Goal: Task Accomplishment & Management: Complete application form

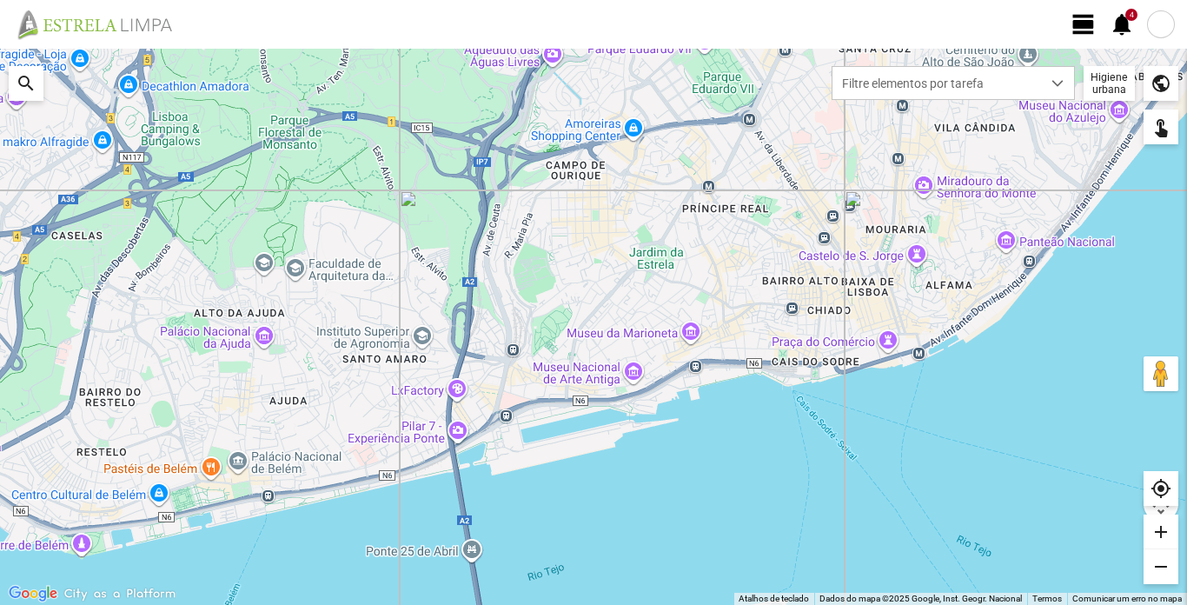
click at [1086, 26] on span "view_day" at bounding box center [1084, 24] width 26 height 26
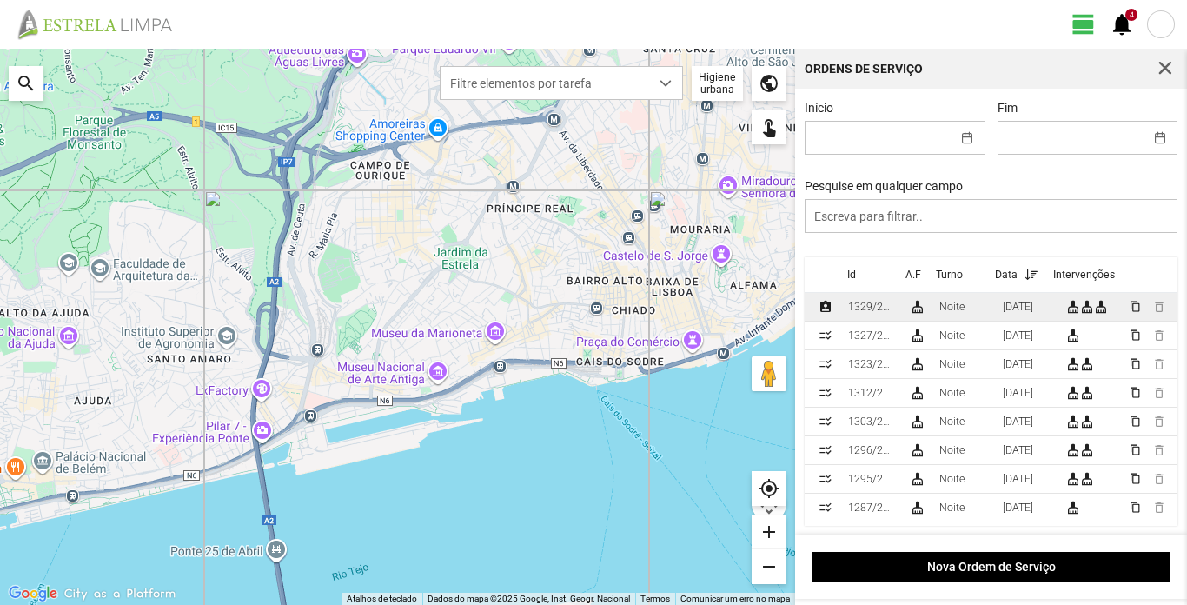
click at [866, 312] on div "1329/2025" at bounding box center [871, 307] width 47 height 12
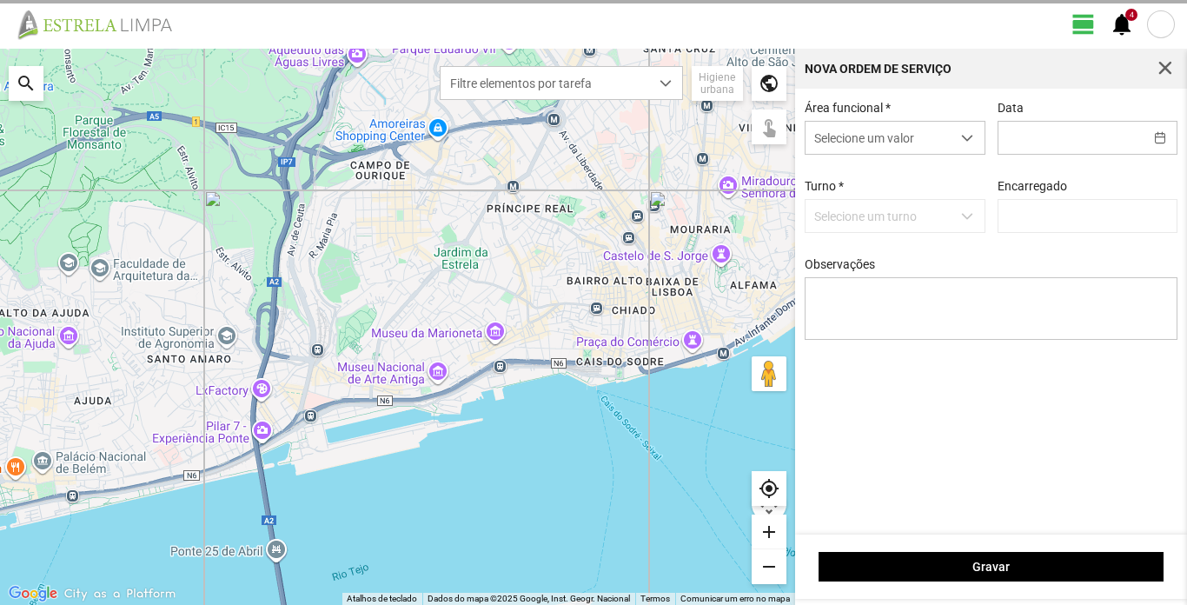
type input "[DATE]"
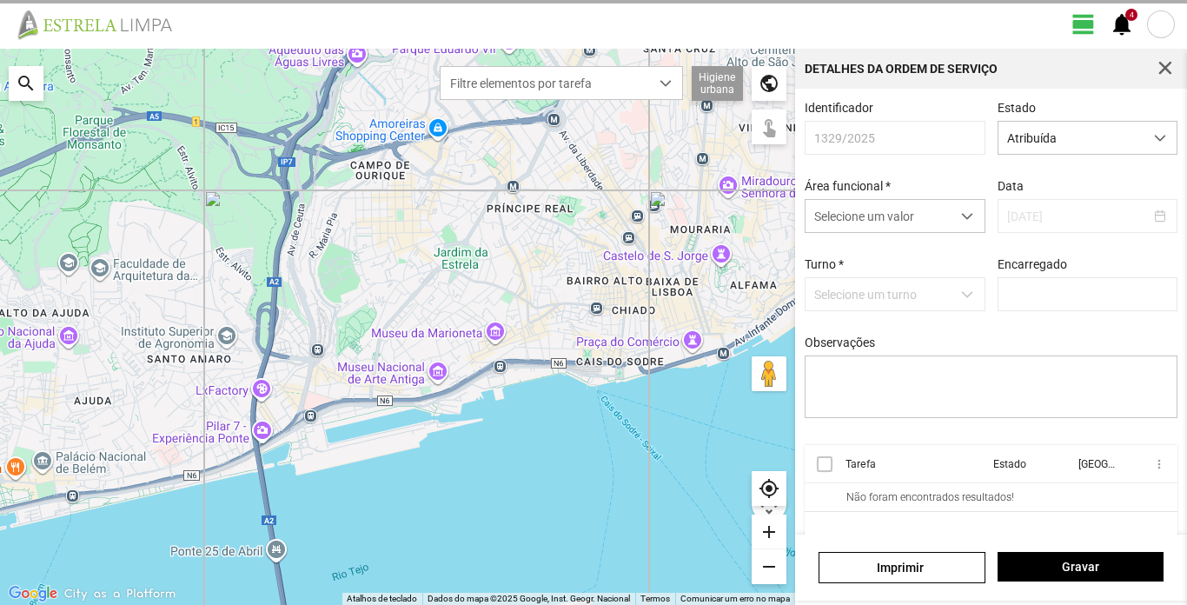
type input "[PERSON_NAME]"
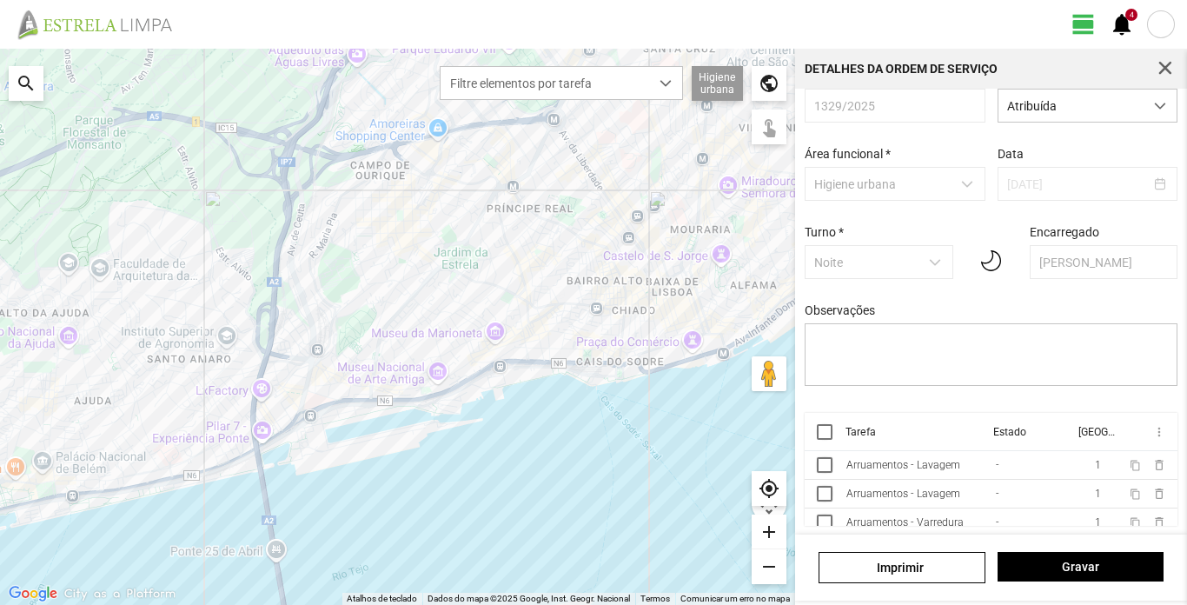
scroll to position [11, 0]
click at [933, 451] on th "Tarefa" at bounding box center [914, 432] width 148 height 38
click at [920, 467] on div "Arruamentos - Lavagem" at bounding box center [904, 465] width 114 height 12
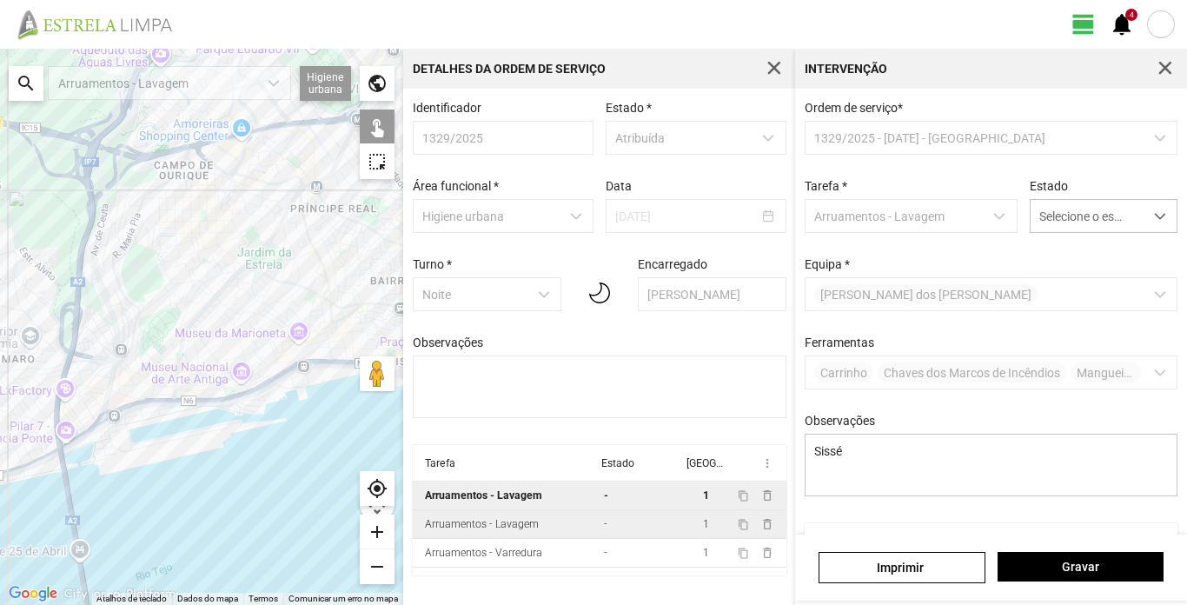
click at [492, 530] on div "Arruamentos - Lavagem" at bounding box center [482, 524] width 114 height 12
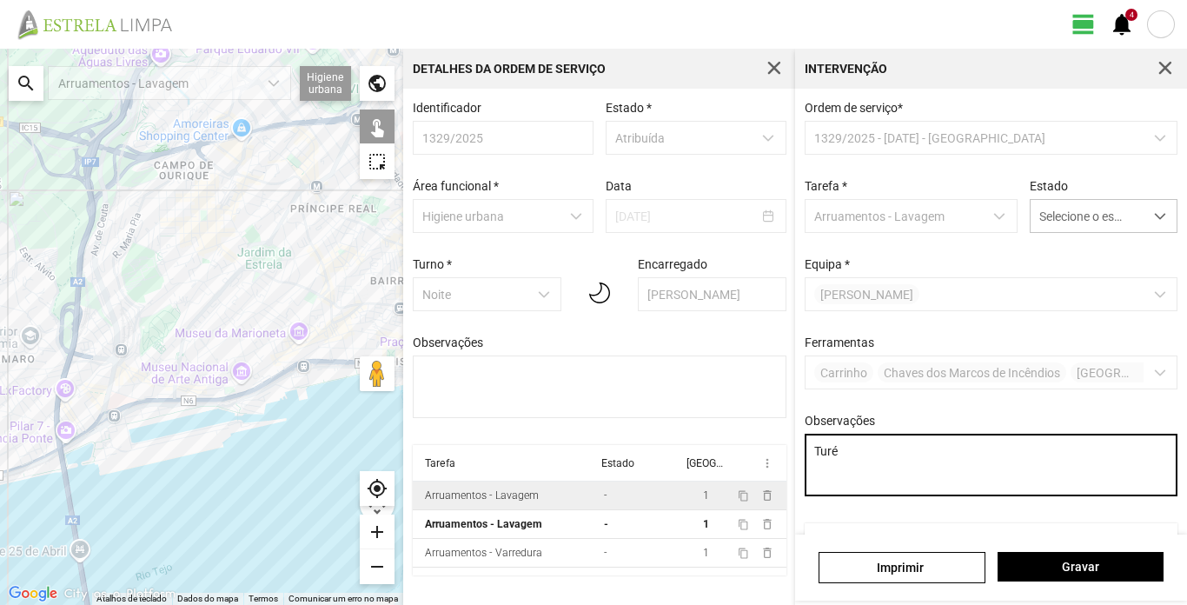
click at [907, 466] on textarea "Turé" at bounding box center [992, 465] width 374 height 63
type textarea "Turé; cond. Hugo"
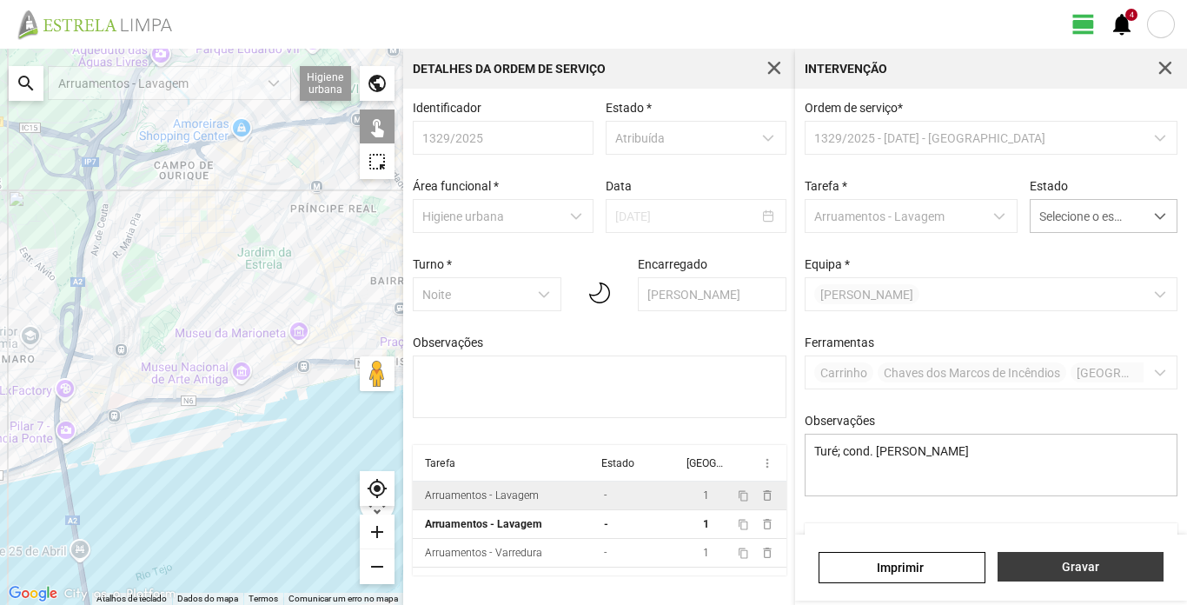
click at [1040, 563] on span "Gravar" at bounding box center [1080, 567] width 148 height 14
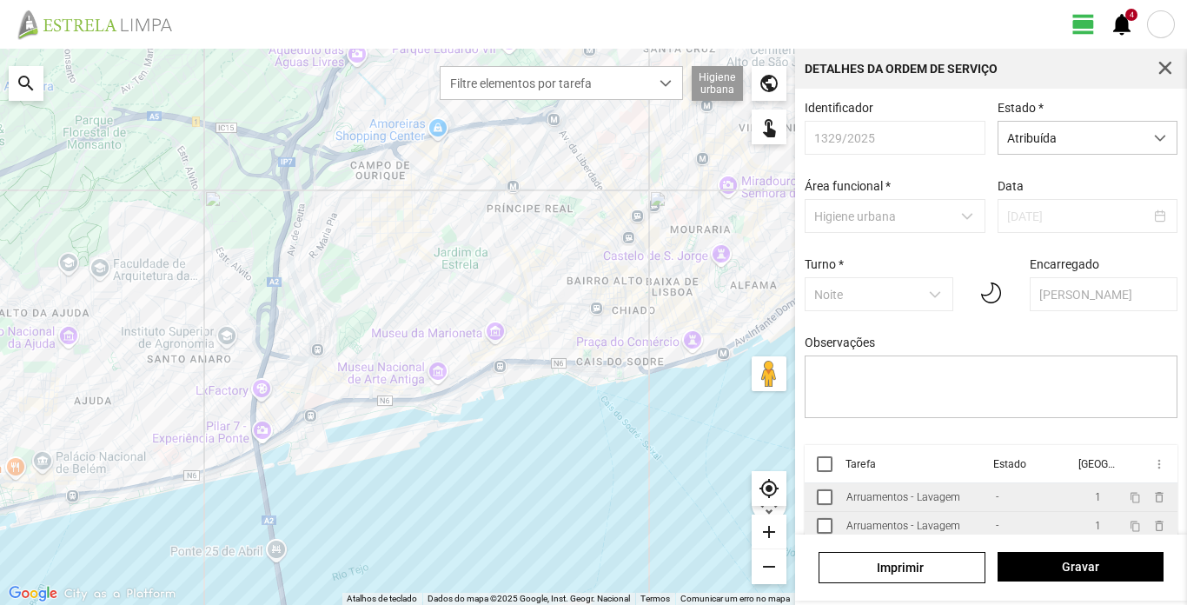
click at [926, 527] on div "Arruamentos - Lavagem" at bounding box center [904, 526] width 114 height 12
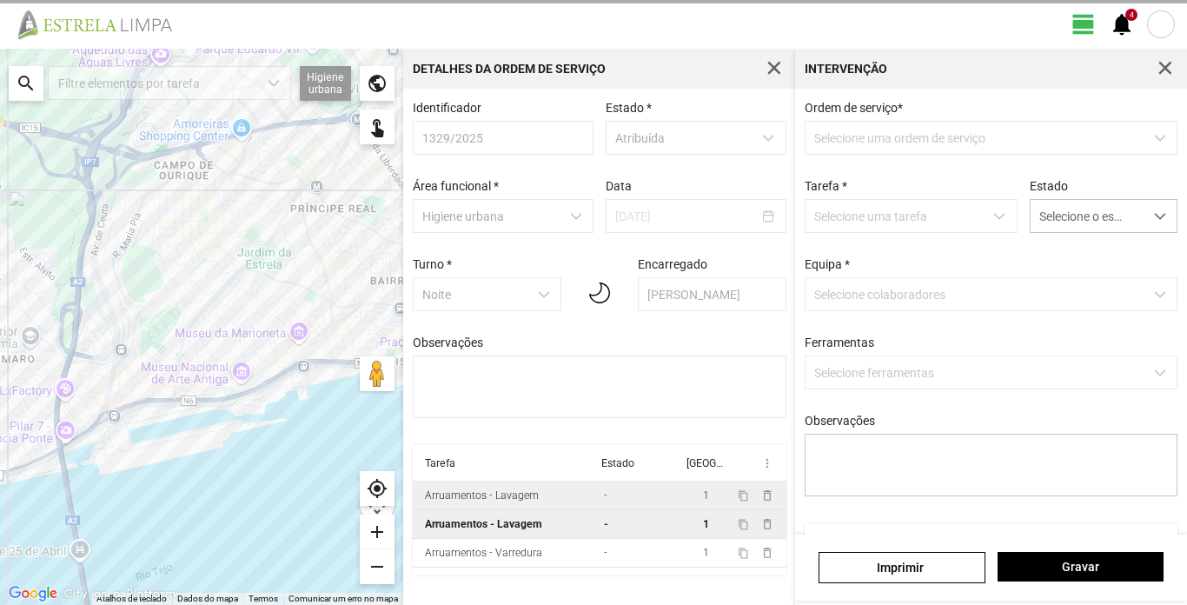
type textarea "Turé; cond. Hugo"
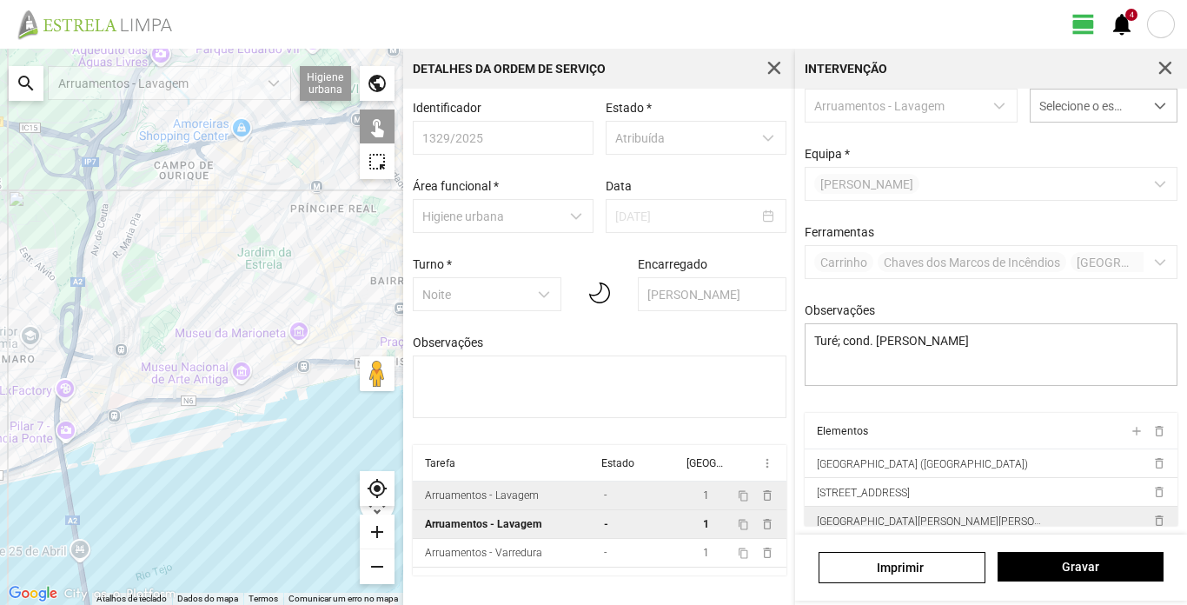
scroll to position [10, 0]
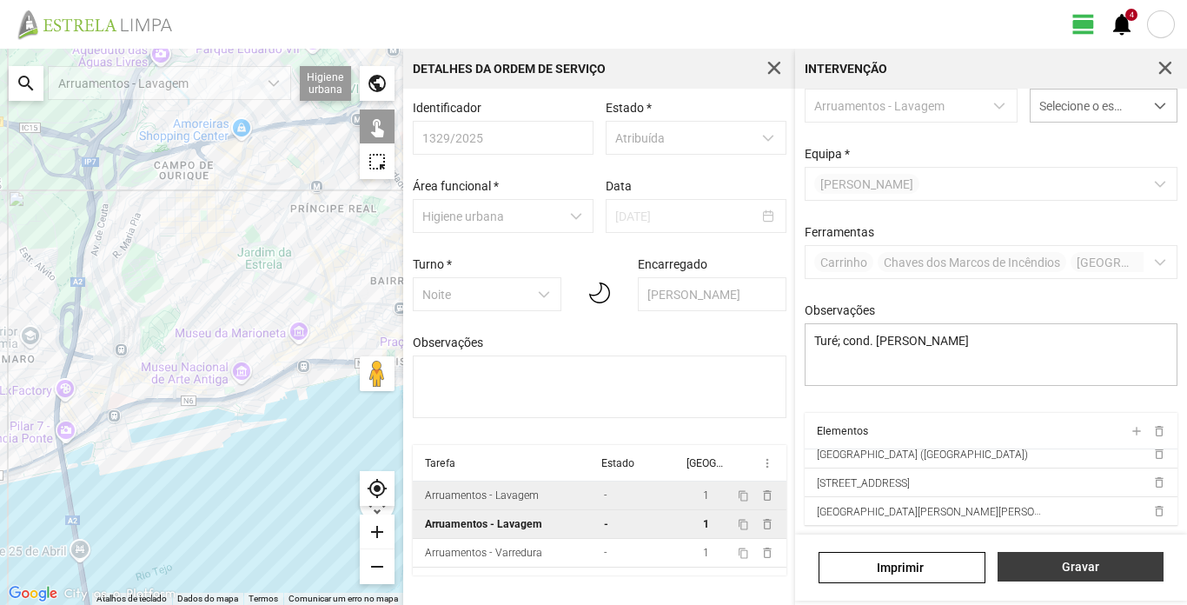
click at [1064, 573] on span "Gravar" at bounding box center [1080, 567] width 148 height 14
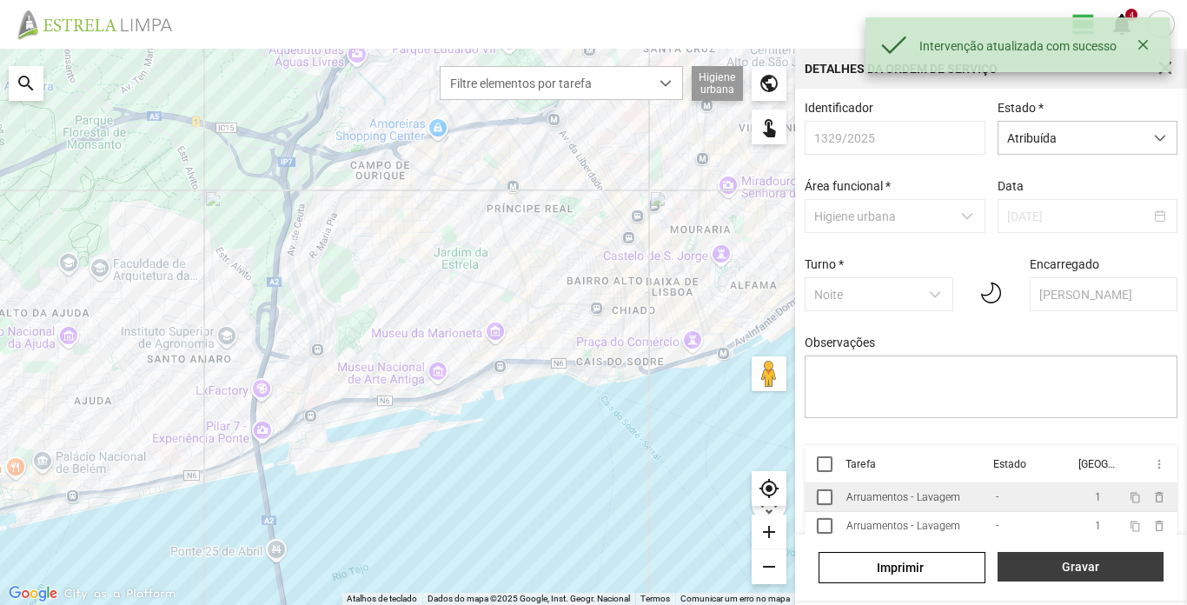
click at [1103, 565] on span "Gravar" at bounding box center [1080, 567] width 148 height 14
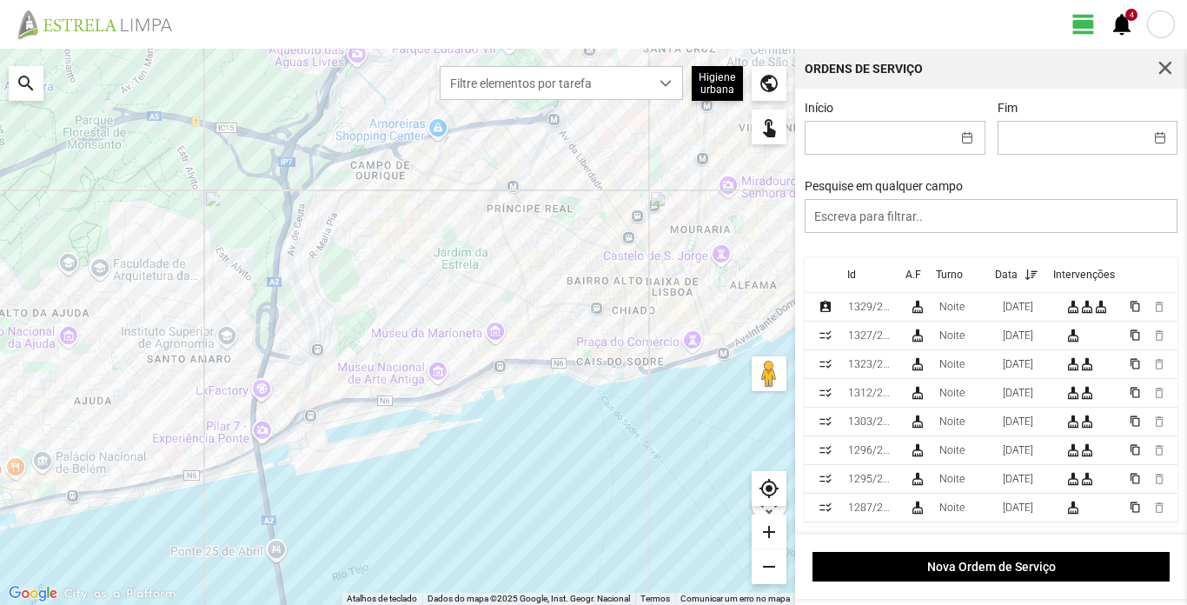
click at [1166, 27] on div at bounding box center [1161, 24] width 28 height 28
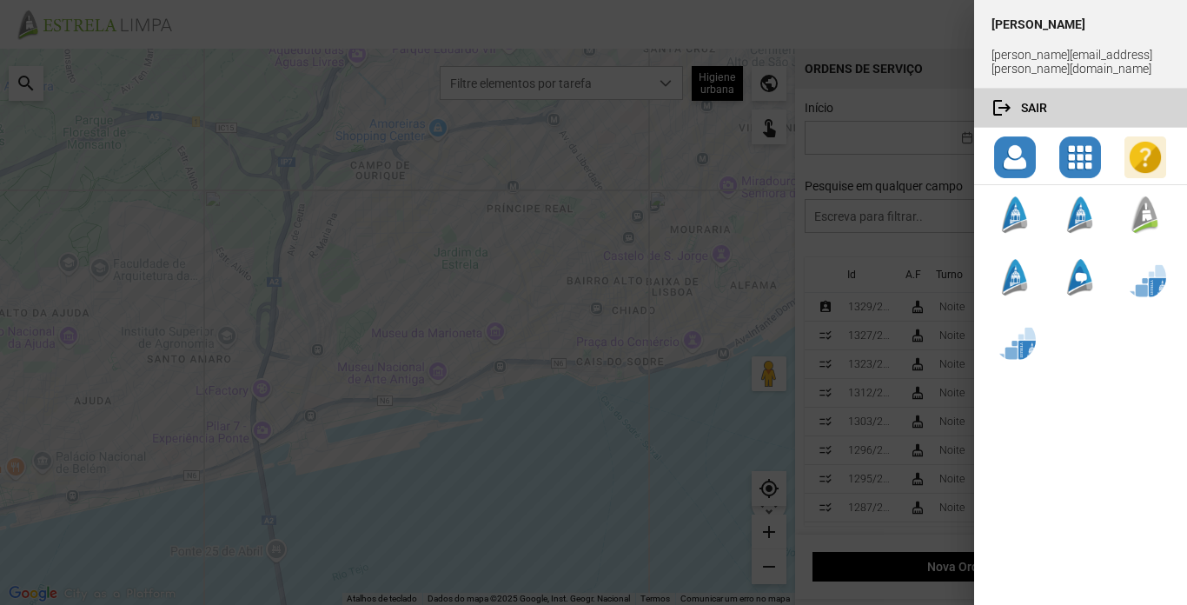
click at [1022, 94] on button "logout Sair" at bounding box center [1080, 108] width 213 height 38
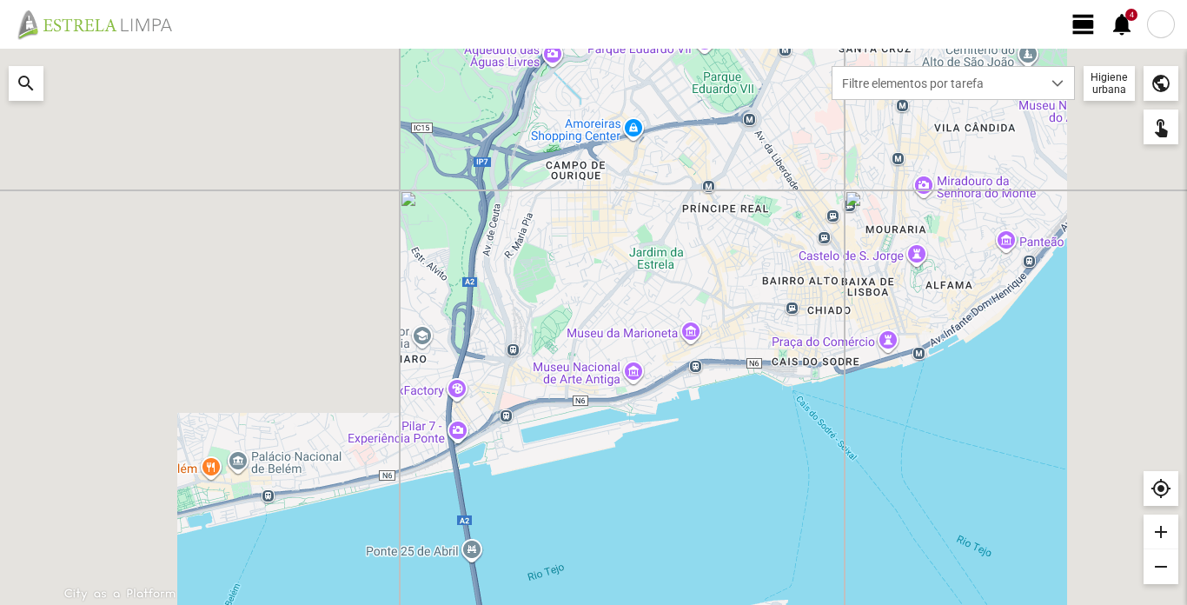
click at [1118, 76] on div "Higiene urbana" at bounding box center [1109, 83] width 51 height 35
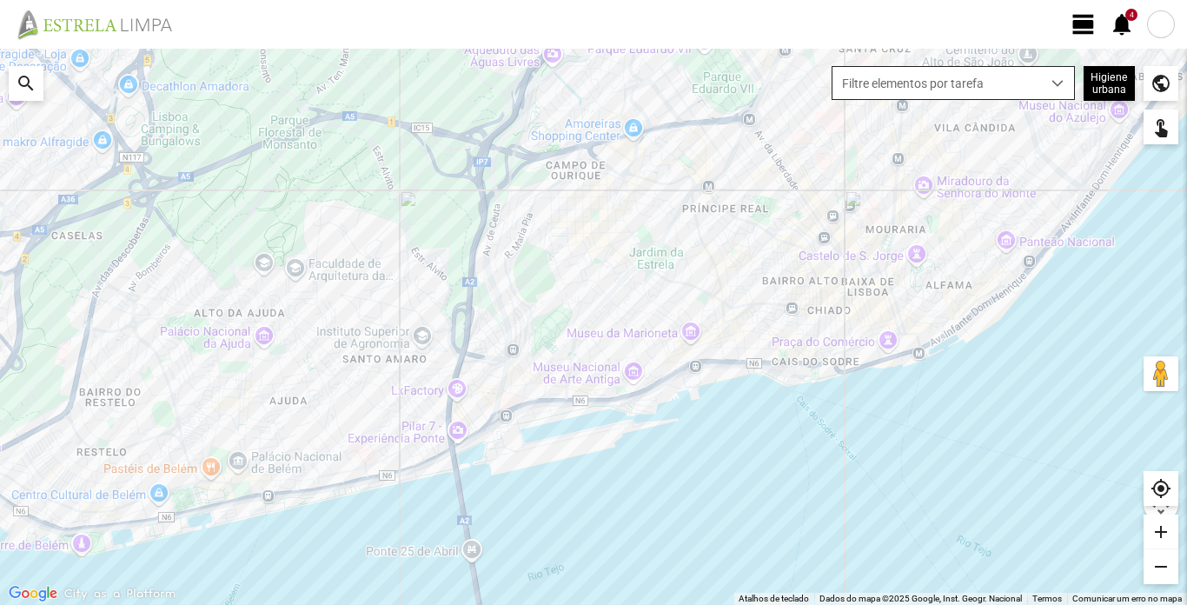
click at [1059, 81] on span "dropdown trigger" at bounding box center [1058, 83] width 12 height 12
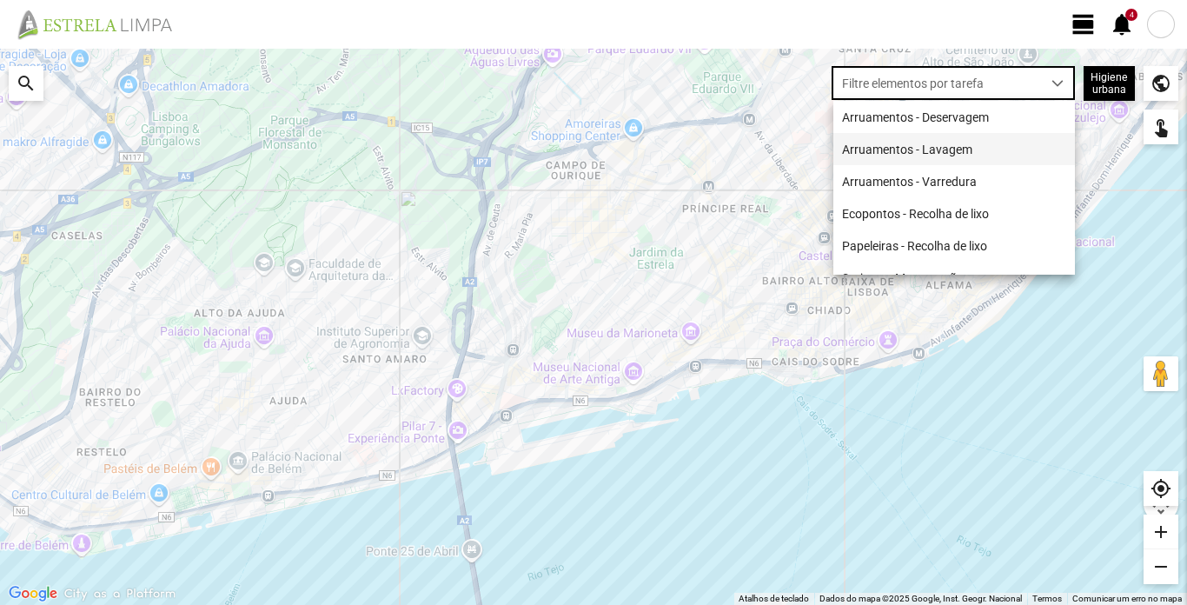
click at [925, 149] on li "Arruamentos - Lavagem" at bounding box center [955, 149] width 242 height 32
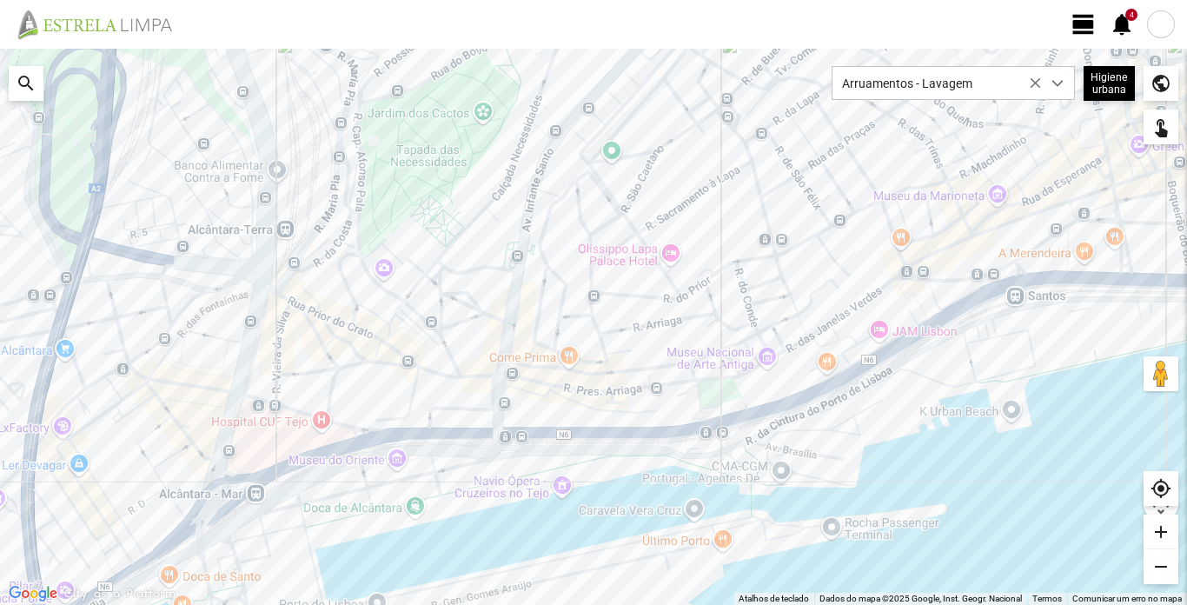
drag, startPoint x: 345, startPoint y: 434, endPoint x: 439, endPoint y: 223, distance: 231.1
click at [439, 223] on div at bounding box center [593, 327] width 1187 height 556
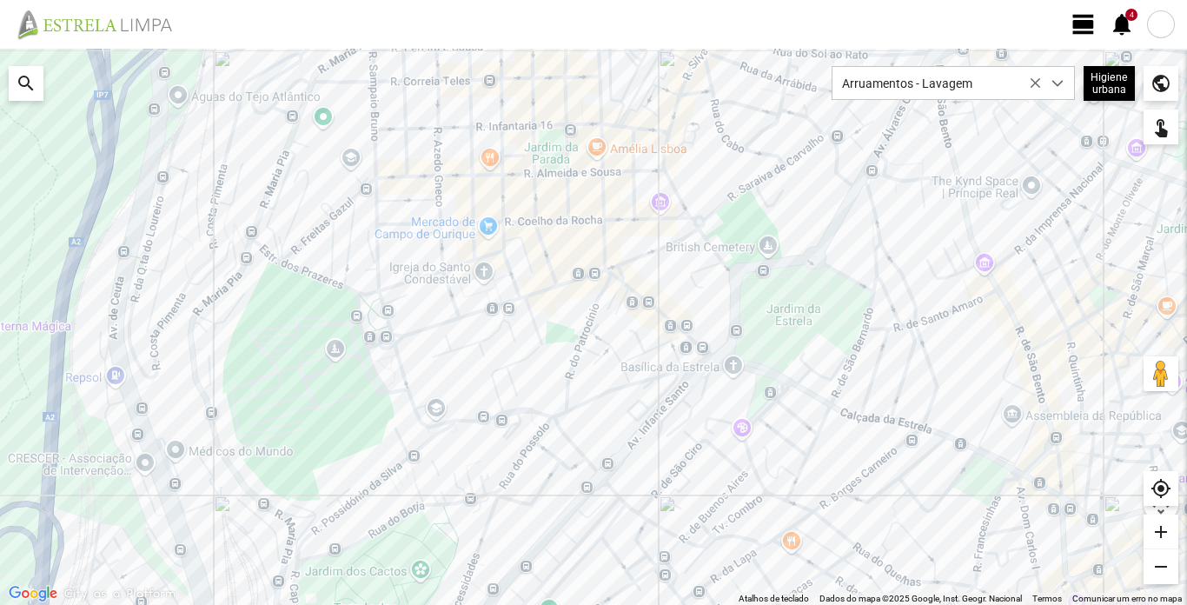
drag, startPoint x: 688, startPoint y: 137, endPoint x: 622, endPoint y: 567, distance: 434.4
click at [633, 576] on div at bounding box center [593, 327] width 1187 height 556
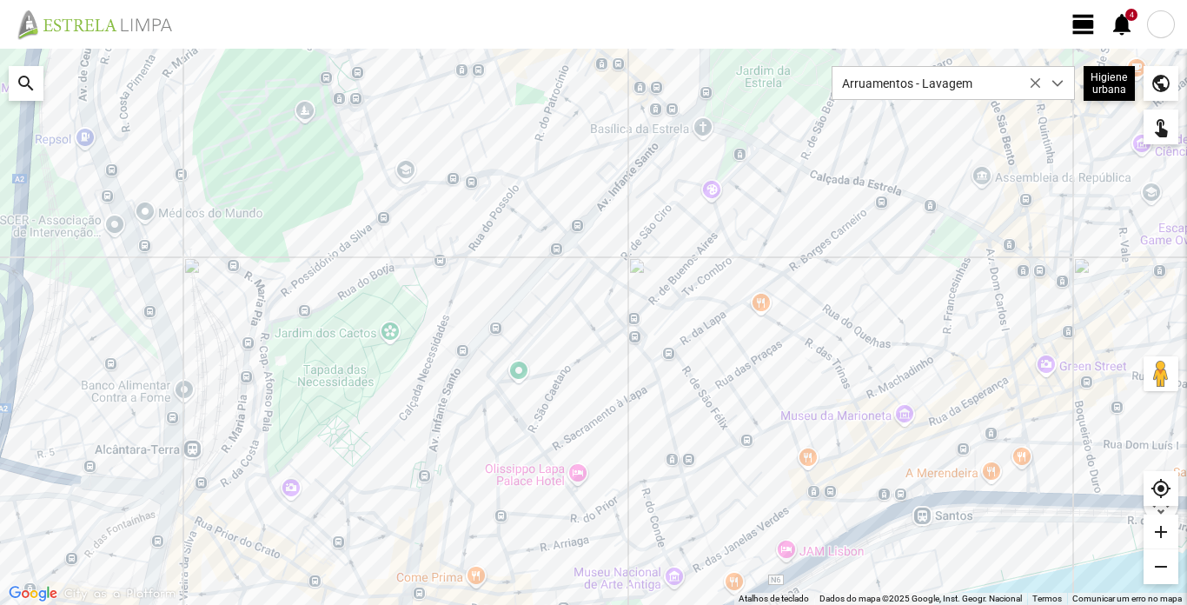
drag, startPoint x: 616, startPoint y: 417, endPoint x: 580, endPoint y: 196, distance: 223.8
click at [580, 196] on div at bounding box center [593, 327] width 1187 height 556
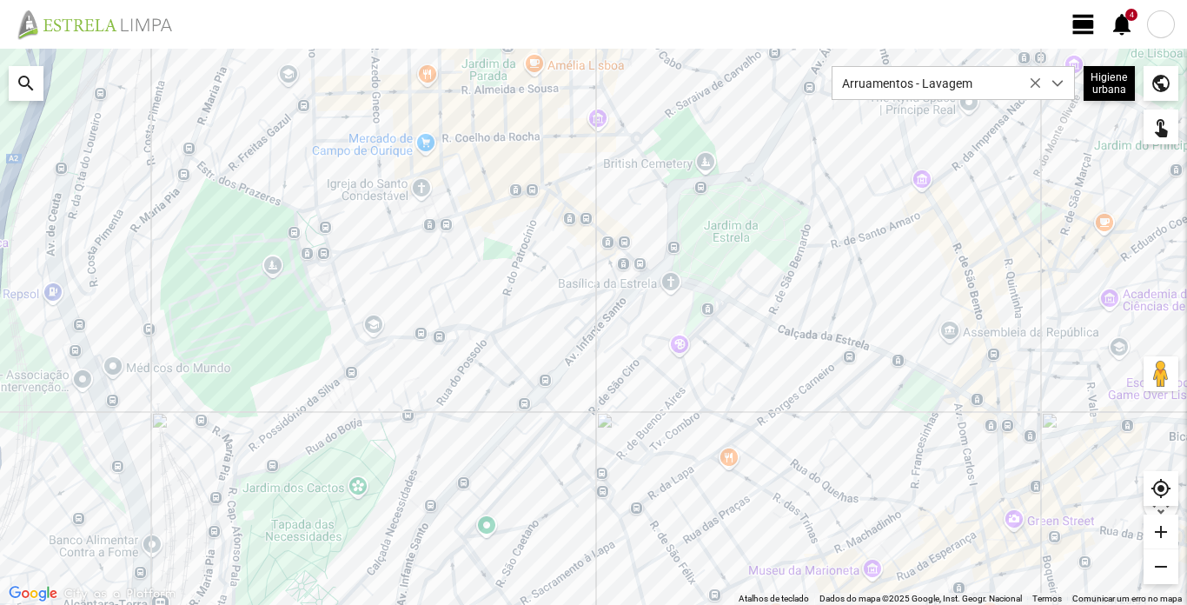
drag, startPoint x: 979, startPoint y: 243, endPoint x: 949, endPoint y: 337, distance: 98.4
click at [949, 337] on div at bounding box center [593, 327] width 1187 height 556
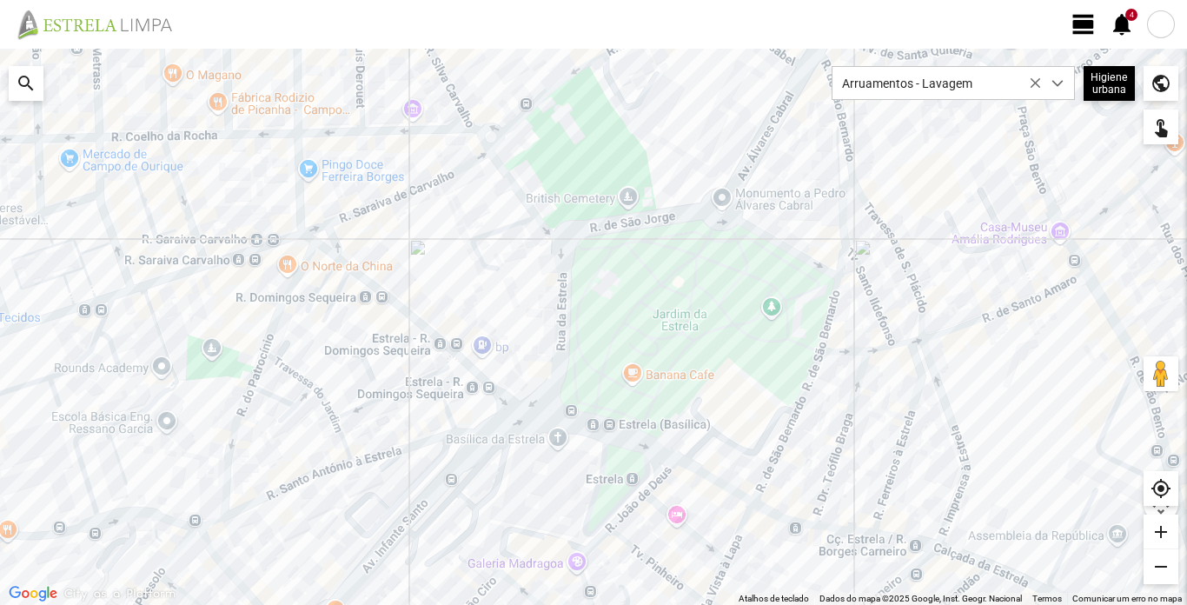
drag, startPoint x: 632, startPoint y: 183, endPoint x: 941, endPoint y: 262, distance: 319.4
click at [642, 296] on div at bounding box center [593, 327] width 1187 height 556
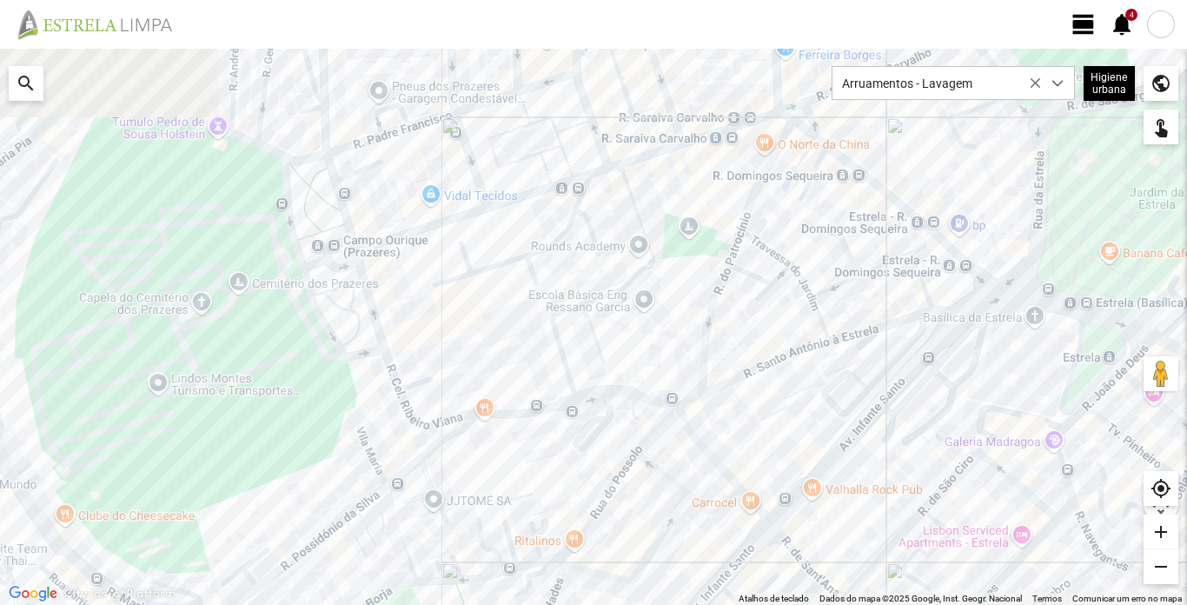
drag, startPoint x: 548, startPoint y: 515, endPoint x: 959, endPoint y: 425, distance: 420.9
click at [1088, 465] on div at bounding box center [593, 327] width 1187 height 556
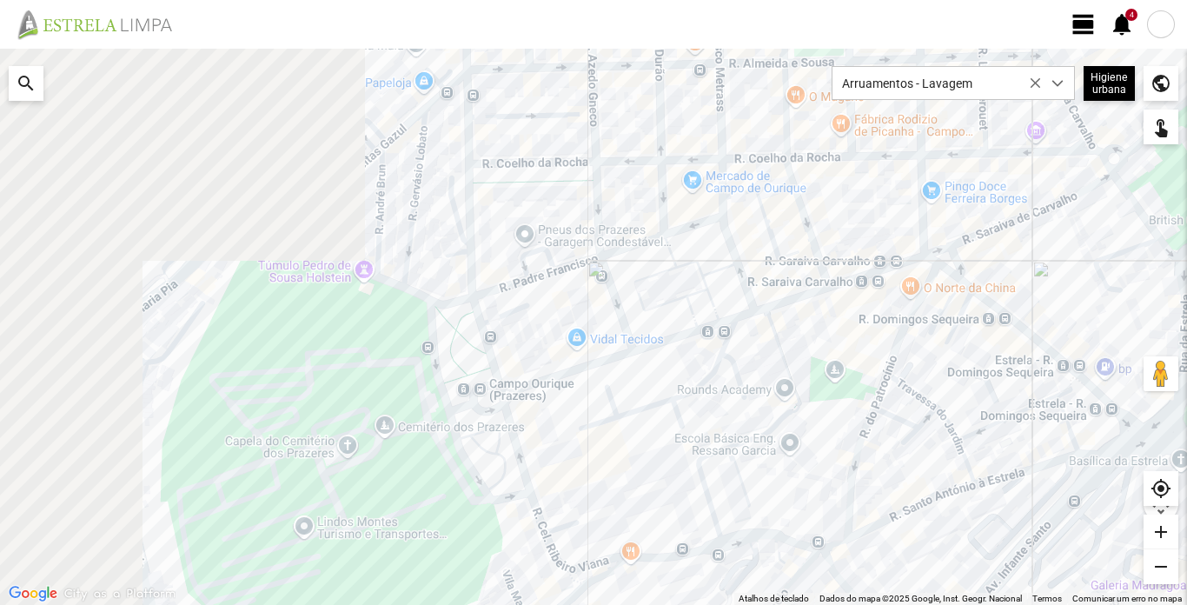
click at [535, 355] on div at bounding box center [593, 327] width 1187 height 556
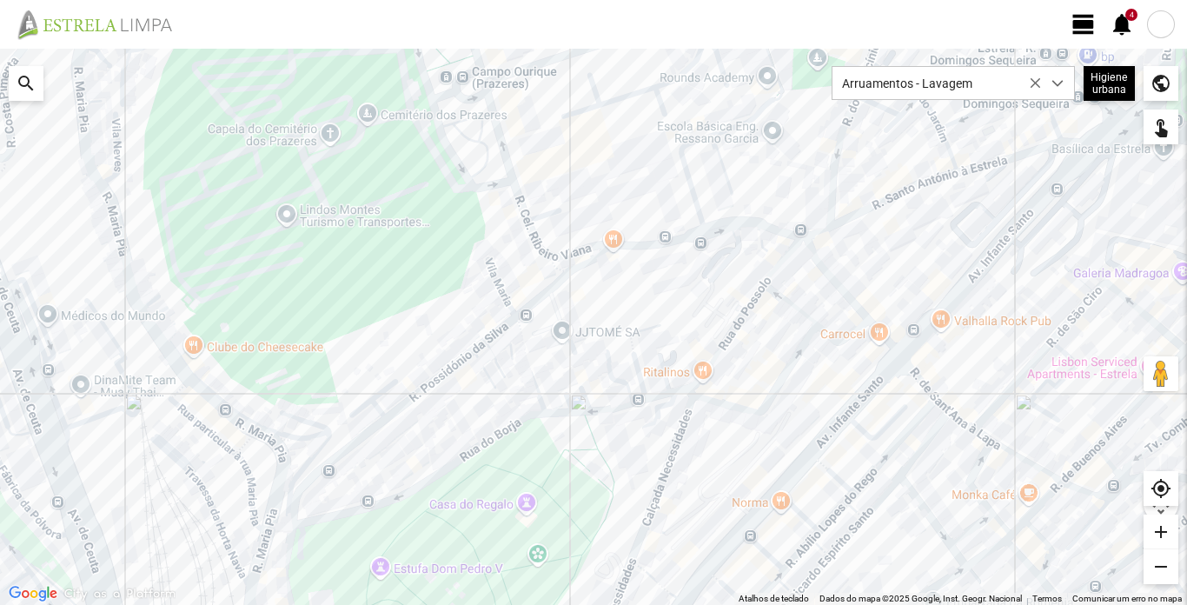
drag, startPoint x: 689, startPoint y: 432, endPoint x: 672, endPoint y: 95, distance: 337.7
click at [672, 96] on div at bounding box center [593, 327] width 1187 height 556
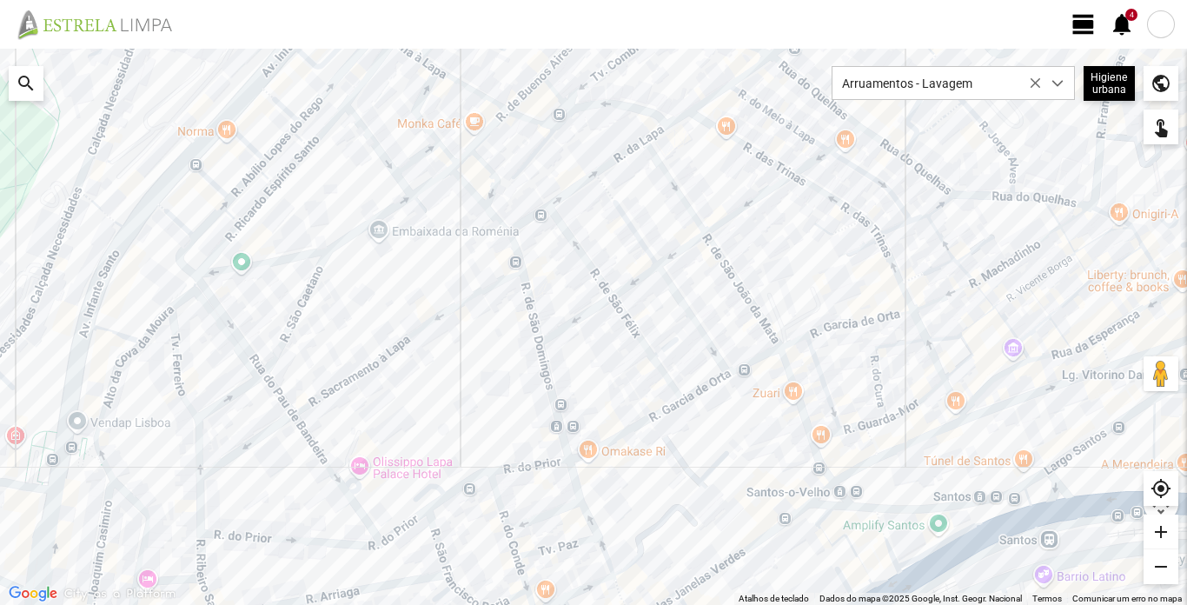
drag, startPoint x: 714, startPoint y: 320, endPoint x: 158, endPoint y: -28, distance: 656.0
click at [158, 0] on html "view_day 4 notifications ← Mover para a esquerda → Mover para a direita ↑ Mover…" at bounding box center [593, 302] width 1187 height 605
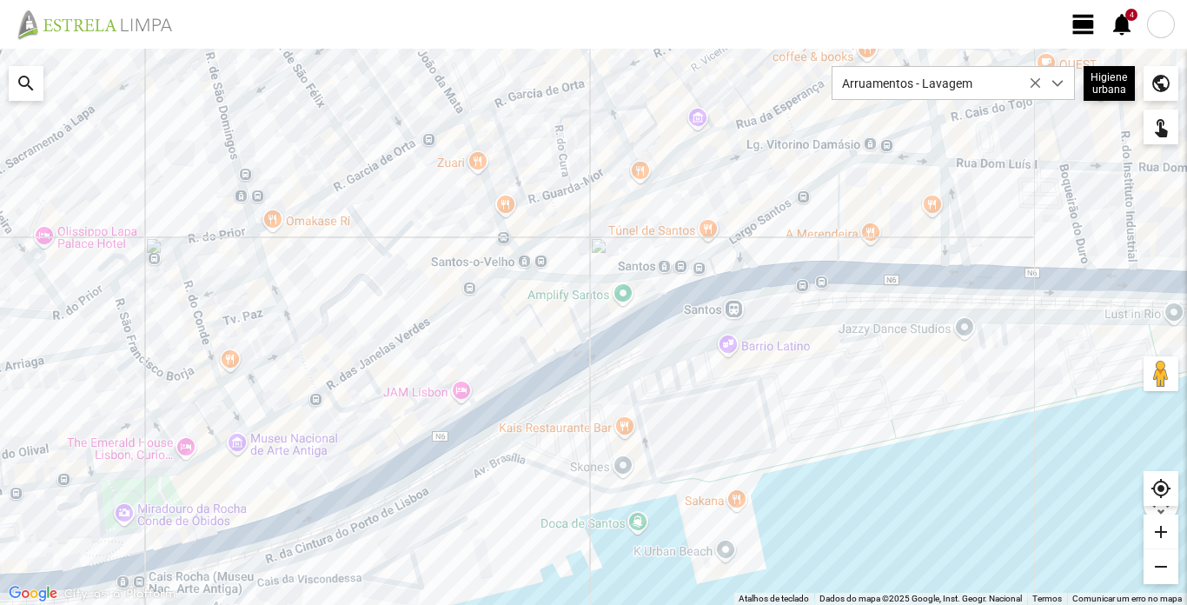
drag, startPoint x: 923, startPoint y: 449, endPoint x: 608, endPoint y: 217, distance: 391.0
click at [608, 217] on div at bounding box center [593, 327] width 1187 height 556
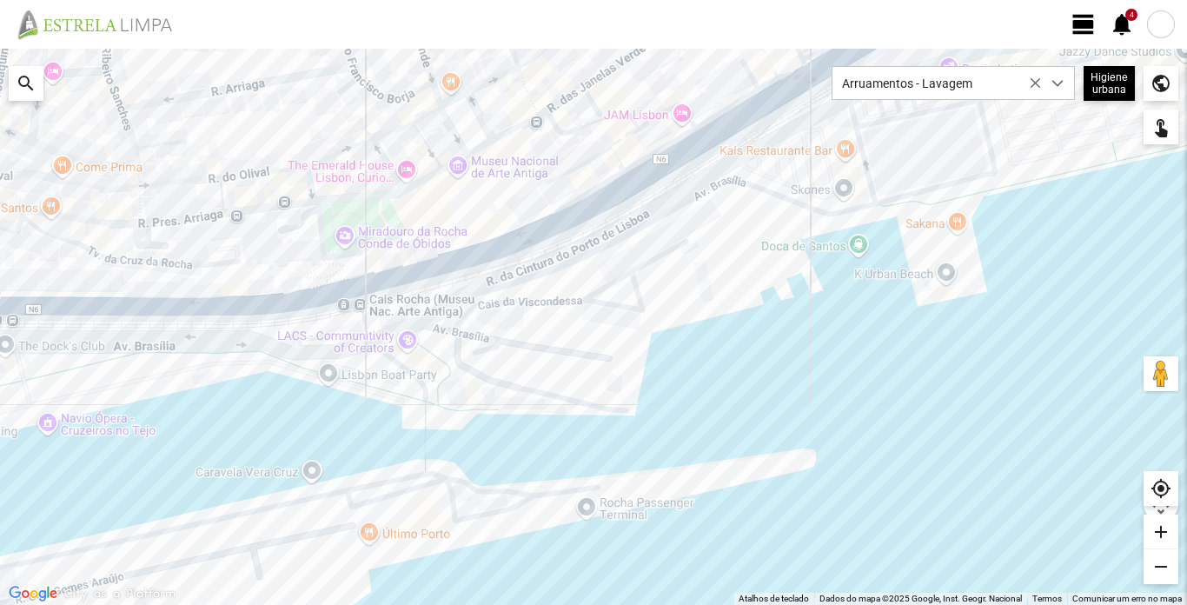
drag, startPoint x: 352, startPoint y: 336, endPoint x: 556, endPoint y: 70, distance: 335.3
click at [556, 70] on div at bounding box center [593, 327] width 1187 height 556
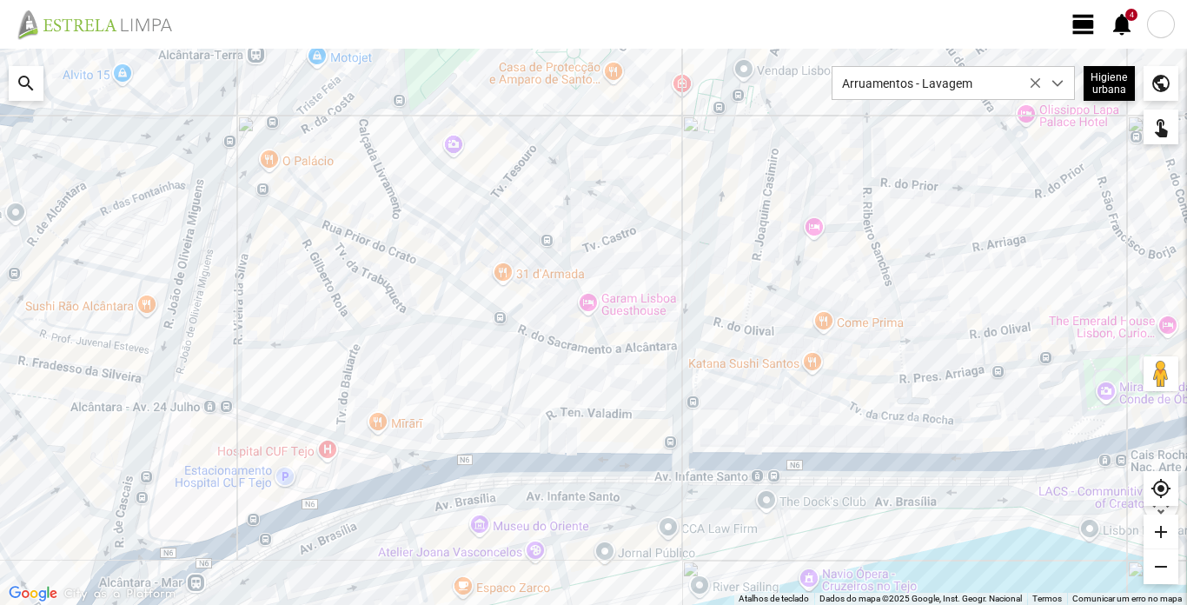
drag, startPoint x: 199, startPoint y: 208, endPoint x: 940, endPoint y: 363, distance: 757.5
click at [940, 363] on div at bounding box center [593, 327] width 1187 height 556
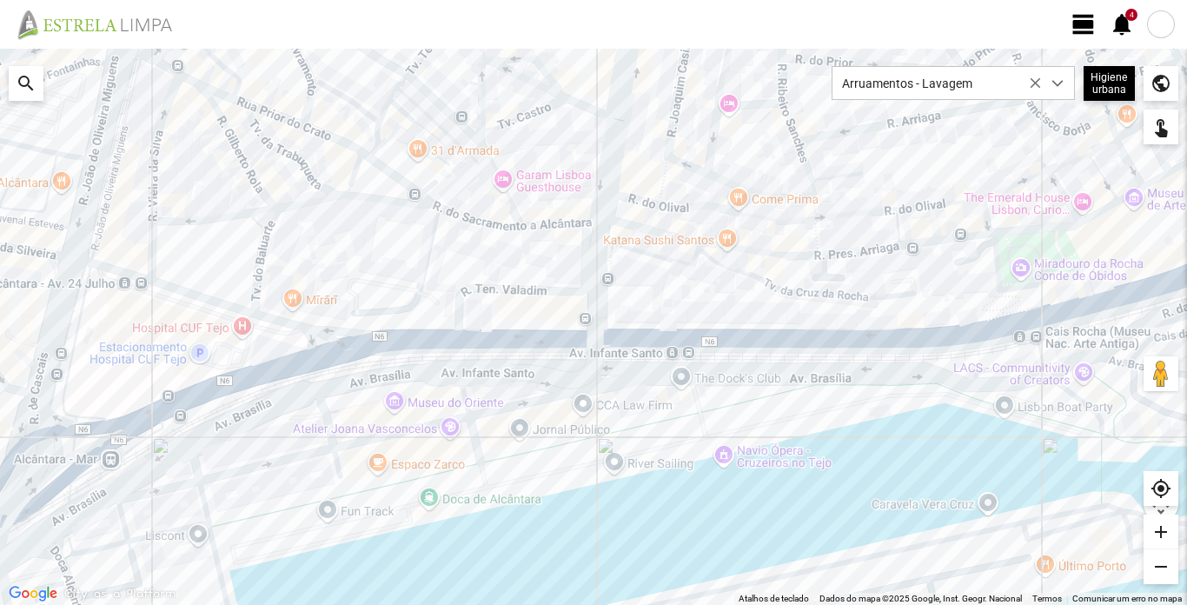
drag, startPoint x: 1052, startPoint y: 439, endPoint x: 964, endPoint y: 311, distance: 155.0
click at [964, 311] on div at bounding box center [593, 327] width 1187 height 556
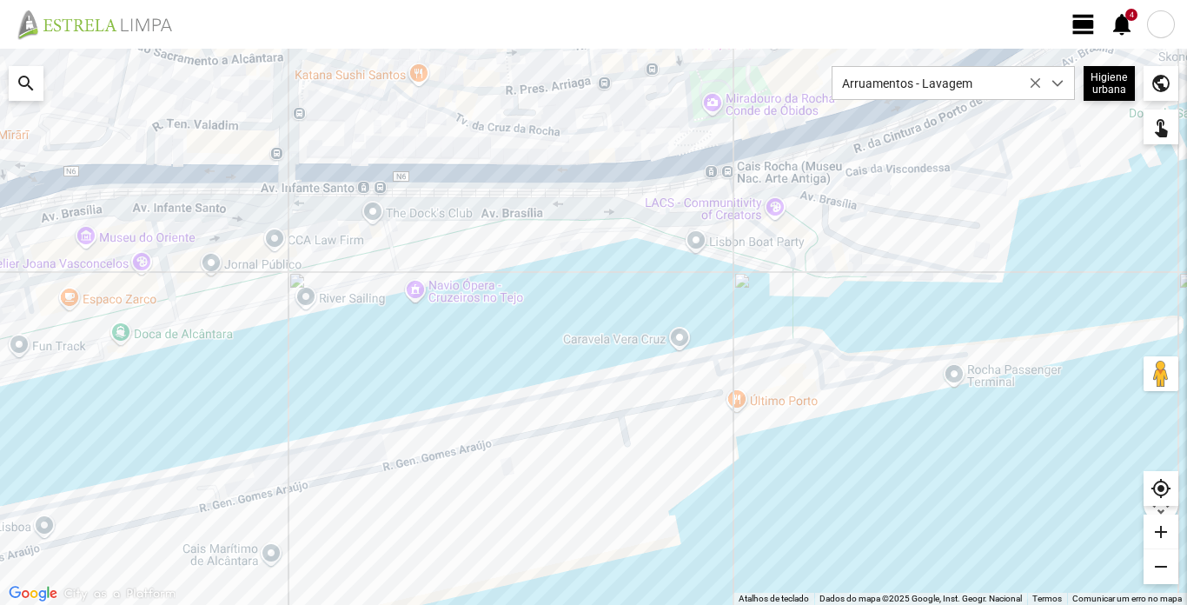
drag, startPoint x: 923, startPoint y: 284, endPoint x: 626, endPoint y: 136, distance: 331.9
click at [626, 136] on div at bounding box center [593, 327] width 1187 height 556
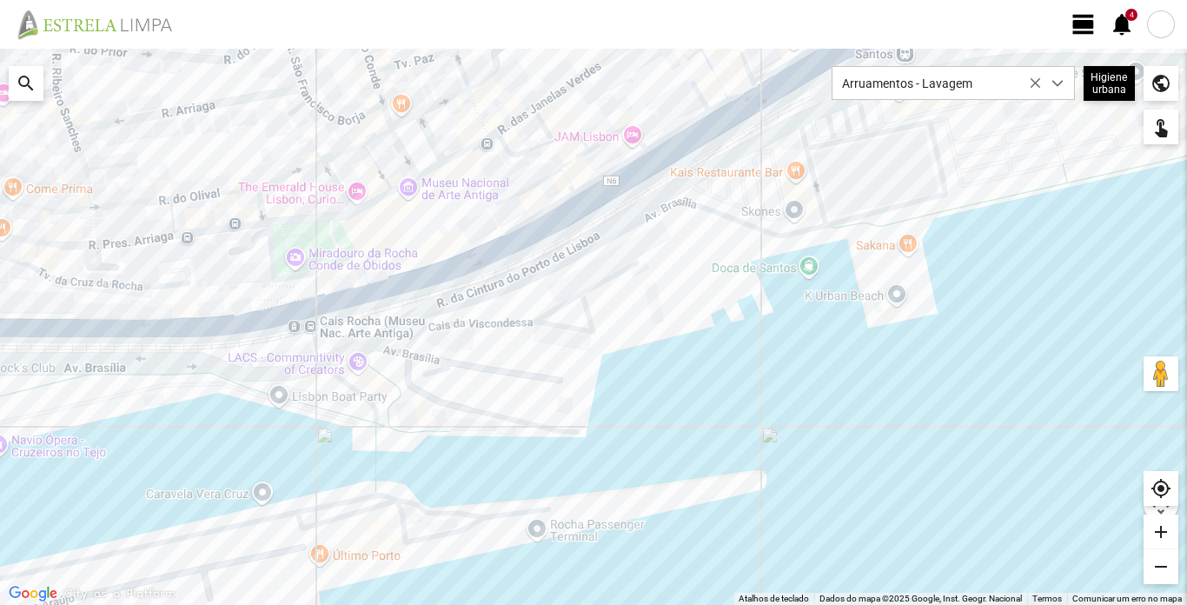
drag, startPoint x: 635, startPoint y: 130, endPoint x: 216, endPoint y: 284, distance: 447.4
click at [216, 284] on div at bounding box center [593, 327] width 1187 height 556
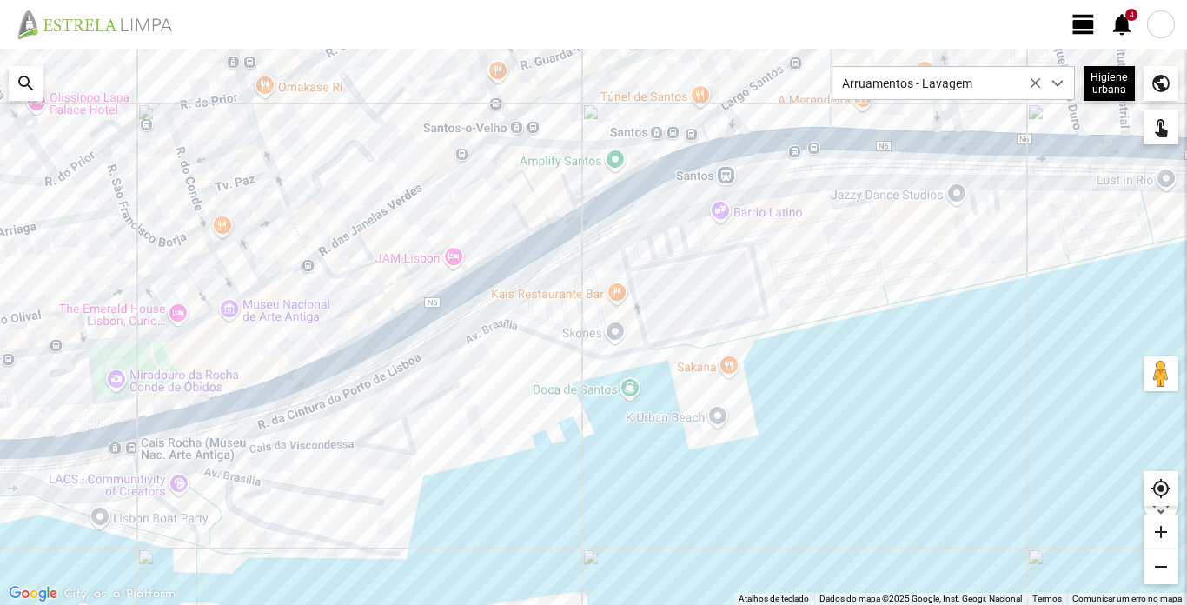
drag, startPoint x: 479, startPoint y: 201, endPoint x: 299, endPoint y: 326, distance: 219.2
click at [299, 326] on div at bounding box center [593, 327] width 1187 height 556
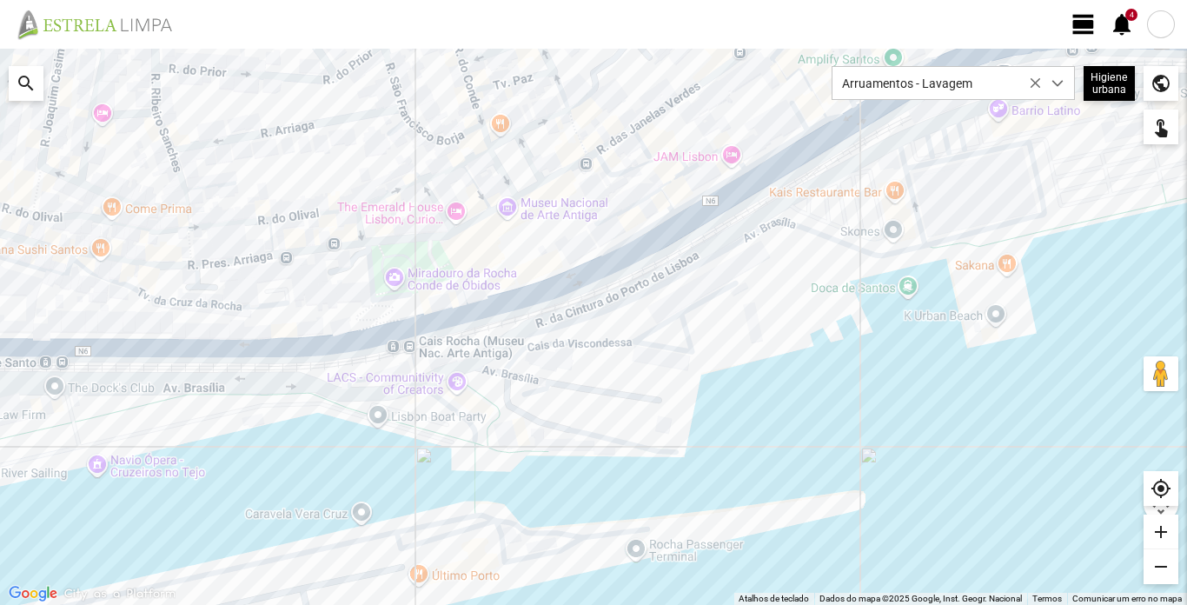
drag, startPoint x: 306, startPoint y: 316, endPoint x: 583, endPoint y: 214, distance: 295.3
click at [583, 214] on div at bounding box center [593, 327] width 1187 height 556
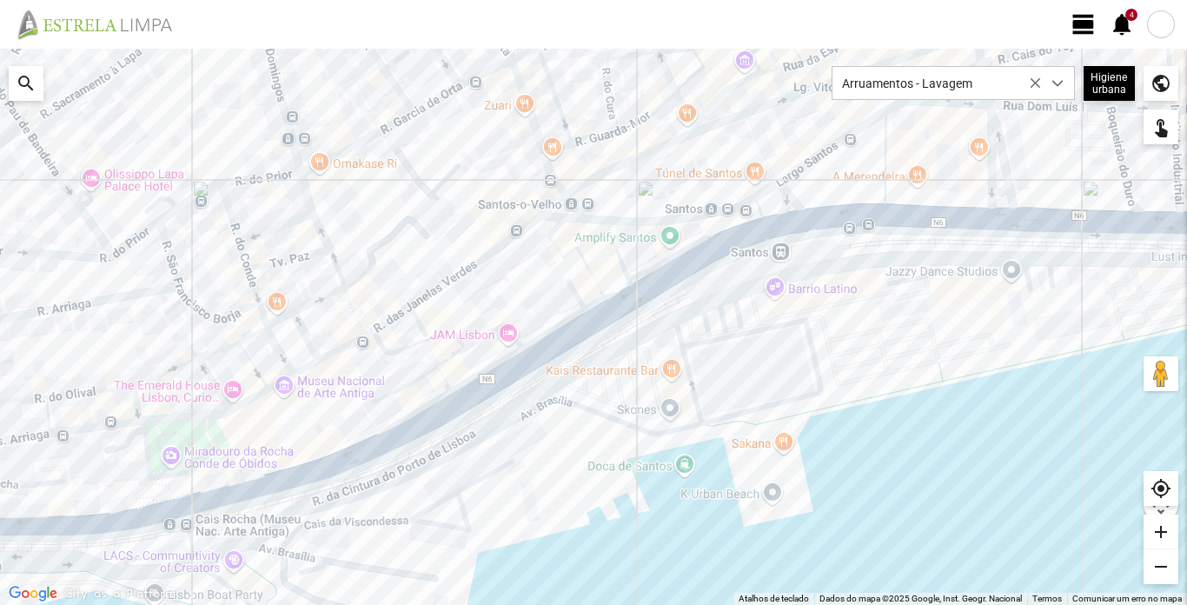
drag, startPoint x: 743, startPoint y: 138, endPoint x: 578, endPoint y: 251, distance: 200.1
click at [519, 319] on div at bounding box center [593, 327] width 1187 height 556
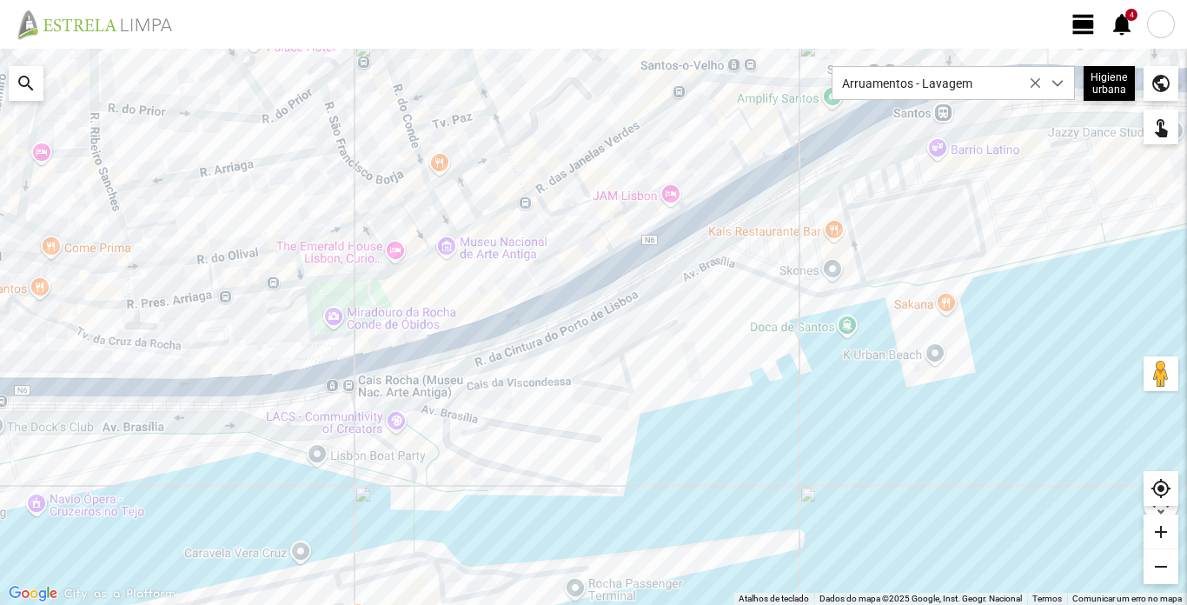
drag, startPoint x: 481, startPoint y: 318, endPoint x: 642, endPoint y: 182, distance: 211.6
click at [642, 182] on div at bounding box center [593, 327] width 1187 height 556
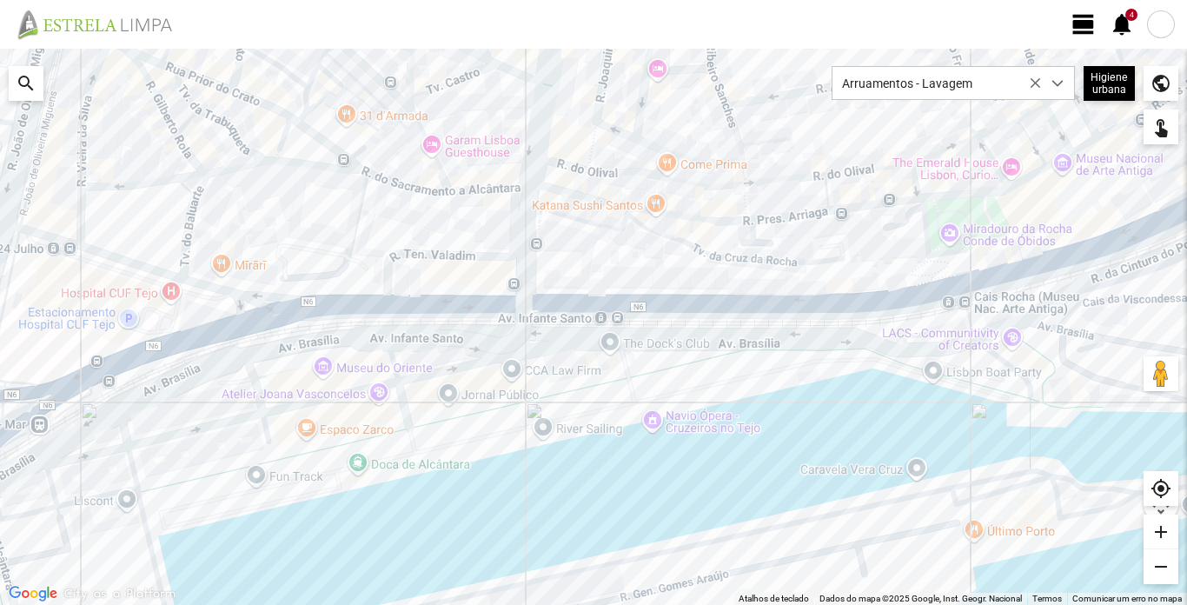
drag, startPoint x: 406, startPoint y: 330, endPoint x: 1026, endPoint y: 246, distance: 625.4
click at [1026, 246] on div at bounding box center [593, 327] width 1187 height 556
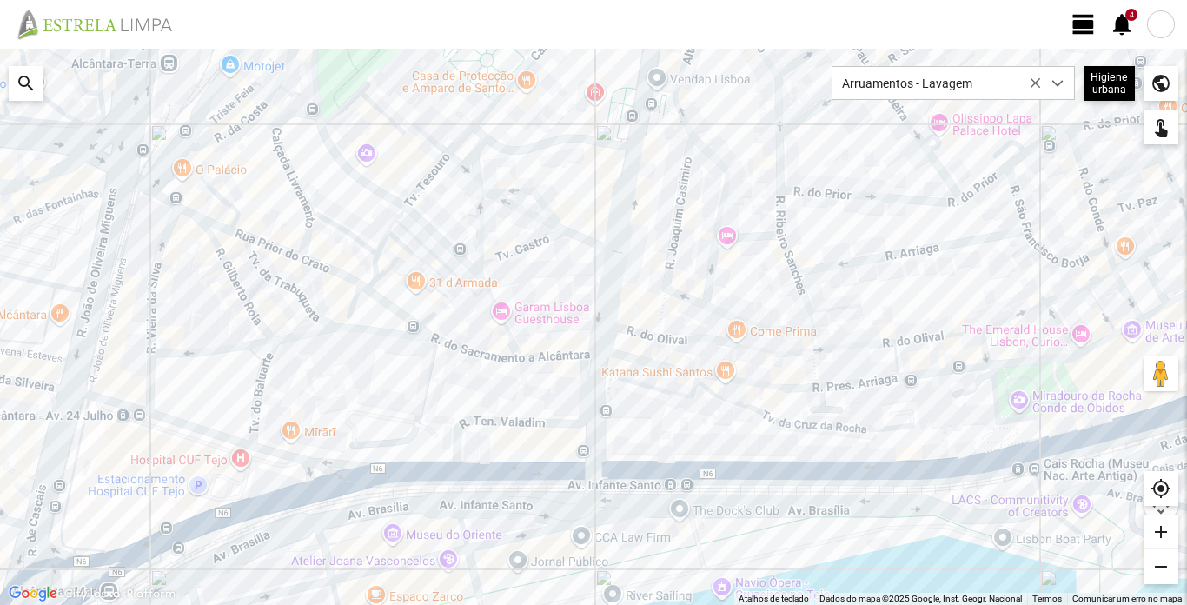
drag, startPoint x: 334, startPoint y: 229, endPoint x: 404, endPoint y: 397, distance: 182.7
click at [404, 397] on div at bounding box center [593, 327] width 1187 height 556
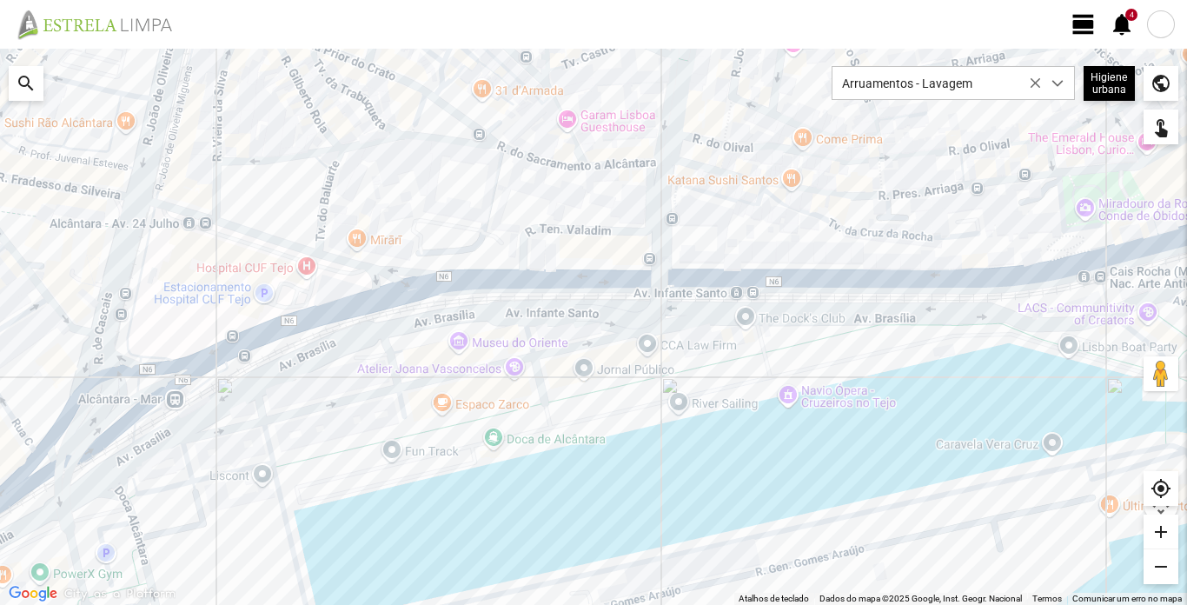
drag, startPoint x: 443, startPoint y: 395, endPoint x: 509, endPoint y: 201, distance: 205.6
click at [509, 201] on div at bounding box center [593, 327] width 1187 height 556
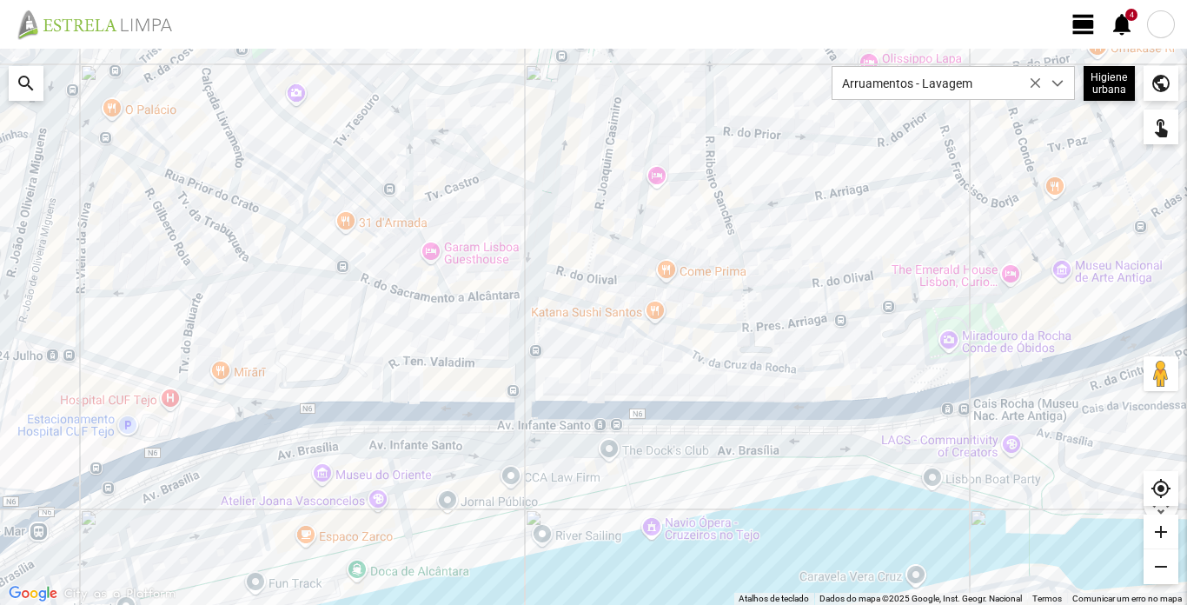
drag, startPoint x: 805, startPoint y: 234, endPoint x: 669, endPoint y: 368, distance: 190.5
click at [669, 368] on div at bounding box center [593, 327] width 1187 height 556
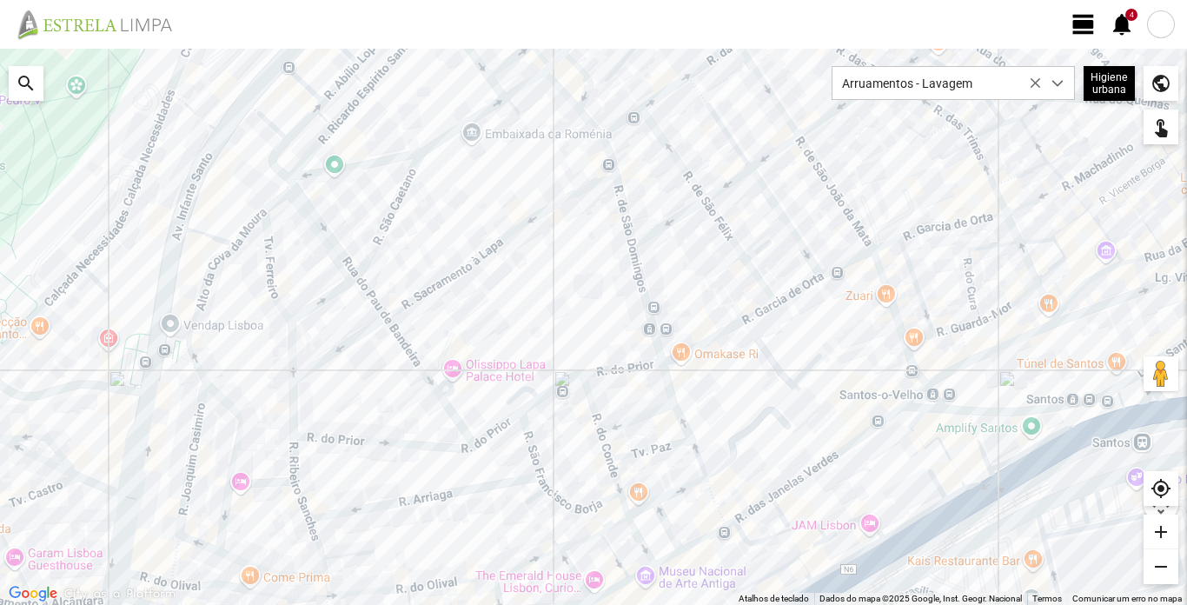
drag, startPoint x: 906, startPoint y: 240, endPoint x: 541, endPoint y: 481, distance: 437.3
click at [481, 555] on div at bounding box center [593, 327] width 1187 height 556
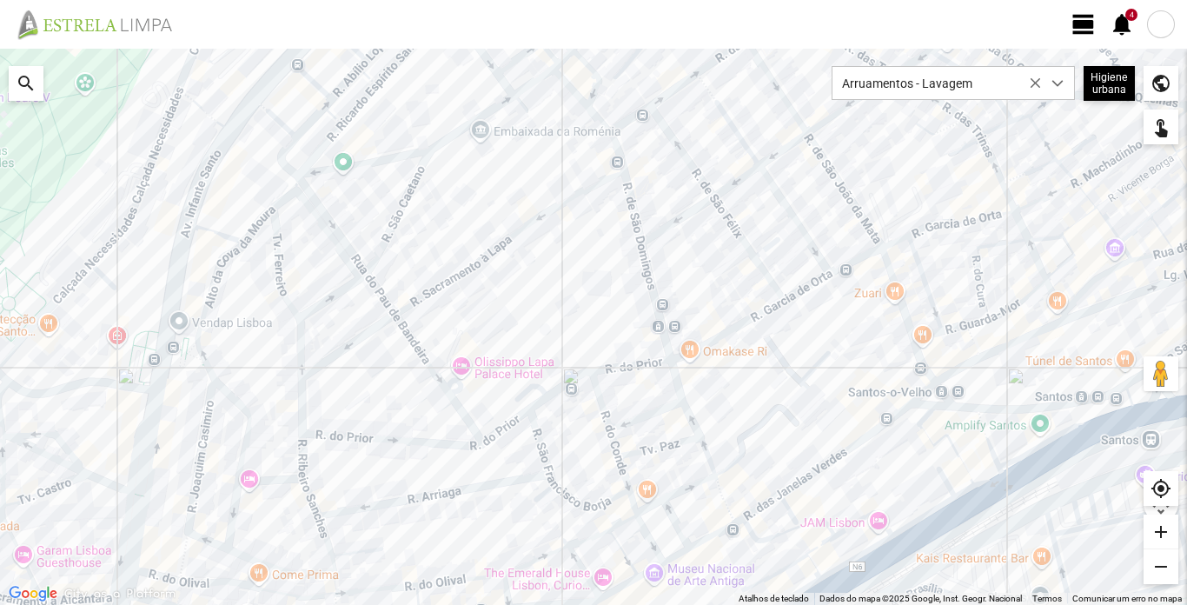
click at [920, 214] on div at bounding box center [593, 327] width 1187 height 556
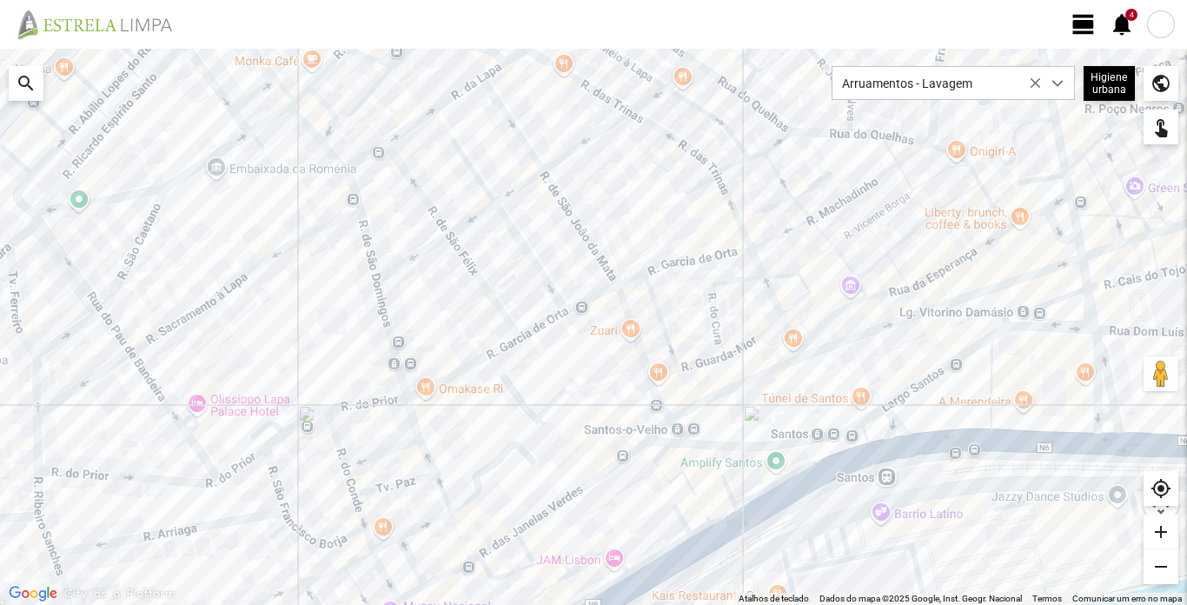
drag, startPoint x: 1168, startPoint y: 348, endPoint x: 893, endPoint y: 394, distance: 278.5
click at [893, 394] on div at bounding box center [593, 327] width 1187 height 556
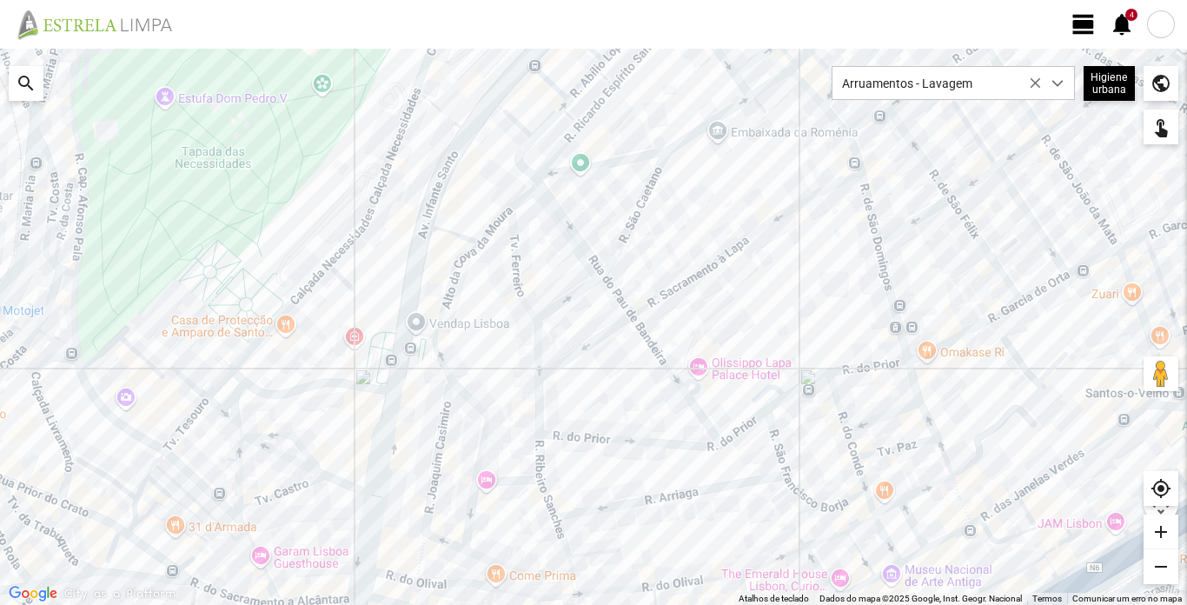
drag, startPoint x: 534, startPoint y: 249, endPoint x: 1041, endPoint y: 214, distance: 508.8
click at [1041, 214] on div at bounding box center [593, 327] width 1187 height 556
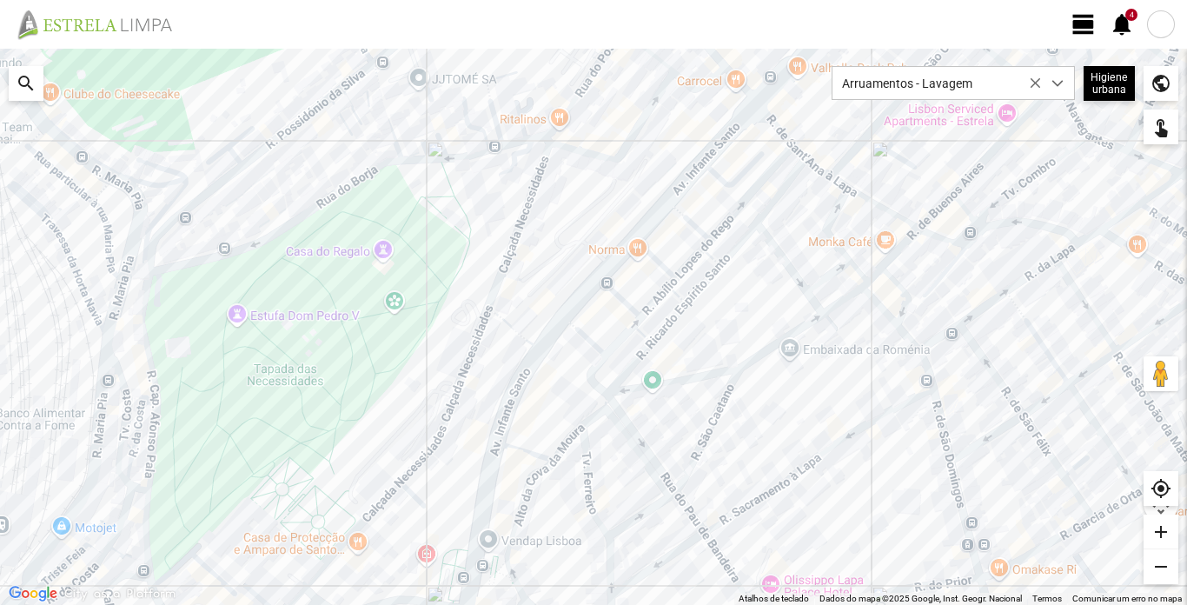
drag, startPoint x: 720, startPoint y: 238, endPoint x: 794, endPoint y: 457, distance: 231.4
click at [794, 457] on div at bounding box center [593, 327] width 1187 height 556
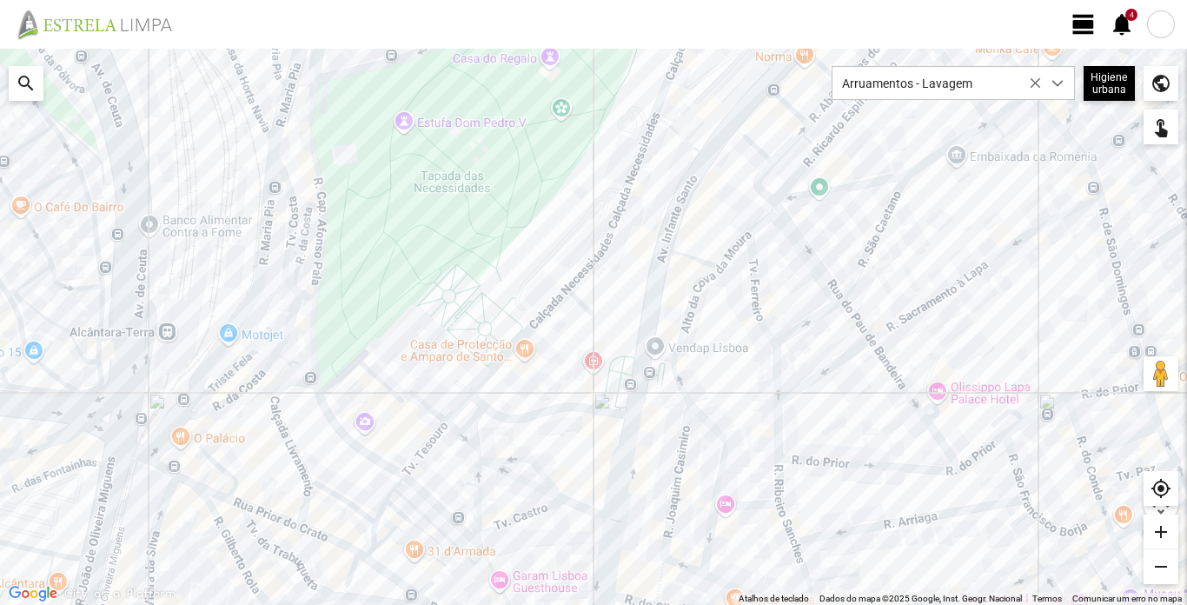
drag, startPoint x: 545, startPoint y: 420, endPoint x: 714, endPoint y: 226, distance: 256.9
click at [714, 226] on div at bounding box center [593, 327] width 1187 height 556
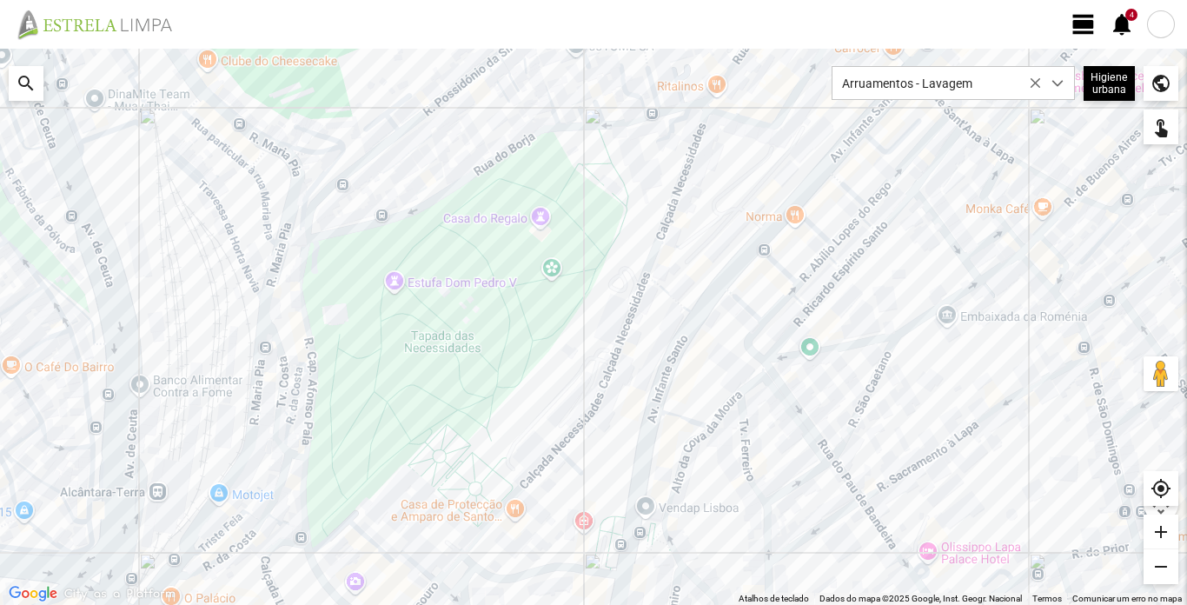
drag, startPoint x: 450, startPoint y: 190, endPoint x: 441, endPoint y: 352, distance: 161.9
click at [441, 352] on div at bounding box center [593, 327] width 1187 height 556
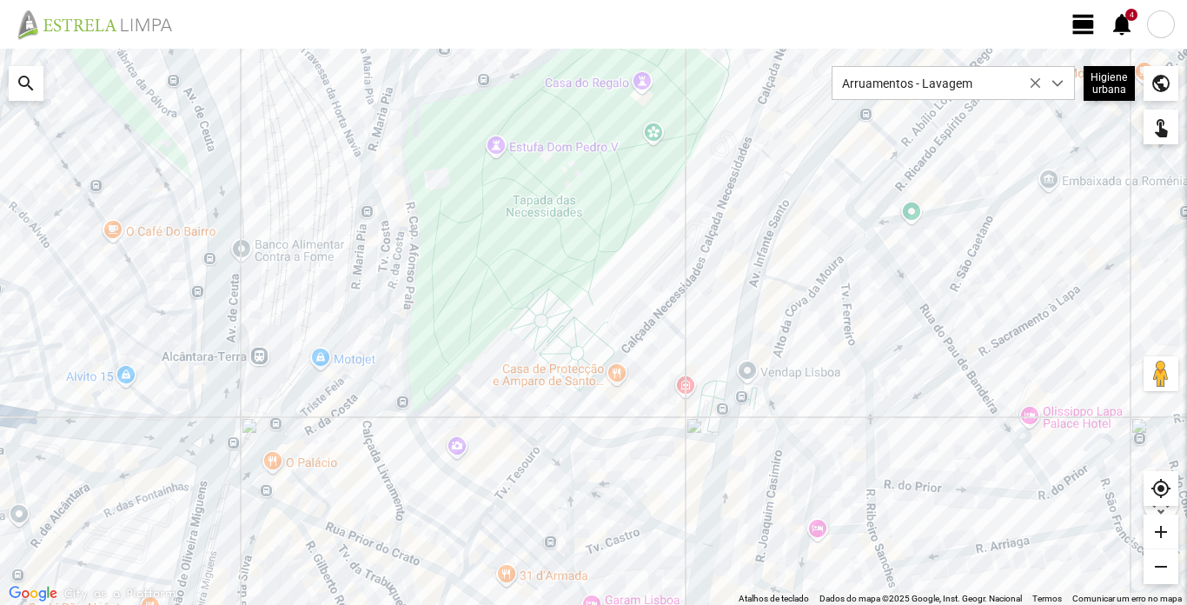
drag, startPoint x: 482, startPoint y: 452, endPoint x: 600, endPoint y: 298, distance: 193.5
click at [600, 298] on div at bounding box center [593, 327] width 1187 height 556
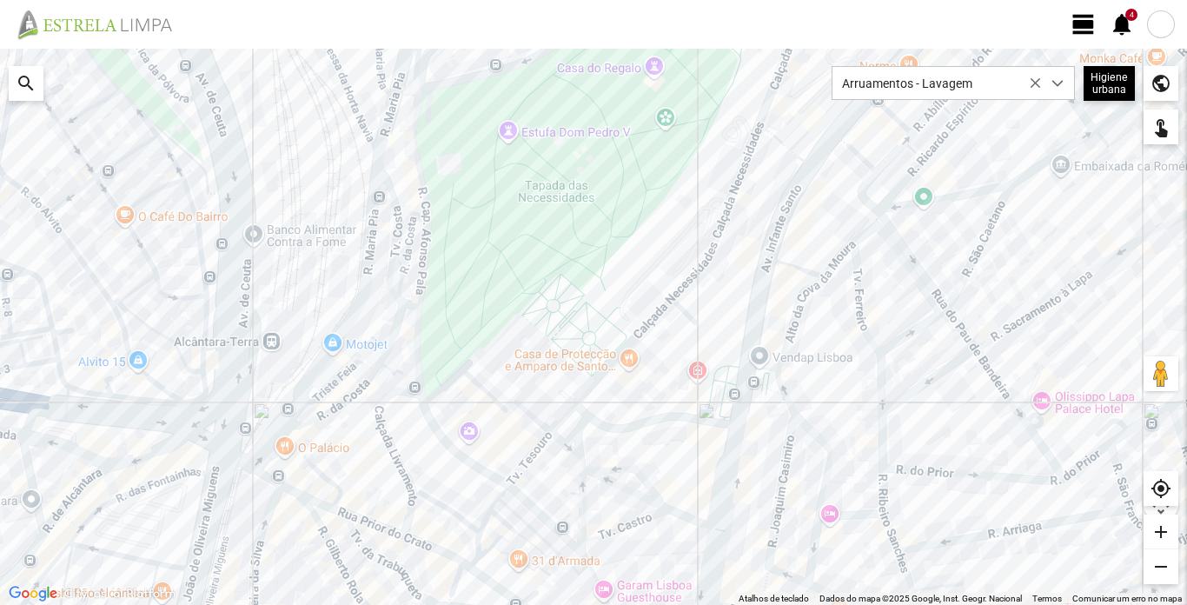
drag, startPoint x: 615, startPoint y: 293, endPoint x: 631, endPoint y: 270, distance: 27.5
click at [631, 270] on div at bounding box center [593, 327] width 1187 height 556
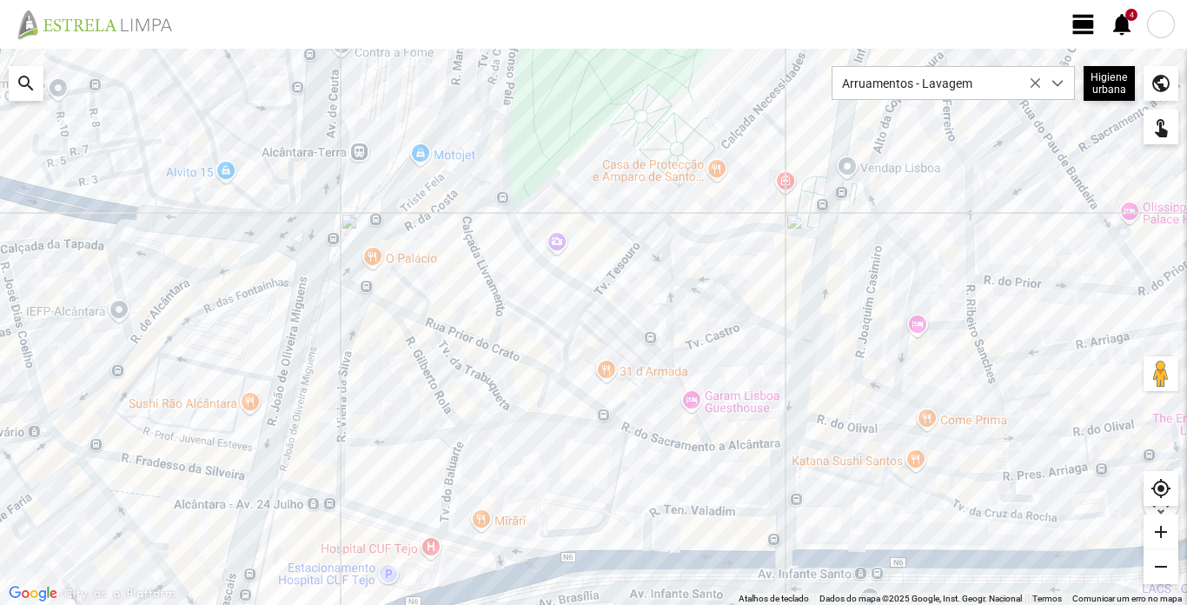
drag, startPoint x: 522, startPoint y: 394, endPoint x: 596, endPoint y: 238, distance: 172.2
click at [596, 238] on div at bounding box center [593, 327] width 1187 height 556
click at [415, 291] on div at bounding box center [593, 327] width 1187 height 556
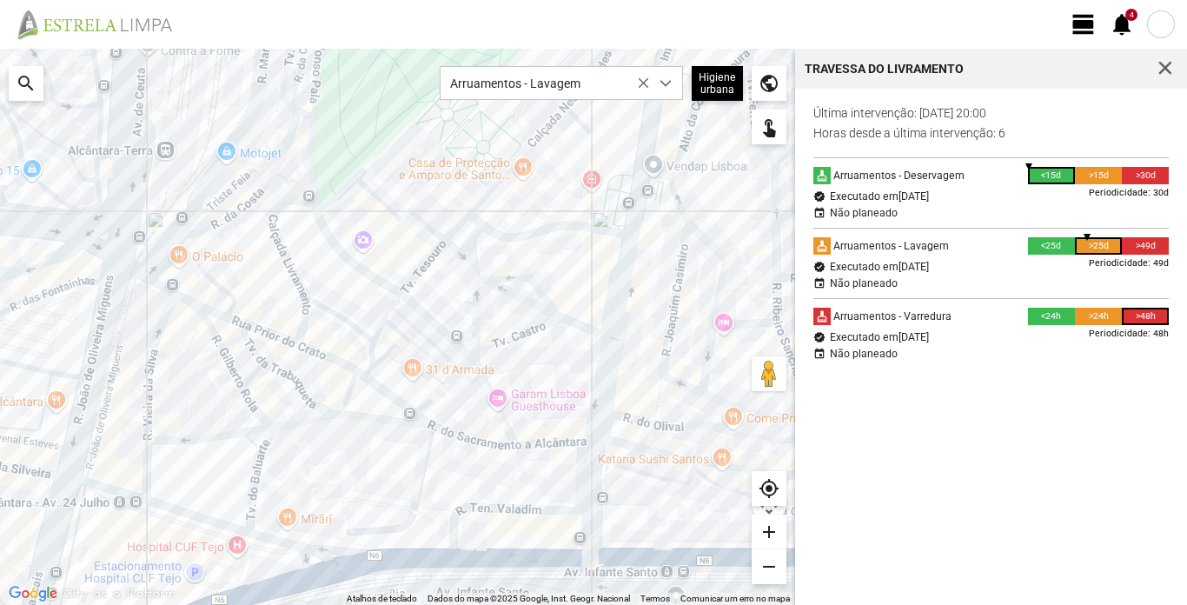
click at [268, 296] on div at bounding box center [397, 327] width 795 height 556
click at [1168, 63] on span "button" at bounding box center [1166, 69] width 16 height 16
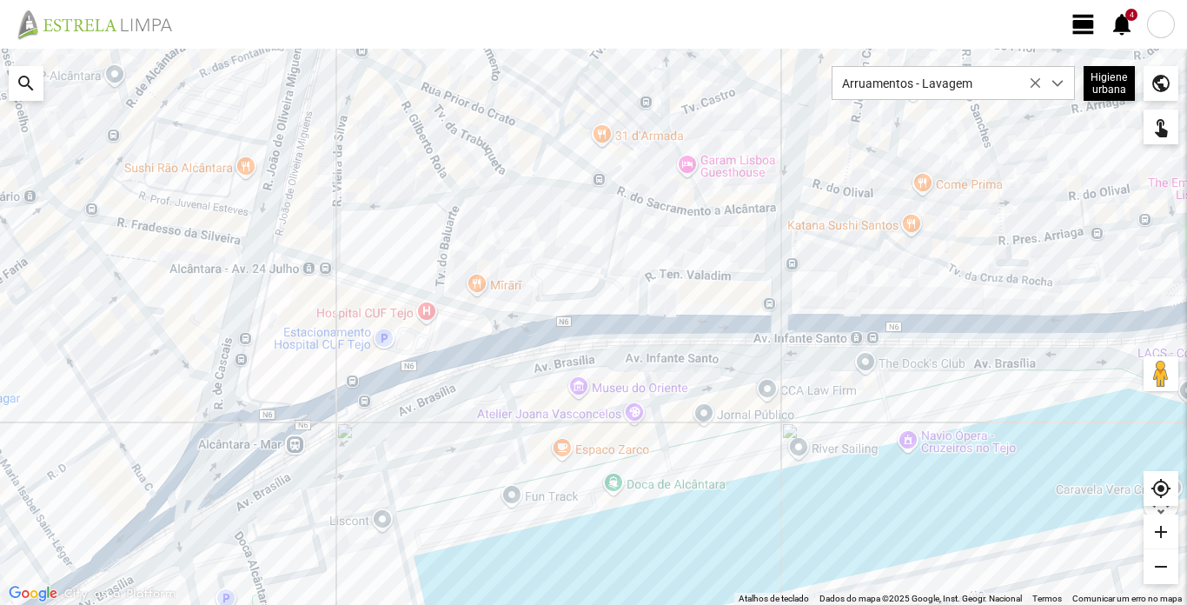
drag, startPoint x: 576, startPoint y: 482, endPoint x: 572, endPoint y: 242, distance: 239.9
click at [572, 242] on div at bounding box center [593, 327] width 1187 height 556
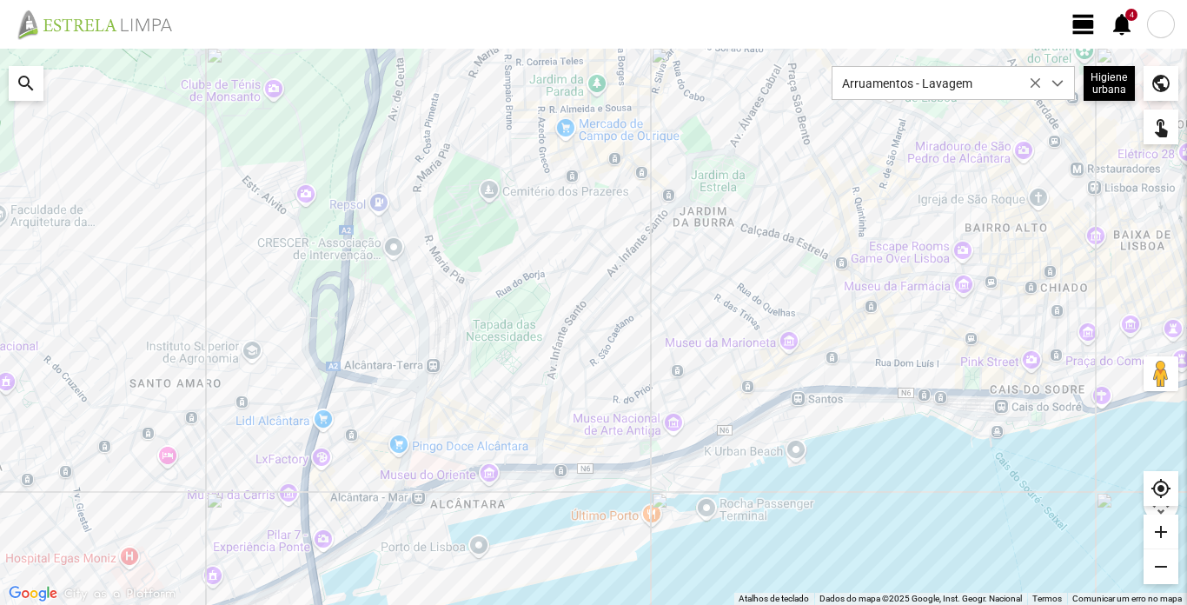
click at [1164, 23] on div at bounding box center [1161, 24] width 28 height 28
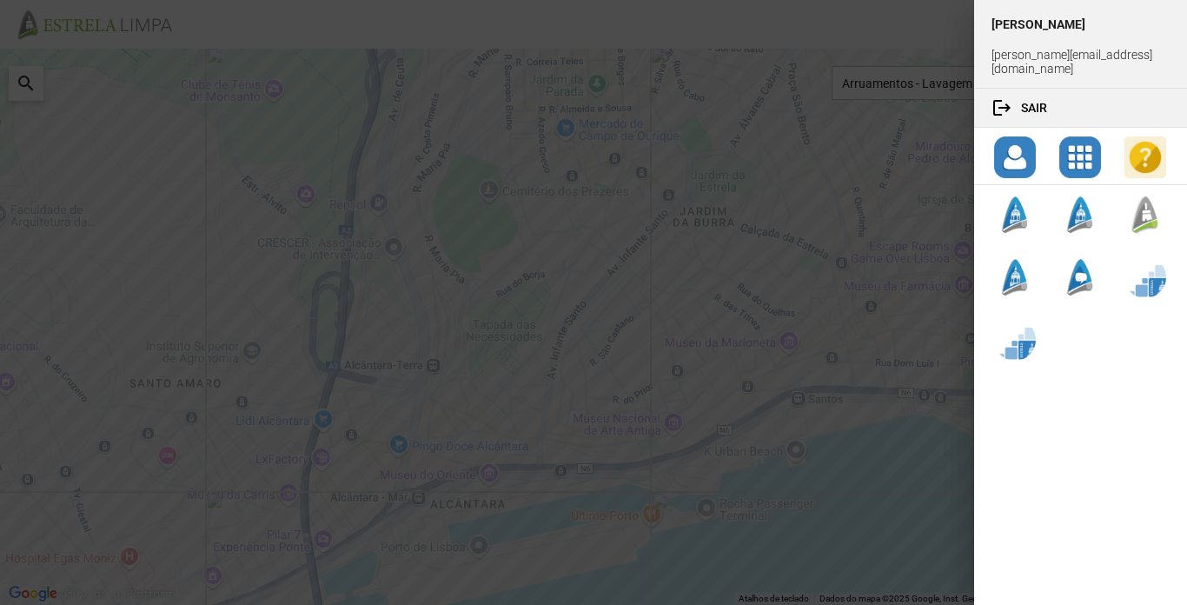
drag, startPoint x: 918, startPoint y: 50, endPoint x: 927, endPoint y: 47, distance: 9.1
click at [919, 50] on div at bounding box center [593, 302] width 1187 height 605
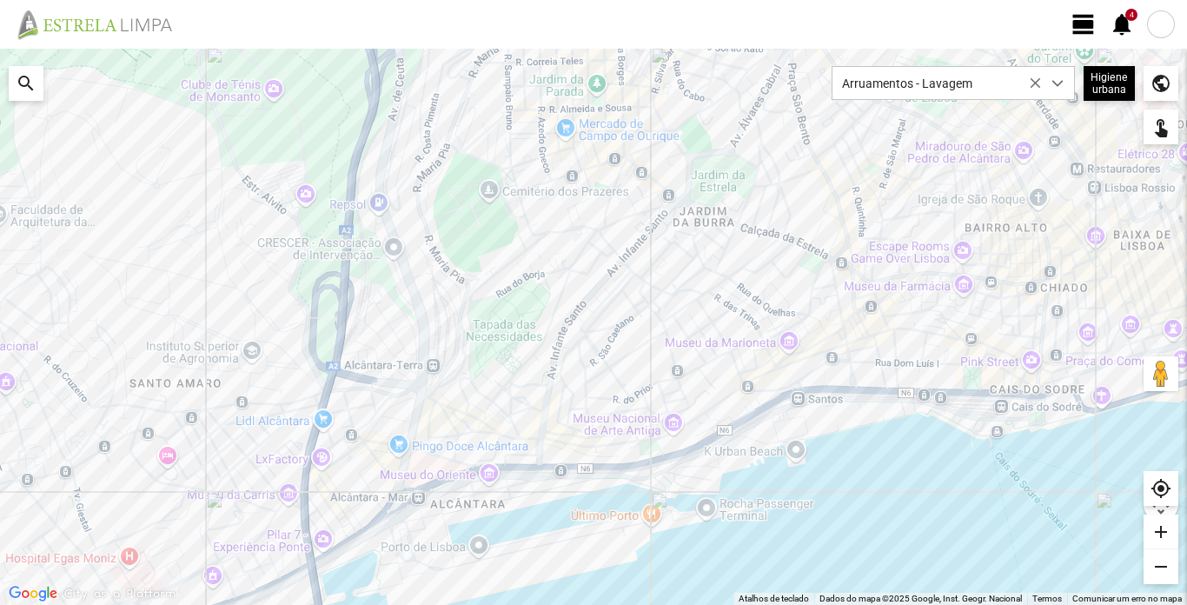
click at [1093, 28] on span "view_day" at bounding box center [1084, 24] width 26 height 26
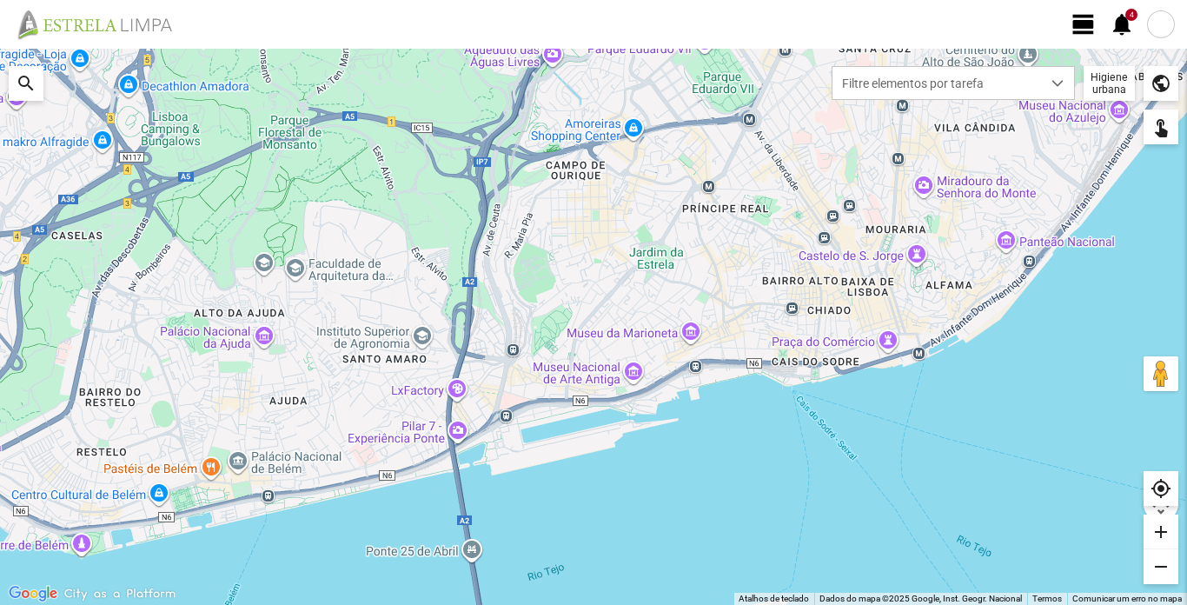
click at [1087, 23] on span "view_day" at bounding box center [1084, 24] width 26 height 26
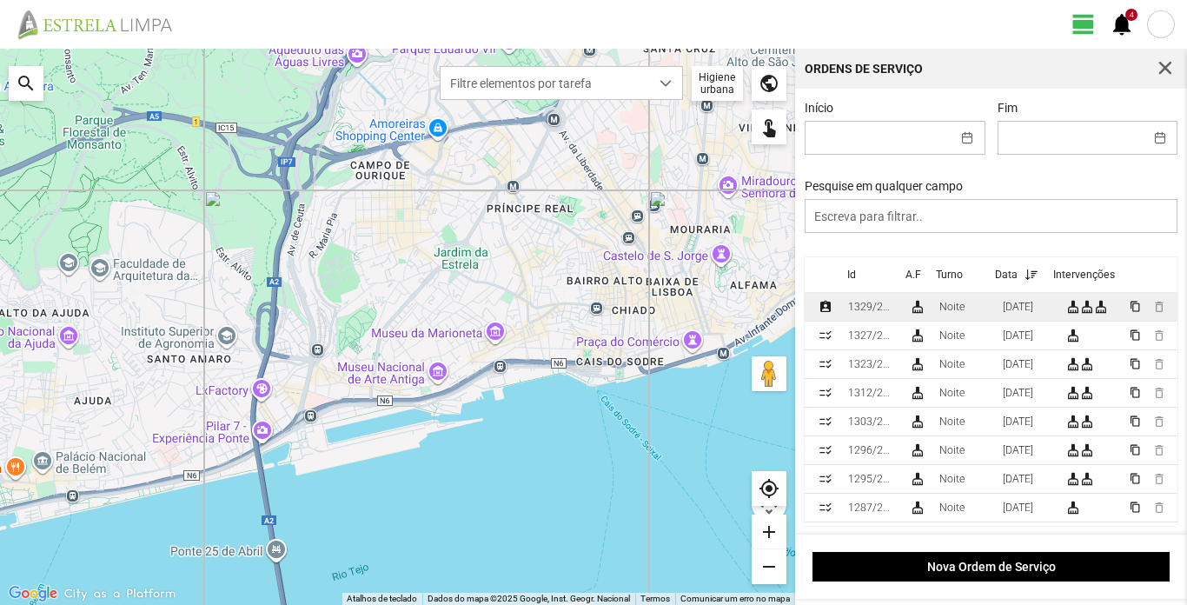
click at [861, 313] on div "1329/2025" at bounding box center [871, 307] width 47 height 12
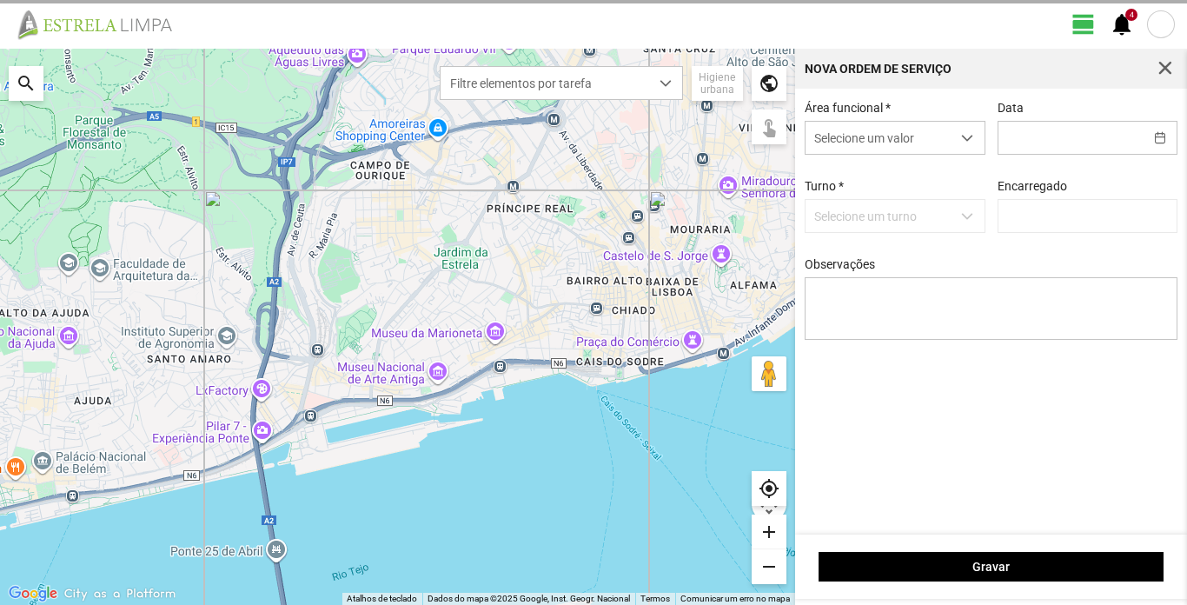
type input "[DATE]"
type input "[PERSON_NAME]"
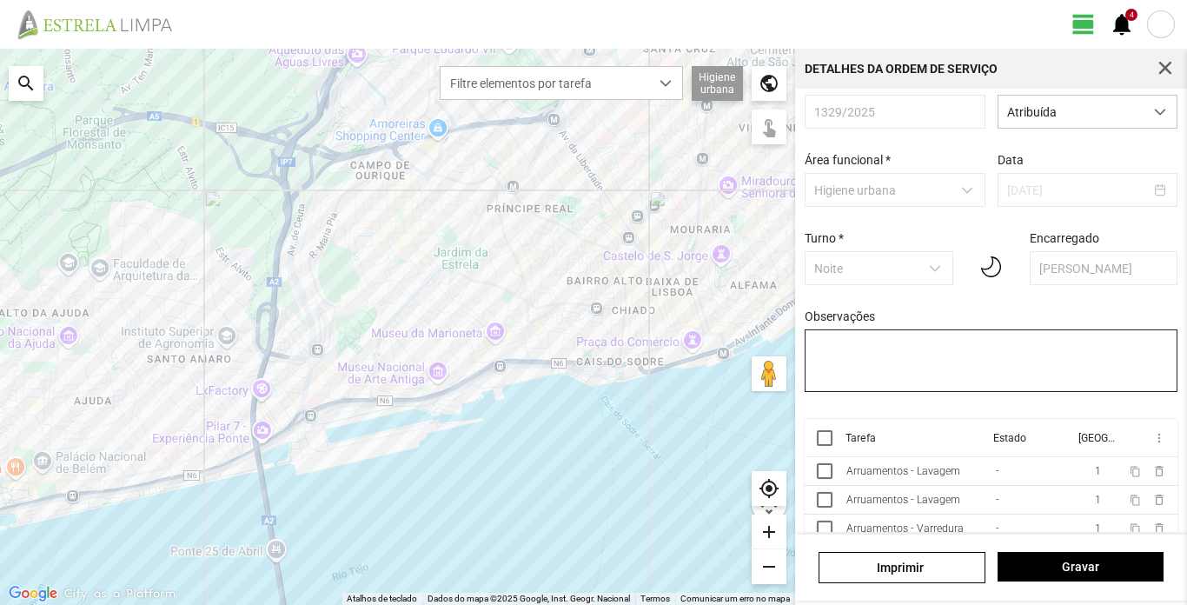
scroll to position [39, 0]
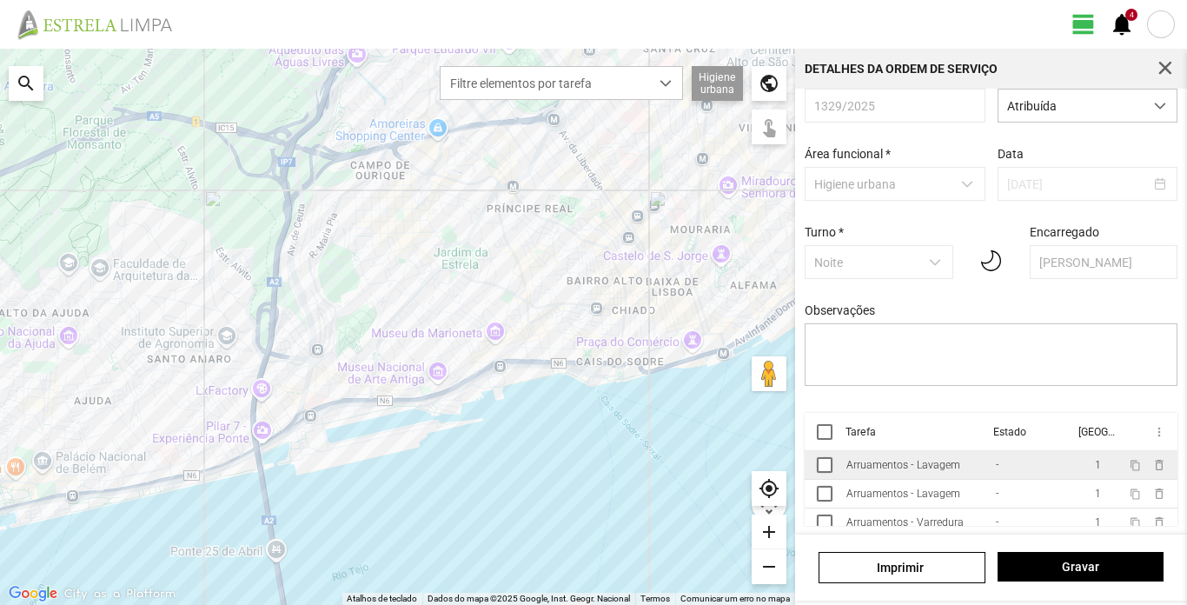
click at [878, 469] on div "Arruamentos - Lavagem" at bounding box center [904, 465] width 114 height 12
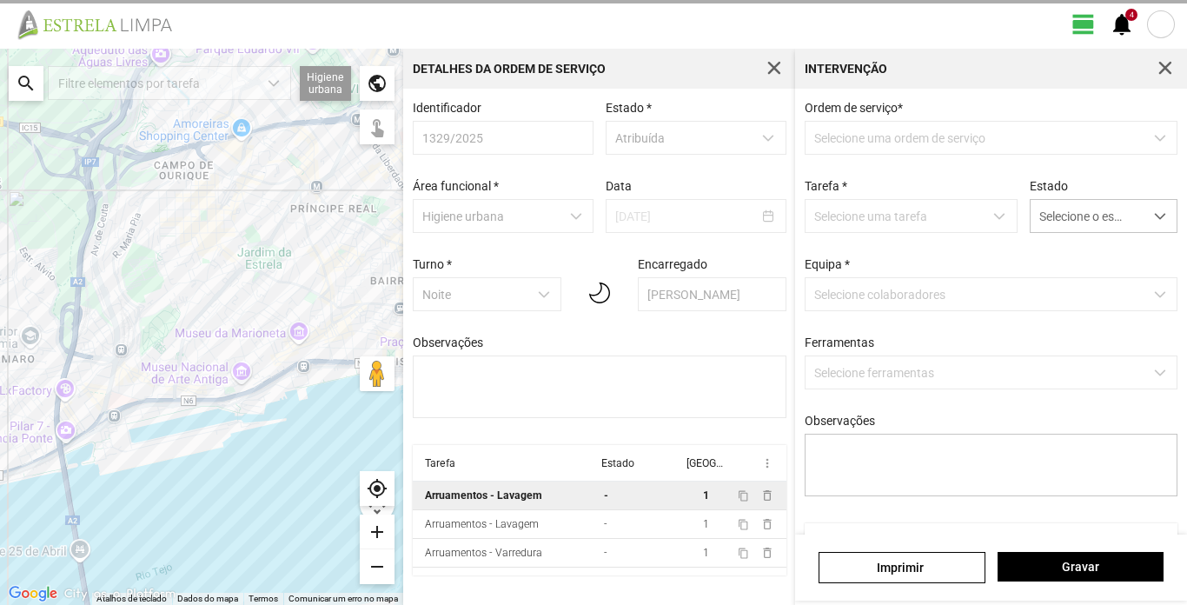
type textarea "Sissé"
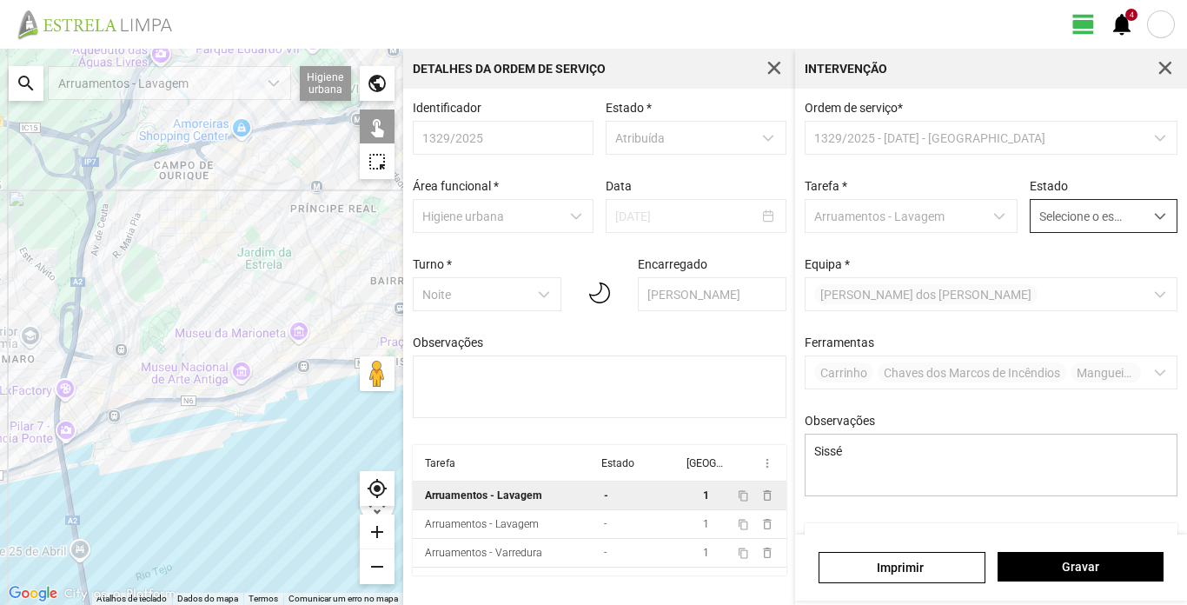
click at [1154, 222] on span "dropdown trigger" at bounding box center [1160, 216] width 12 height 12
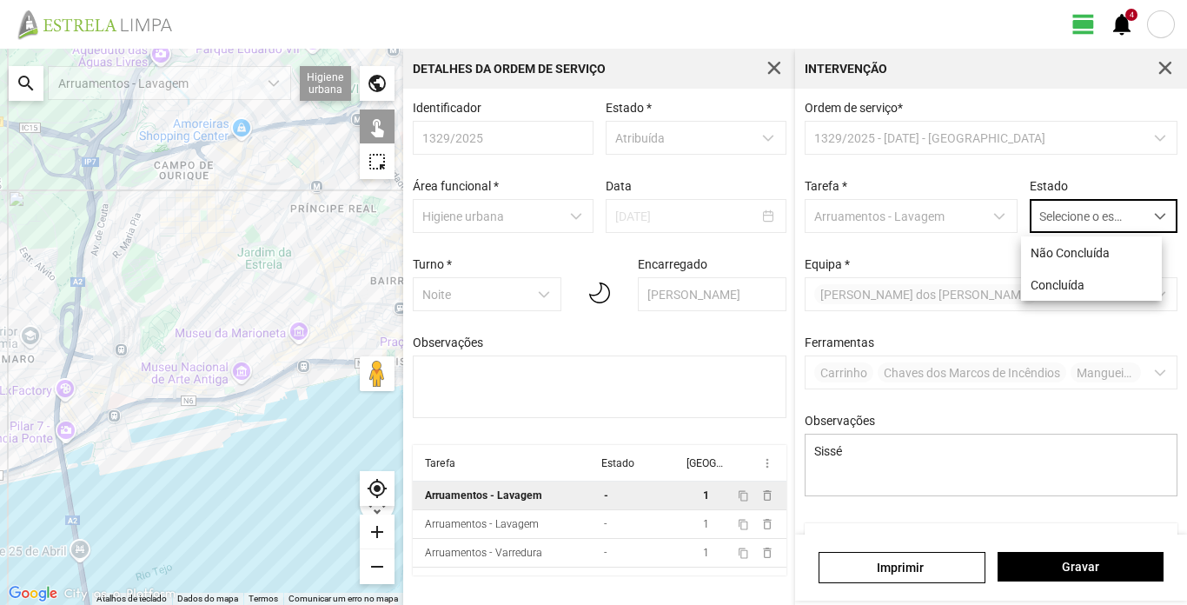
scroll to position [10, 77]
click at [1079, 286] on li "Concluída" at bounding box center [1091, 285] width 141 height 32
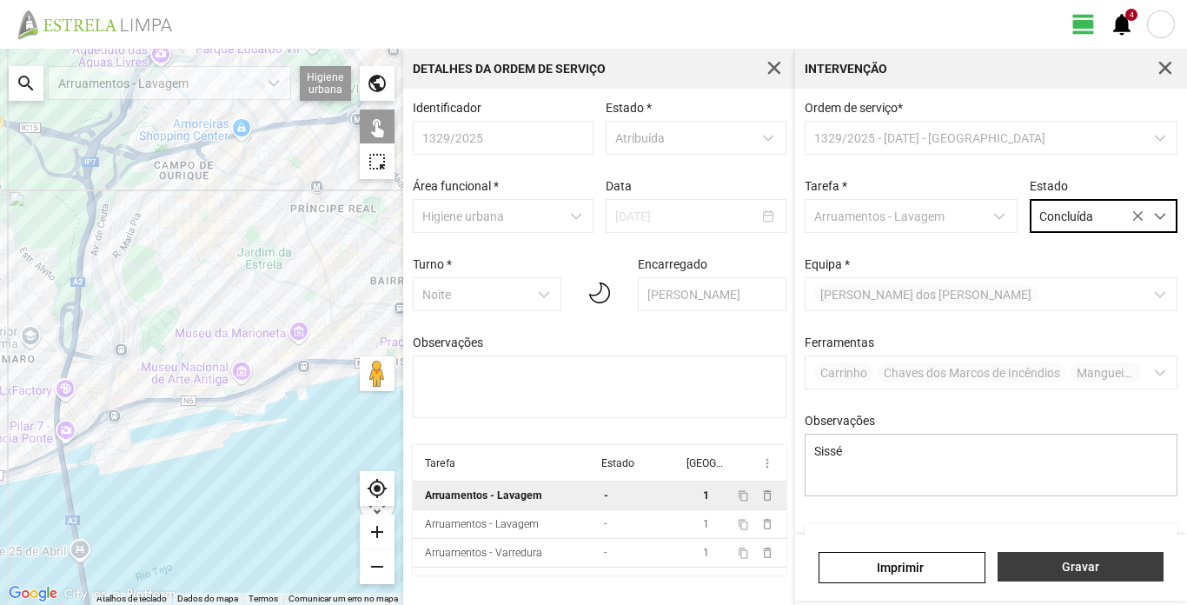
click at [1100, 568] on span "Gravar" at bounding box center [1080, 567] width 148 height 14
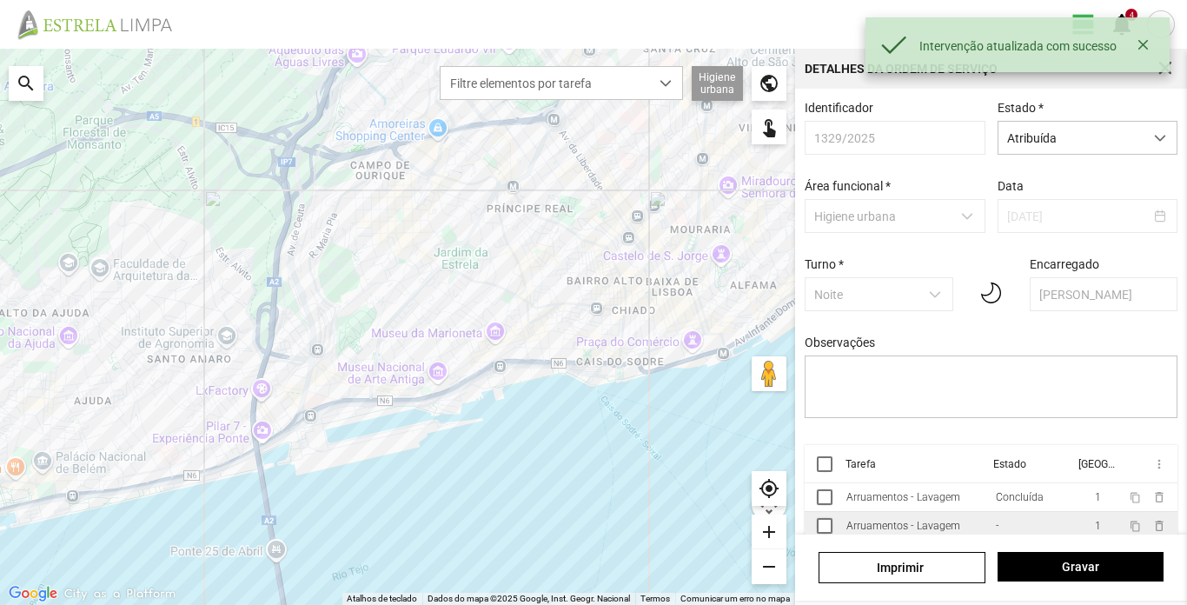
scroll to position [39, 0]
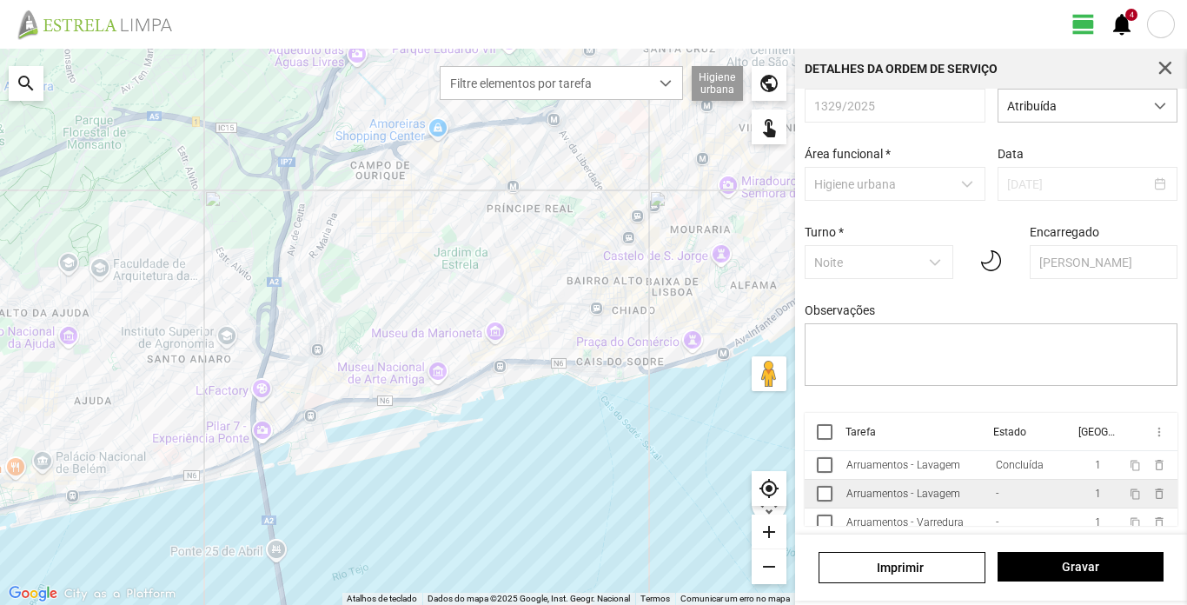
click at [911, 495] on div "Arruamentos - Lavagem" at bounding box center [904, 494] width 114 height 12
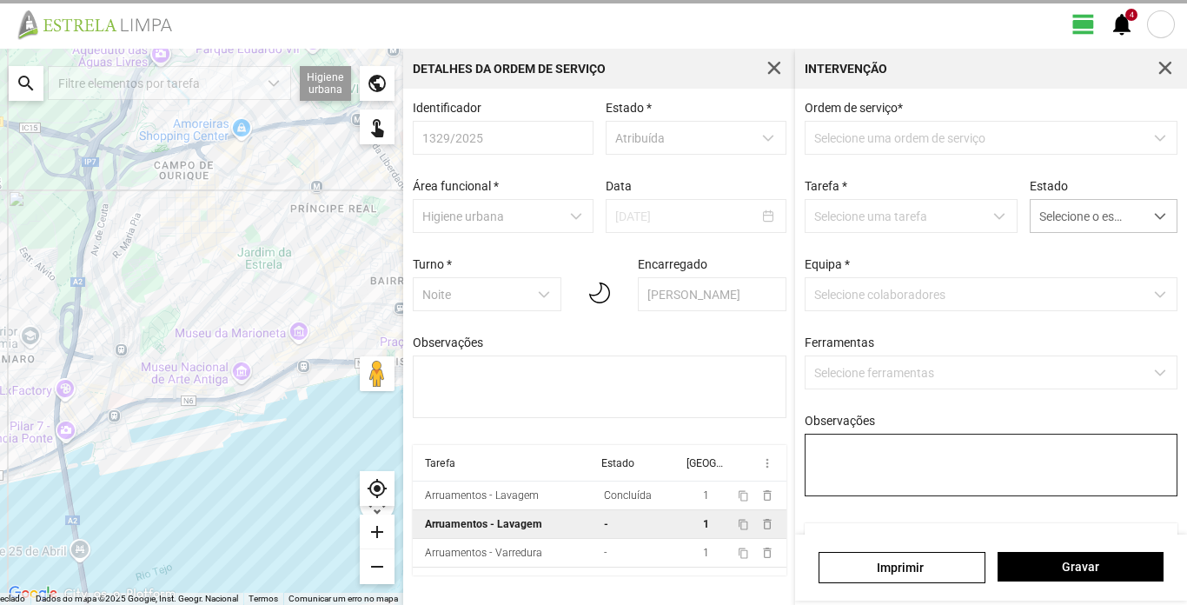
type textarea "Turé; cond. Hugo"
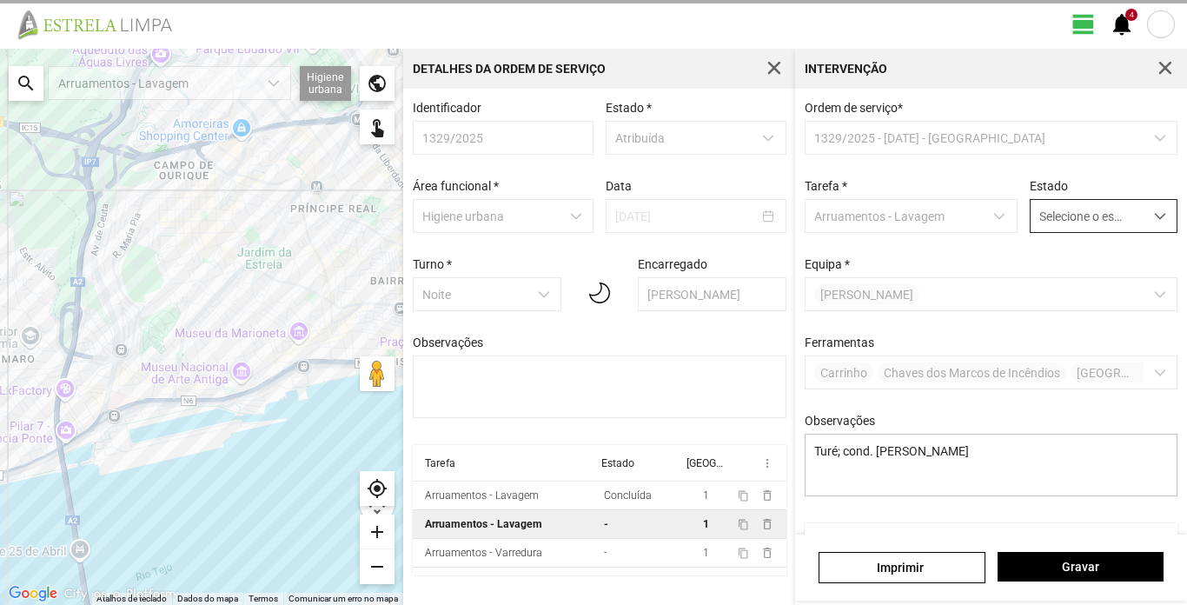
click at [1154, 215] on span "dropdown trigger" at bounding box center [1160, 216] width 12 height 12
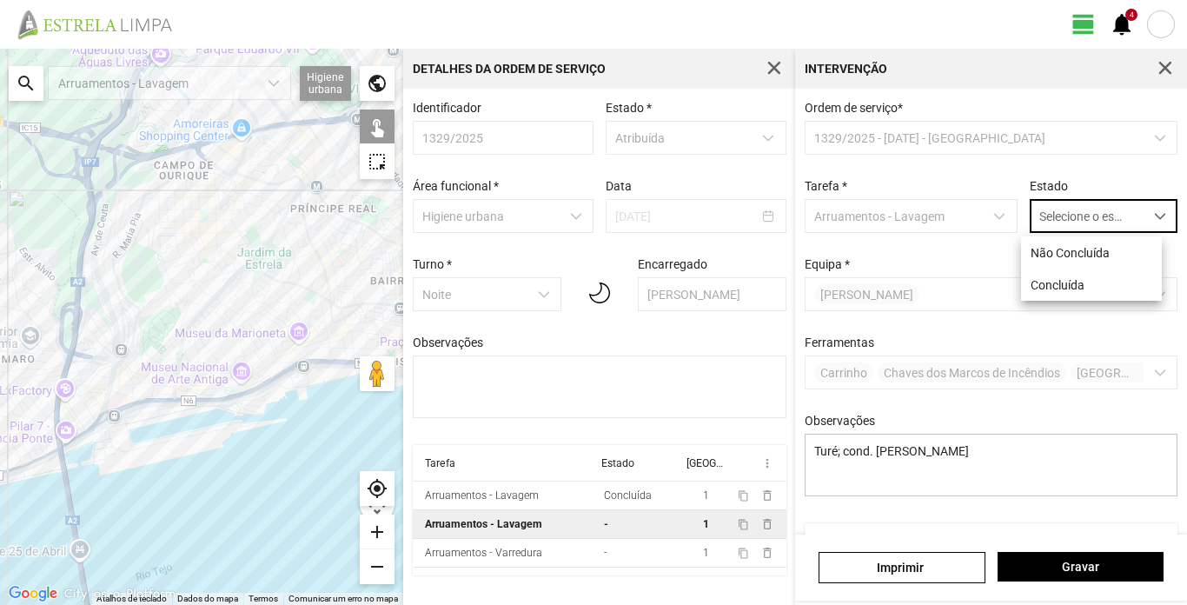
scroll to position [10, 77]
click at [1065, 285] on li "Concluída" at bounding box center [1091, 285] width 141 height 32
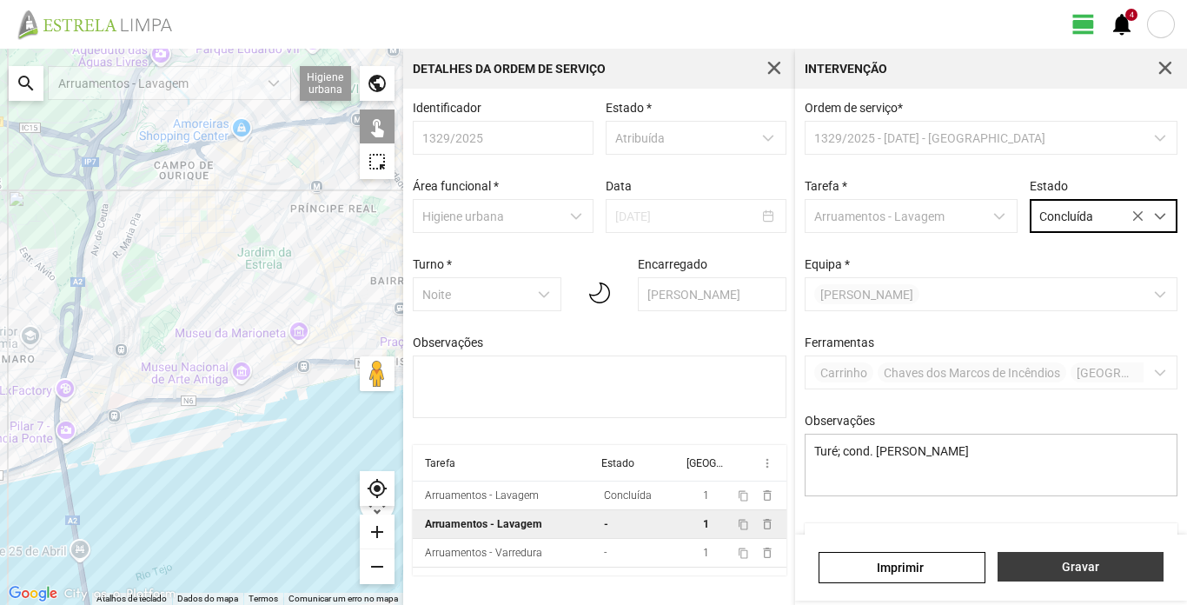
click at [1053, 562] on span "Gravar" at bounding box center [1080, 567] width 148 height 14
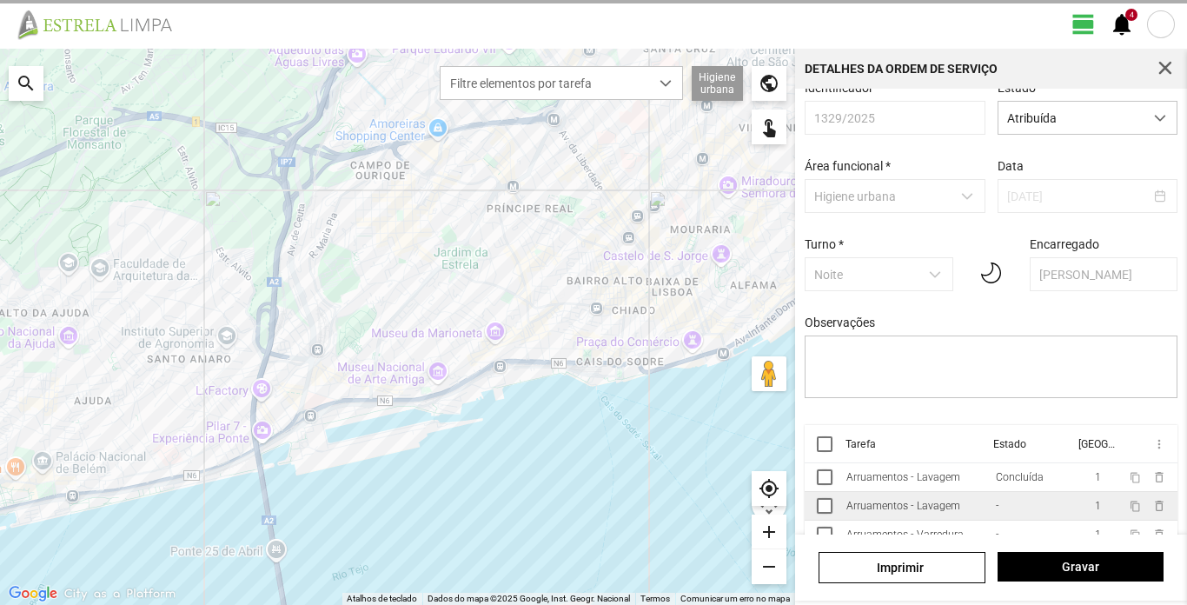
click at [1059, 322] on div "Identificador 1329/2025 Estado * Atribuída Área funcional * Higiene urbana Data…" at bounding box center [992, 253] width 386 height 344
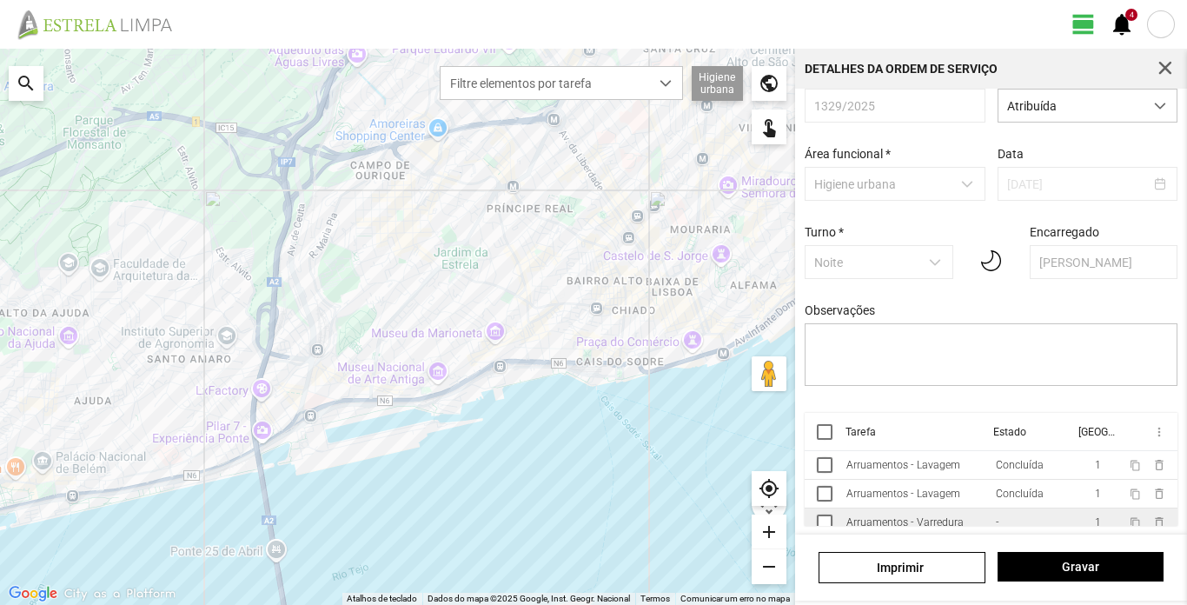
click at [916, 520] on div "Arruamentos - Varredura" at bounding box center [905, 522] width 117 height 12
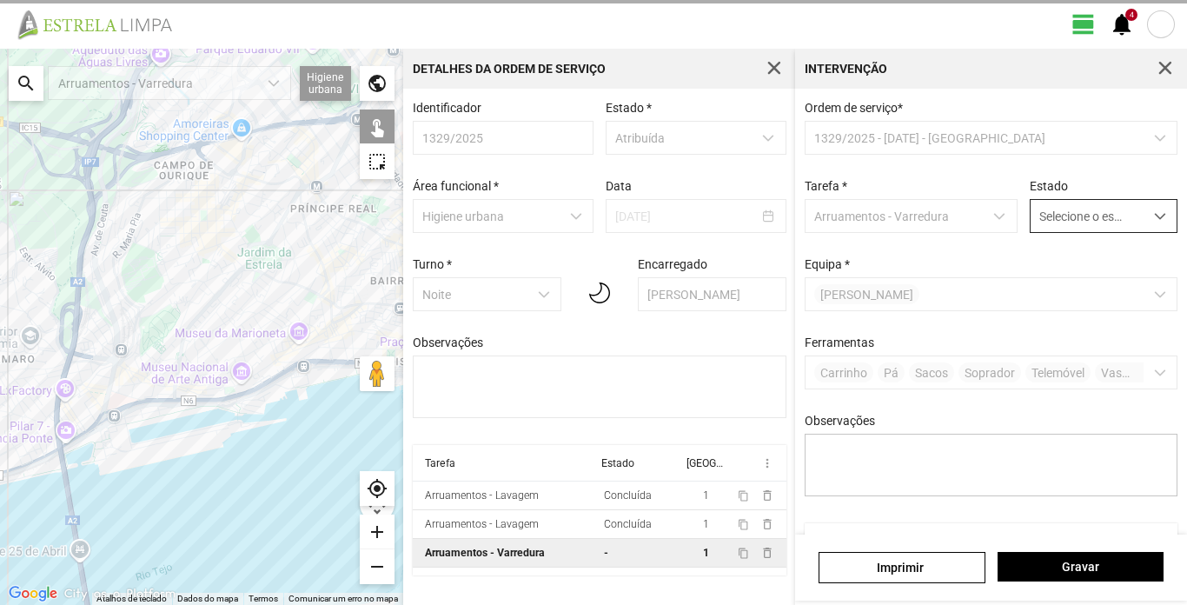
click at [1154, 223] on span "dropdown trigger" at bounding box center [1160, 216] width 12 height 12
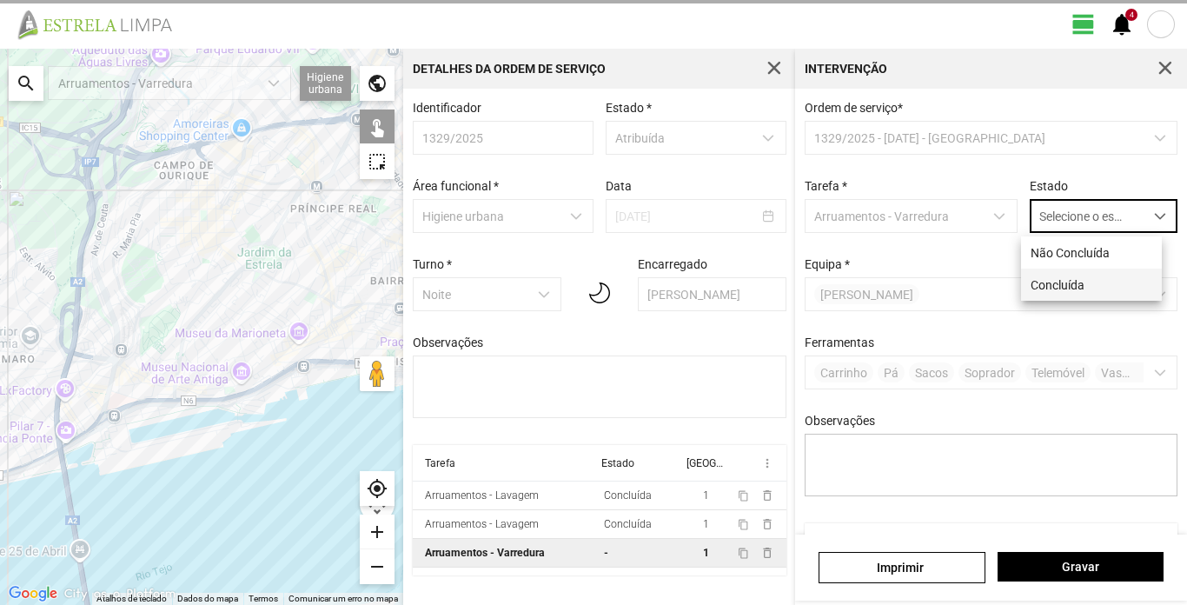
click at [1073, 288] on li "Concluída" at bounding box center [1091, 285] width 141 height 32
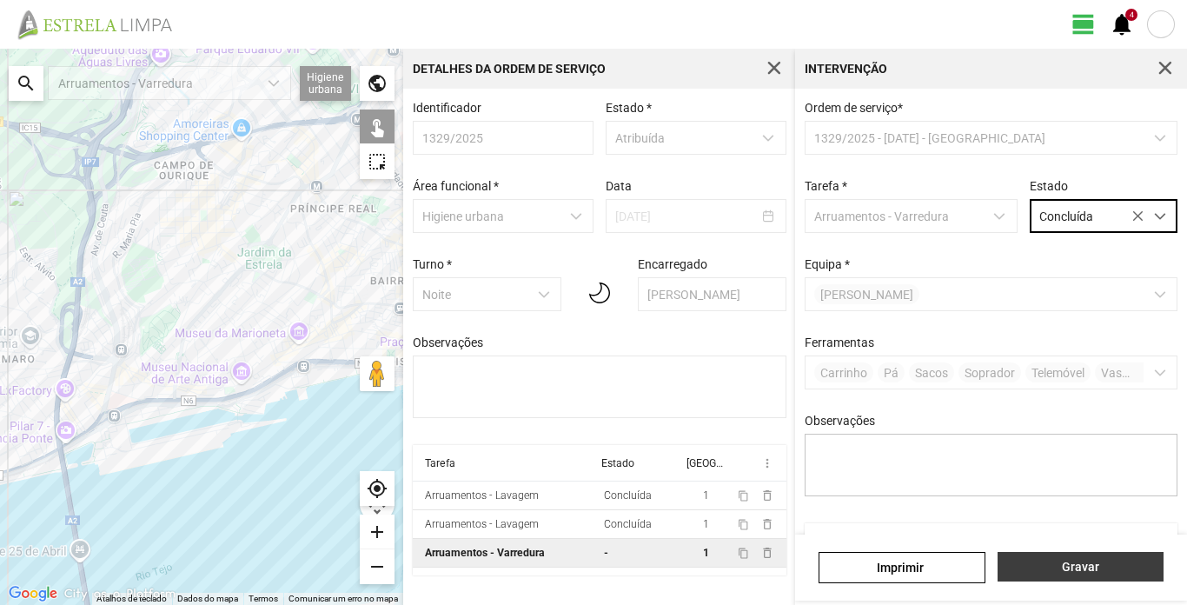
click at [1115, 570] on span "Gravar" at bounding box center [1080, 567] width 148 height 14
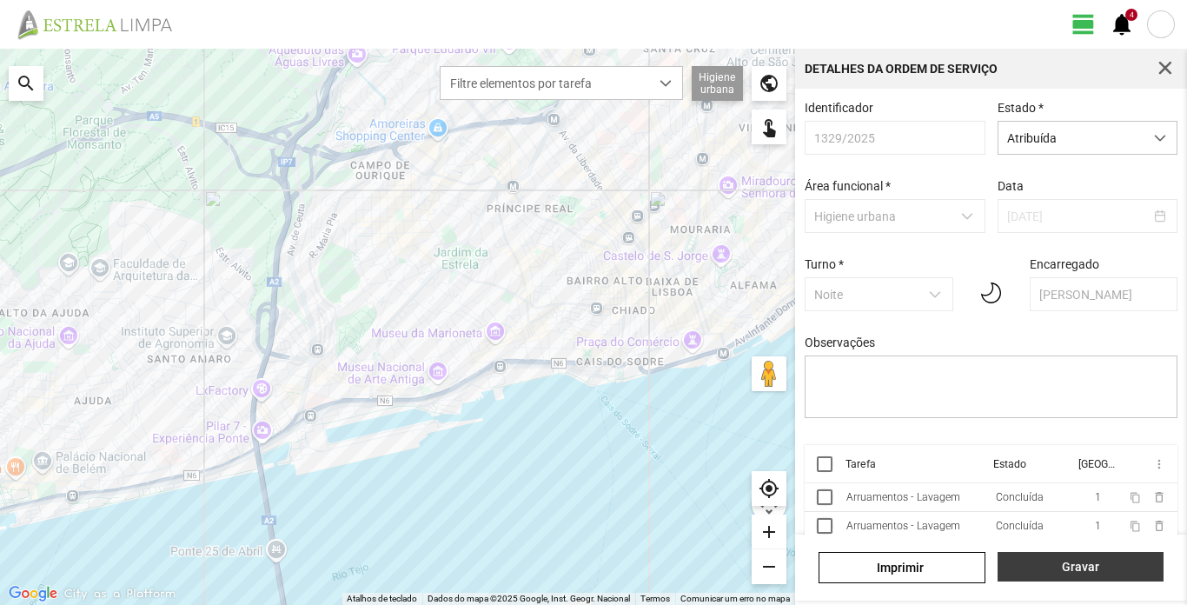
click at [1127, 572] on span "Gravar" at bounding box center [1080, 567] width 148 height 14
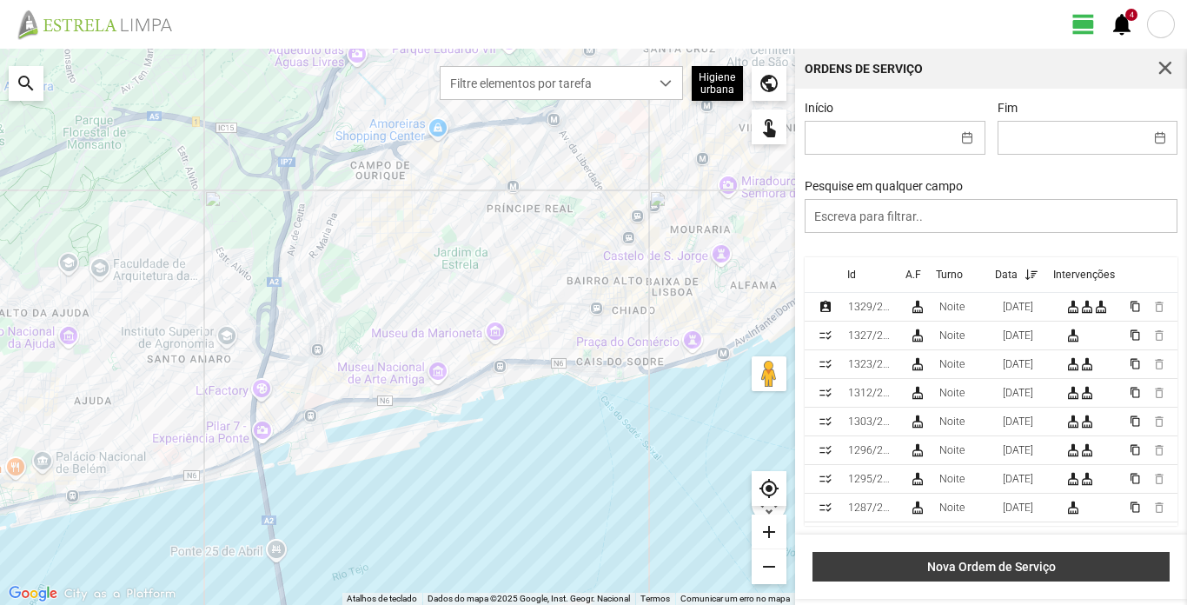
click at [1035, 565] on span "Nova Ordem de Serviço" at bounding box center [991, 567] width 339 height 14
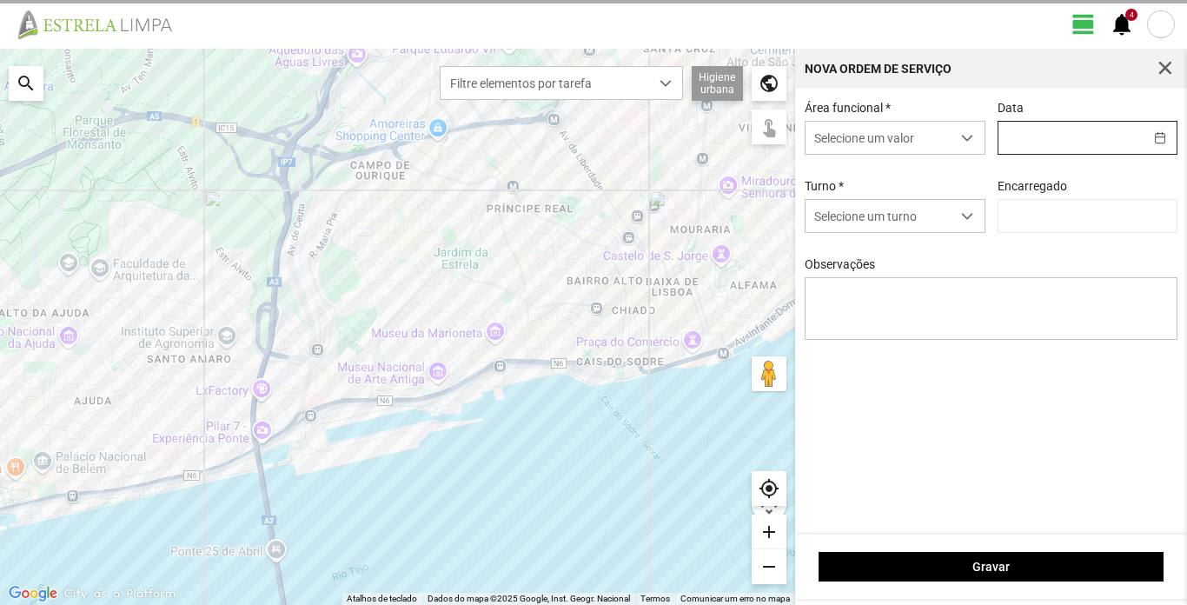
click at [1071, 139] on input "text" at bounding box center [1071, 138] width 145 height 32
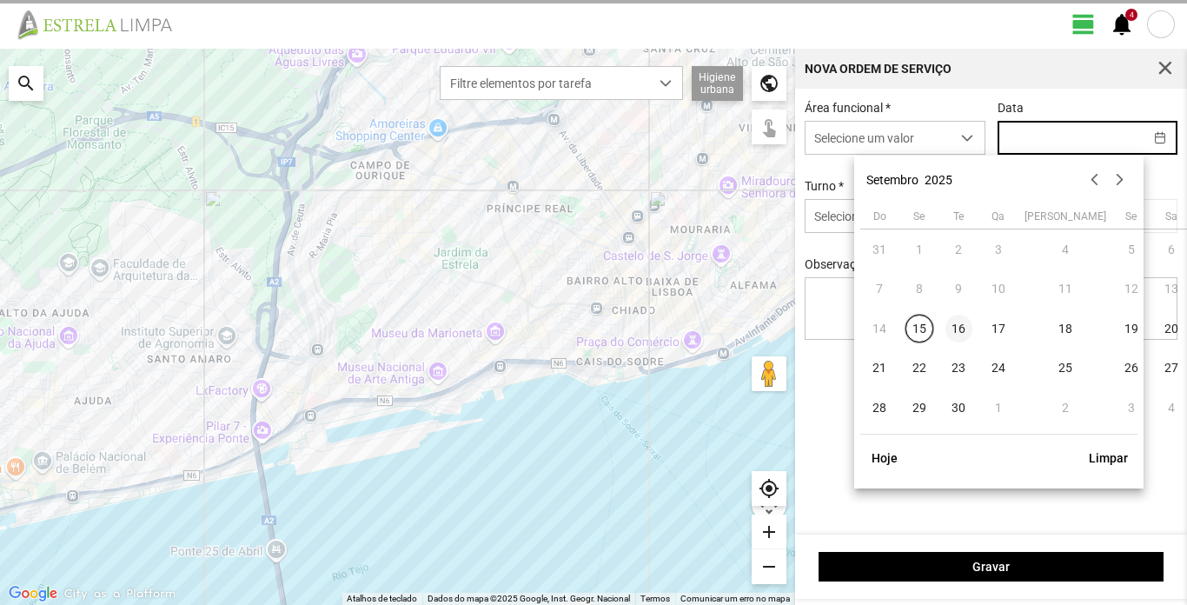
type input "[PERSON_NAME]"
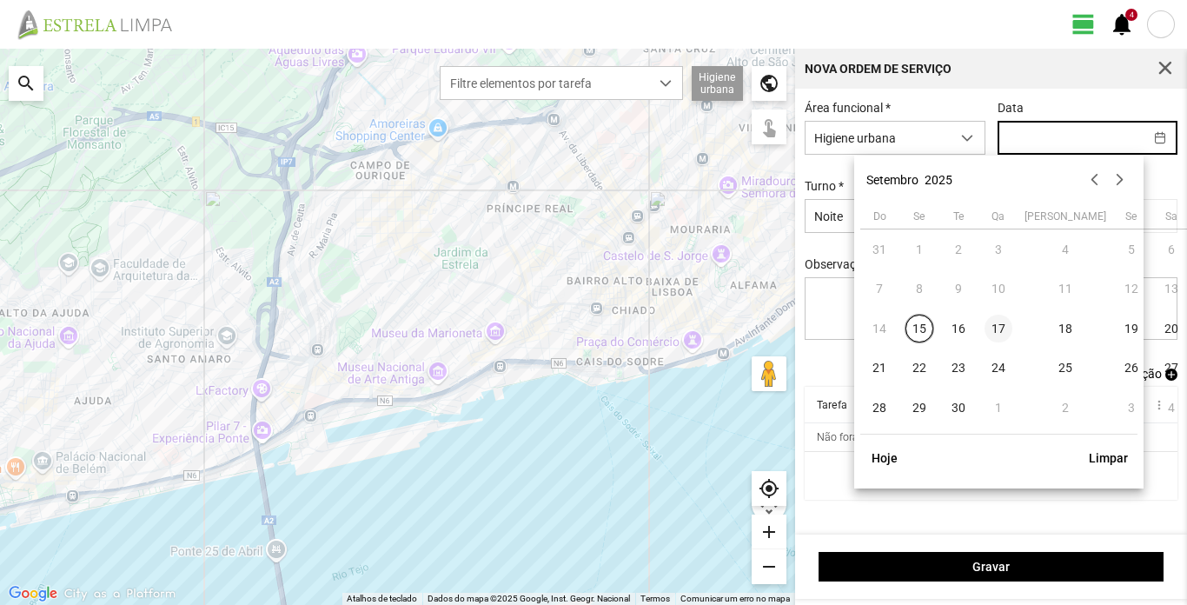
click at [1002, 329] on span "17" at bounding box center [999, 329] width 28 height 28
type input "17/09/2025"
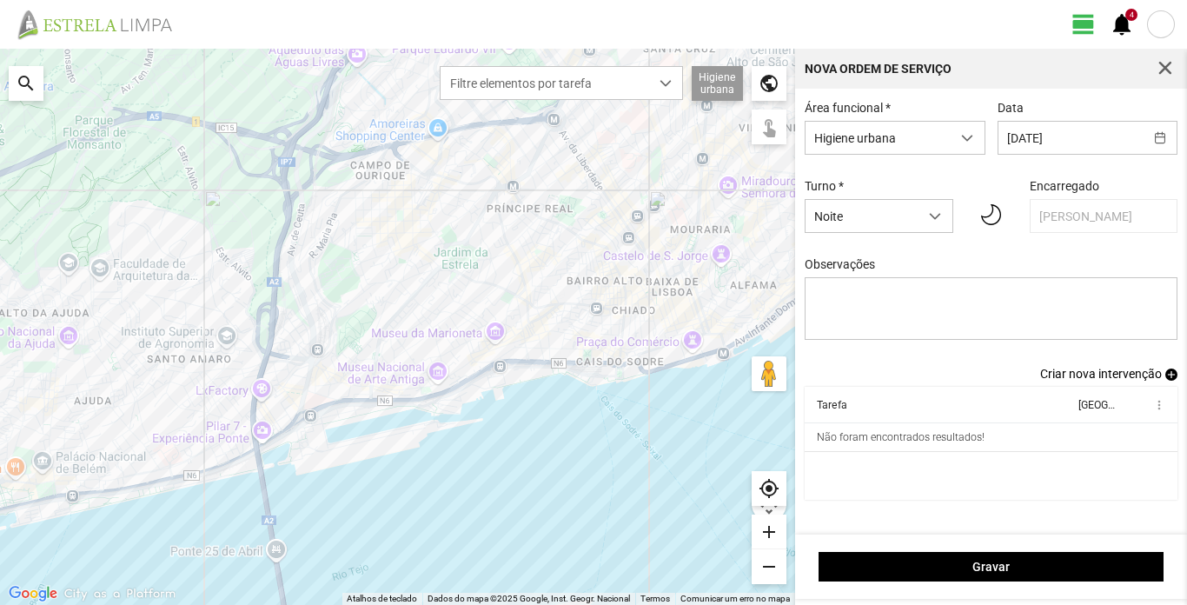
click at [1128, 377] on span "Criar nova intervenção" at bounding box center [1101, 374] width 122 height 14
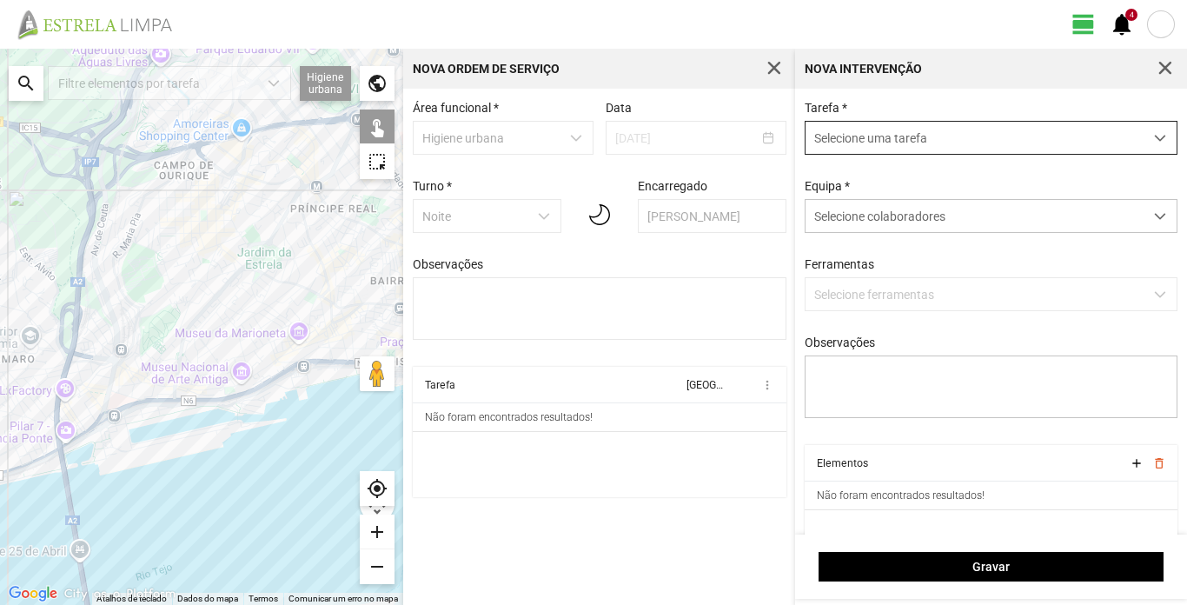
click at [1013, 138] on span "Selecione uma tarefa" at bounding box center [975, 138] width 338 height 32
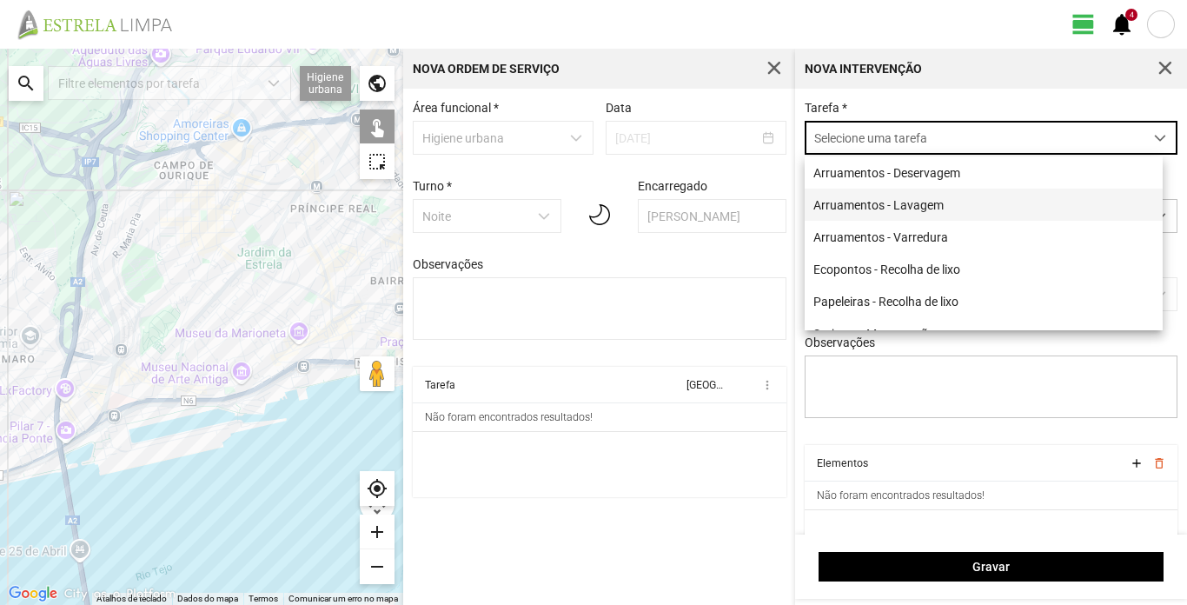
click at [966, 208] on li "Arruamentos - Lavagem" at bounding box center [984, 205] width 358 height 32
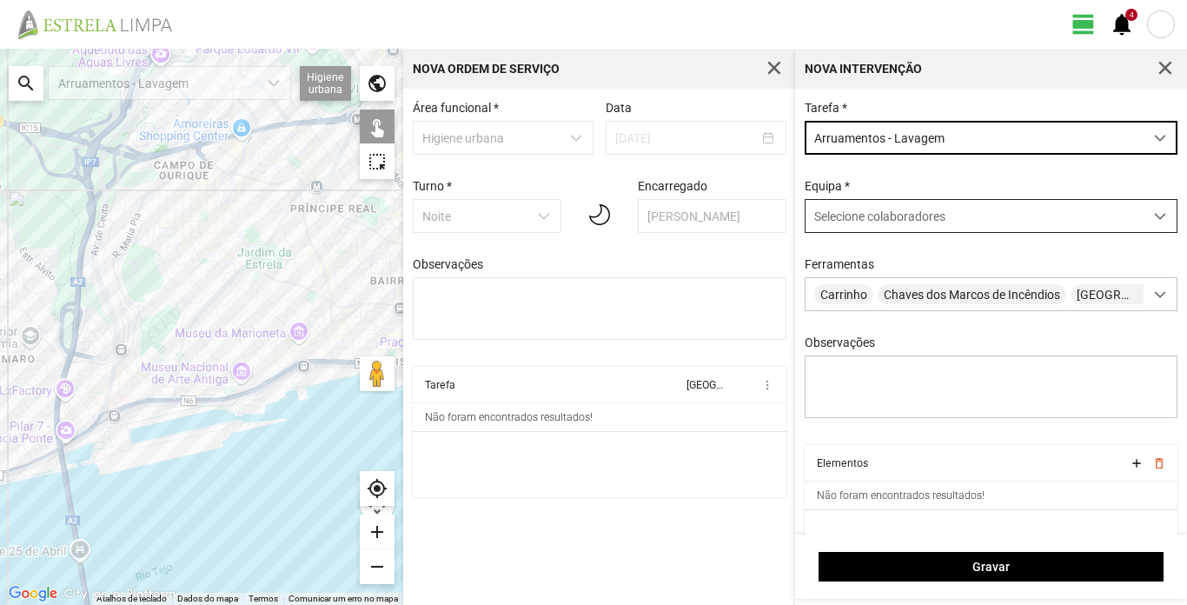
click at [972, 215] on div "Selecione colaboradores" at bounding box center [975, 216] width 338 height 32
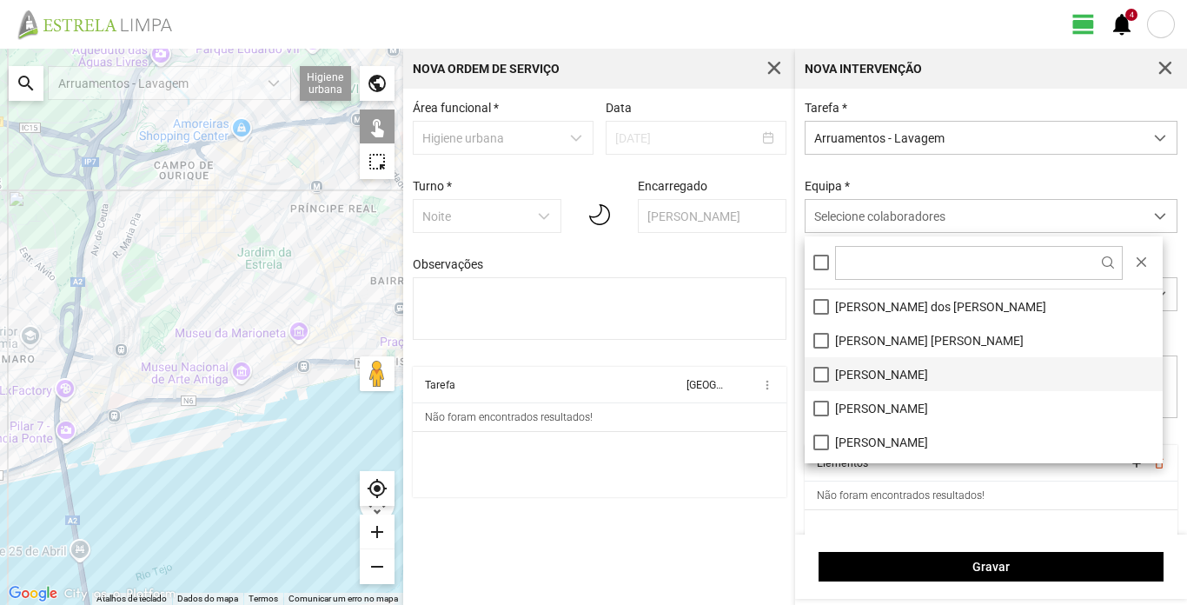
drag, startPoint x: 908, startPoint y: 403, endPoint x: 916, endPoint y: 391, distance: 14.5
click at [909, 403] on li "Augusto Palha" at bounding box center [984, 408] width 358 height 34
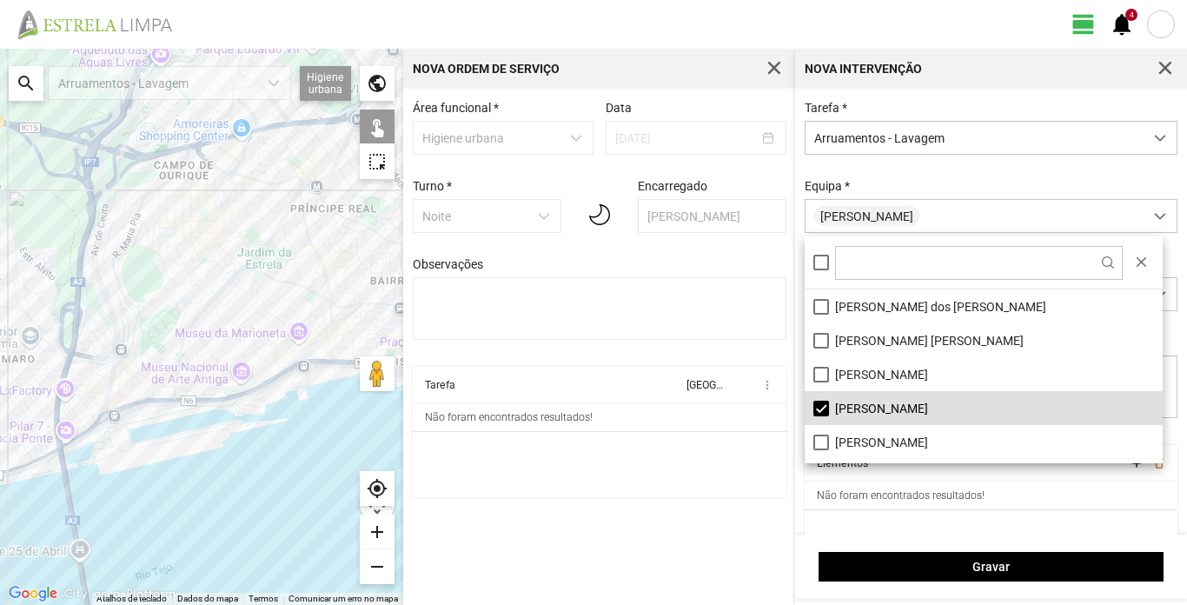
click at [956, 186] on div "Equipa * Augusto Palha" at bounding box center [992, 206] width 386 height 54
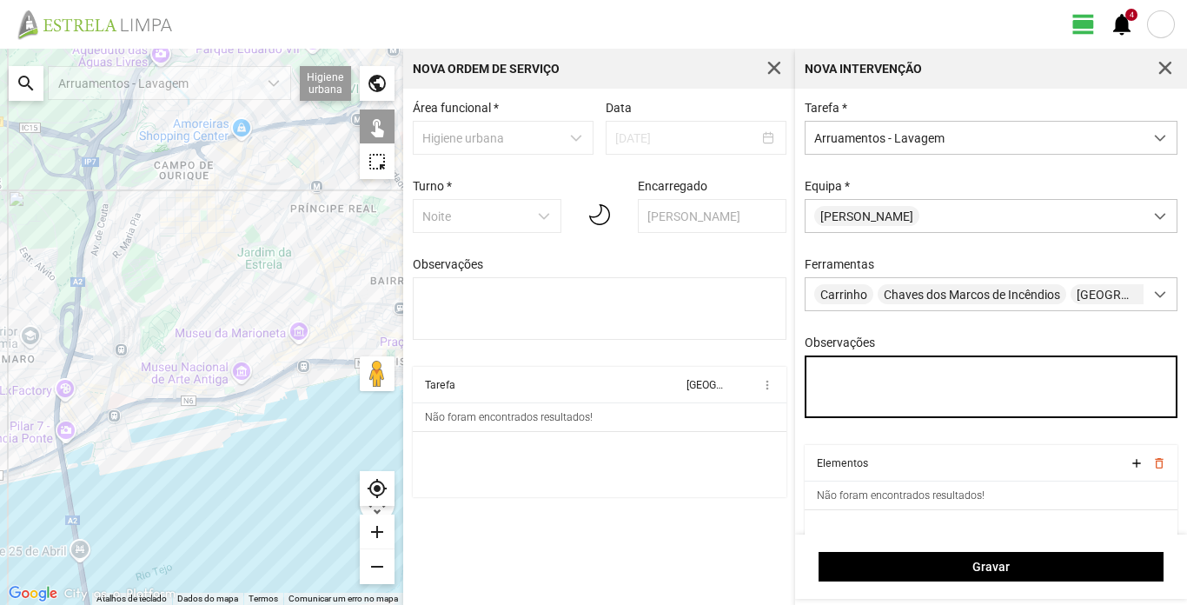
click at [858, 373] on textarea "Observações" at bounding box center [992, 386] width 374 height 63
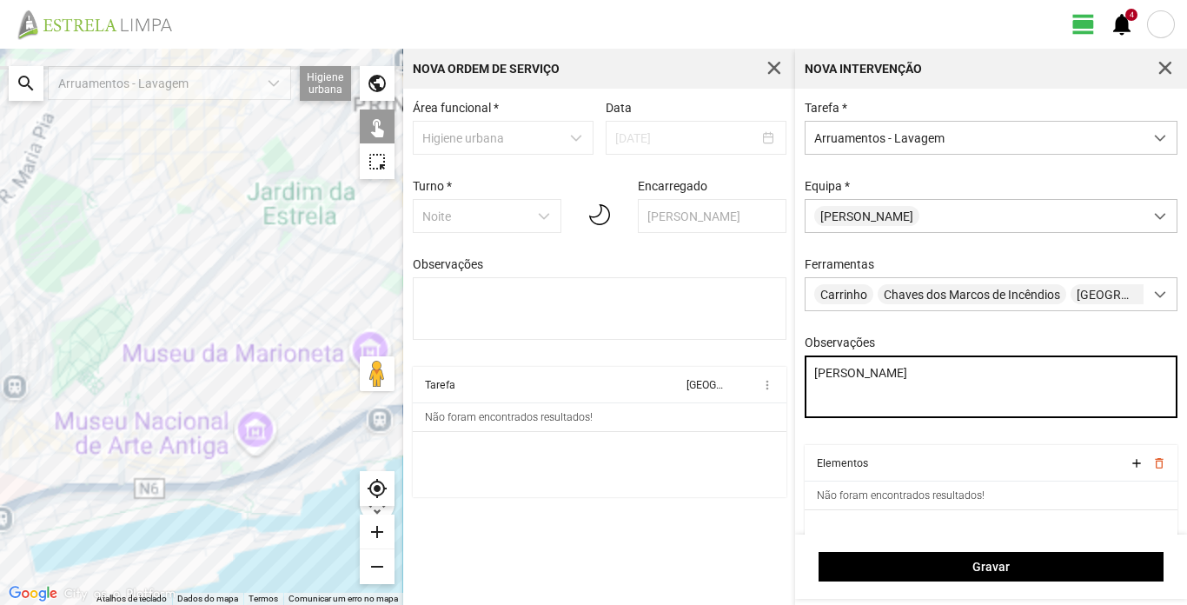
type textarea "Hugo Turé"
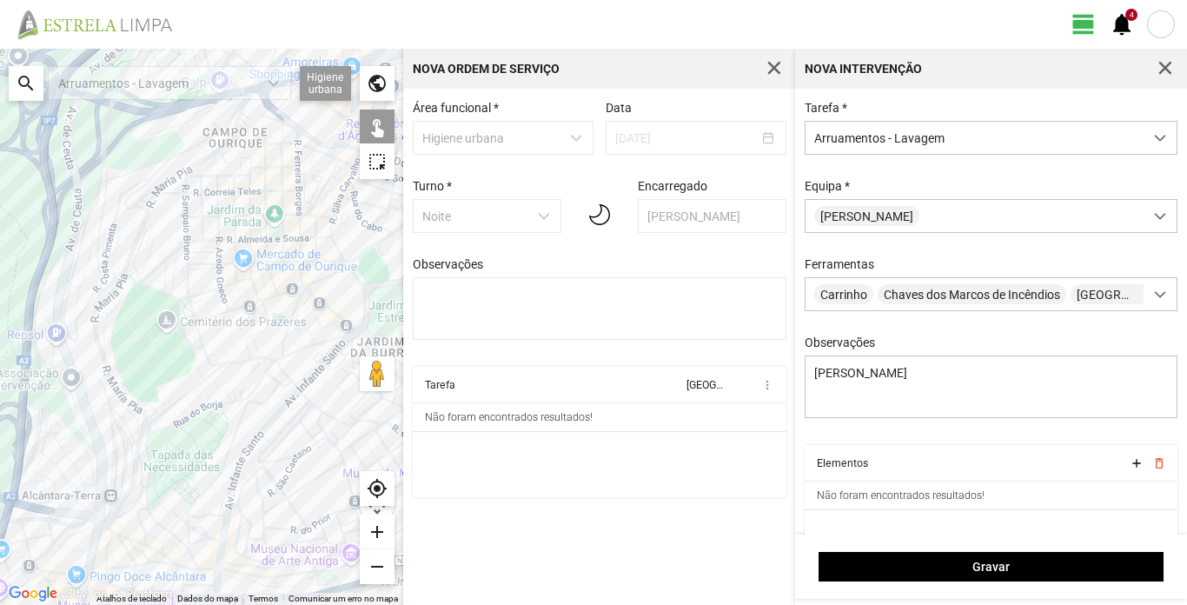
drag, startPoint x: 145, startPoint y: 269, endPoint x: 236, endPoint y: 388, distance: 149.5
click at [236, 388] on div at bounding box center [201, 327] width 403 height 556
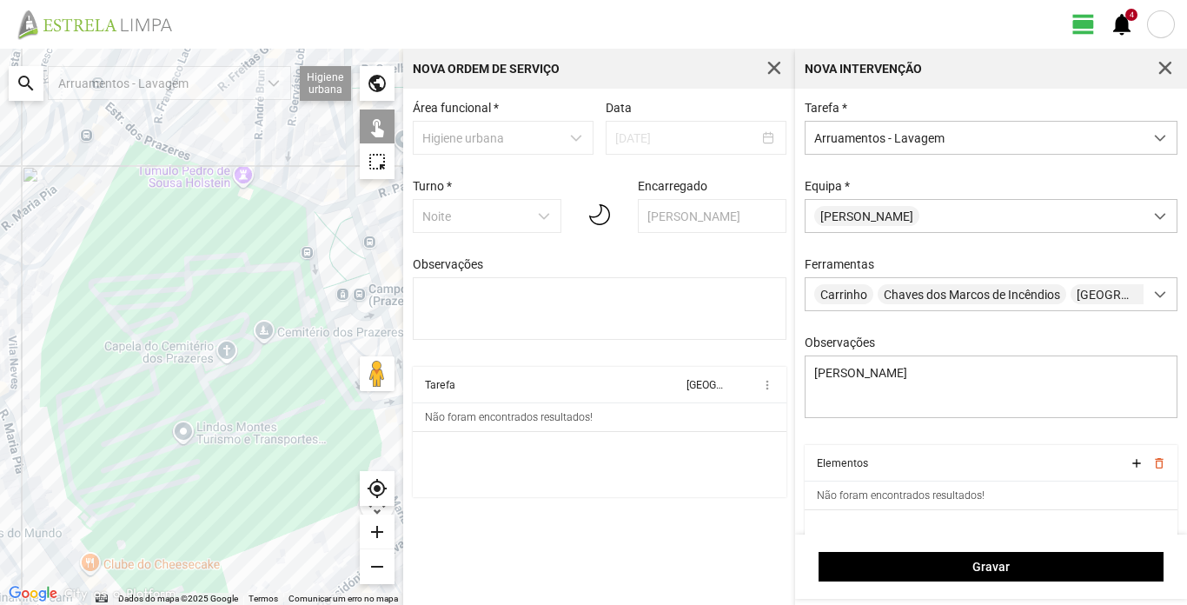
click at [224, 171] on div at bounding box center [201, 327] width 403 height 556
click at [331, 209] on div at bounding box center [201, 327] width 403 height 556
click at [313, 251] on div at bounding box center [201, 327] width 403 height 556
click at [364, 239] on div at bounding box center [201, 327] width 403 height 556
click at [353, 306] on div at bounding box center [201, 327] width 403 height 556
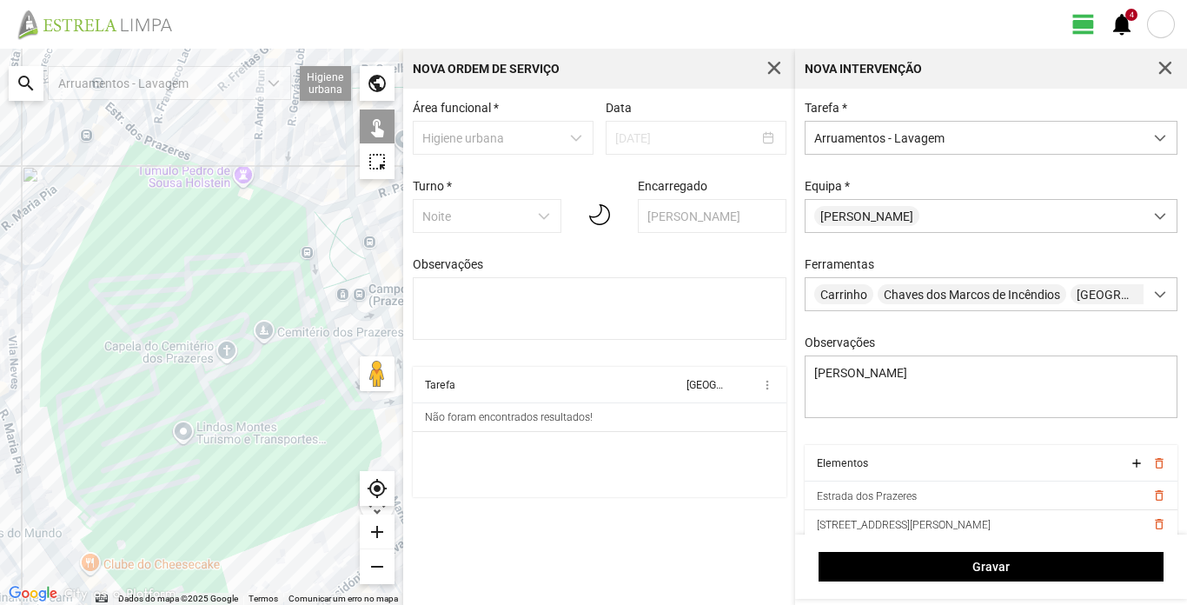
click at [335, 347] on div at bounding box center [201, 327] width 403 height 556
click at [389, 326] on div at bounding box center [201, 327] width 403 height 556
click at [383, 305] on div at bounding box center [201, 327] width 403 height 556
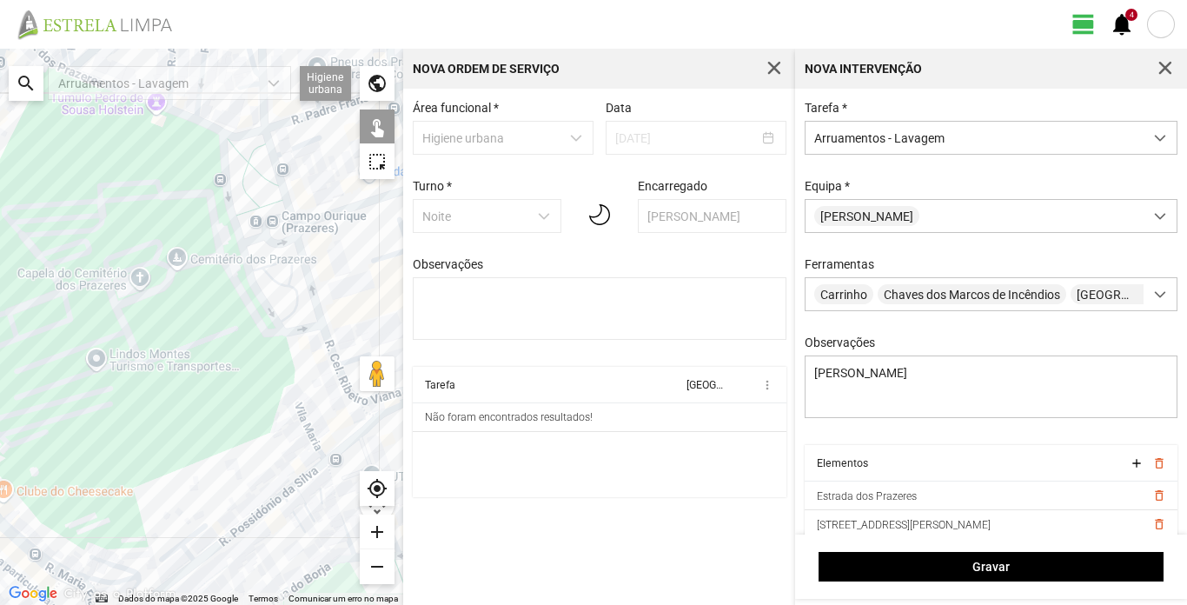
drag, startPoint x: 368, startPoint y: 322, endPoint x: 279, endPoint y: 249, distance: 115.4
click at [279, 249] on div at bounding box center [201, 327] width 403 height 556
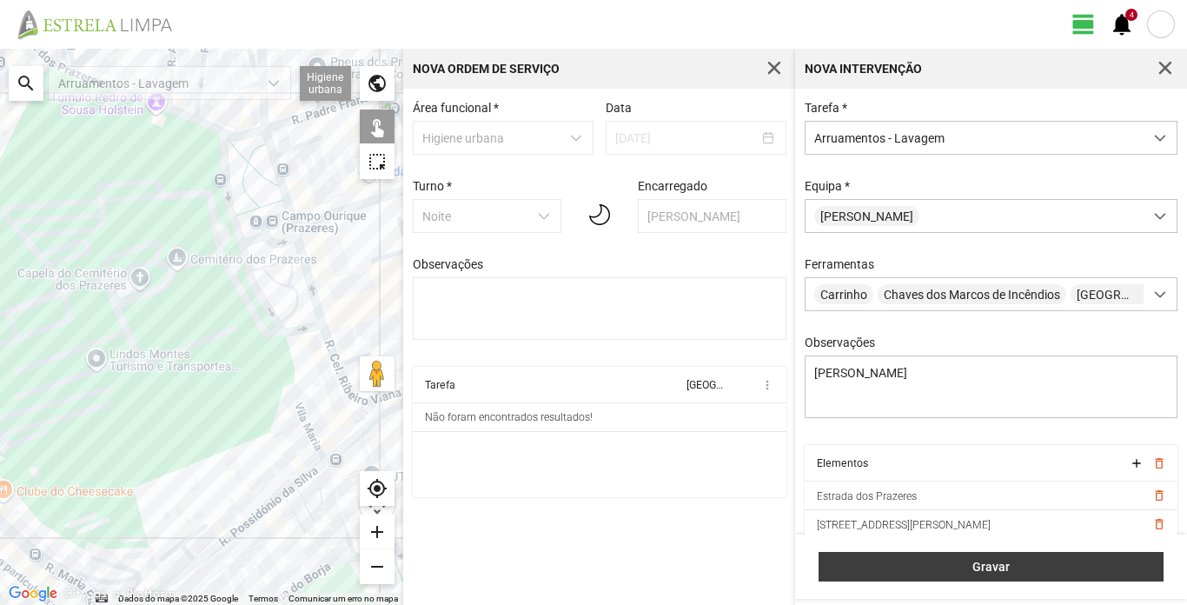
click at [993, 568] on span "Gravar" at bounding box center [991, 567] width 327 height 14
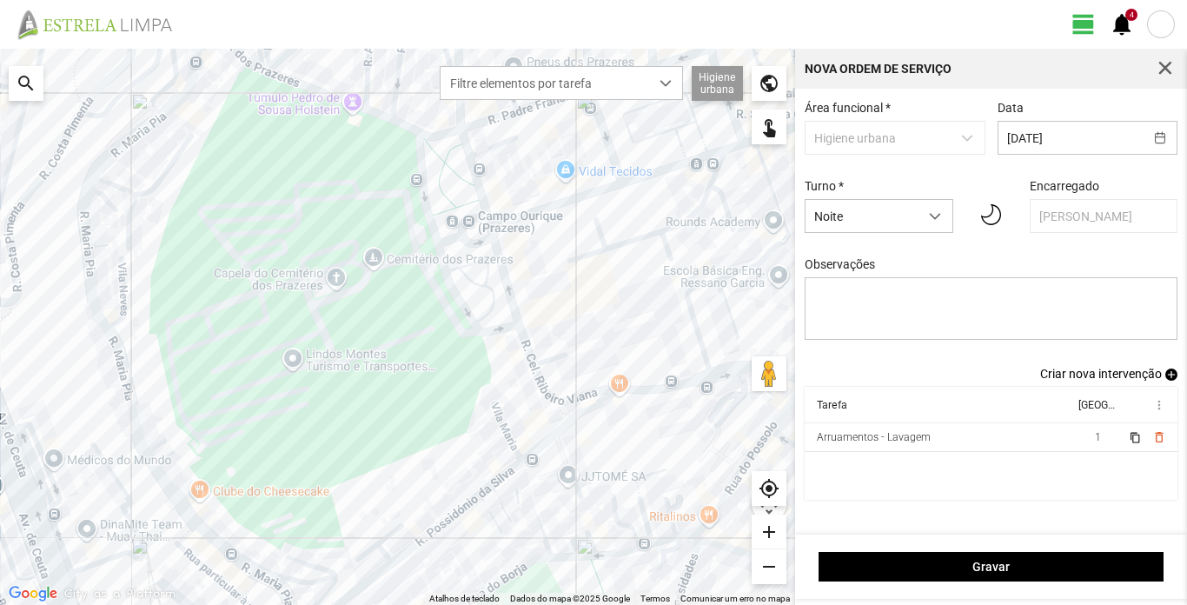
click at [1141, 381] on span "Criar nova intervenção" at bounding box center [1101, 374] width 122 height 14
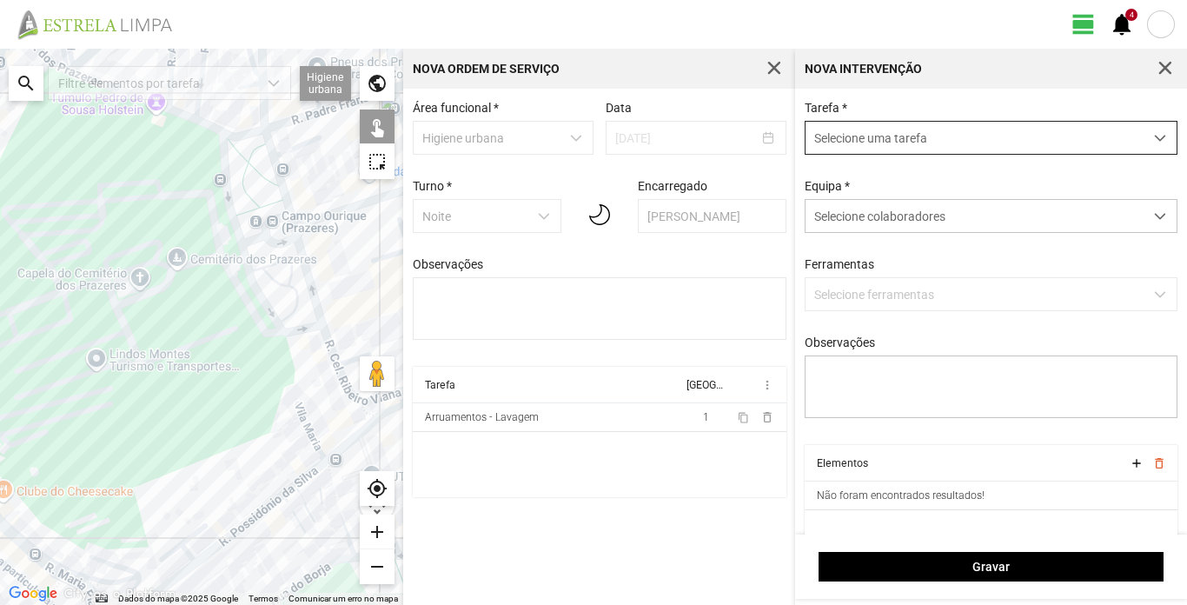
click at [1154, 137] on span "dropdown trigger" at bounding box center [1160, 138] width 12 height 12
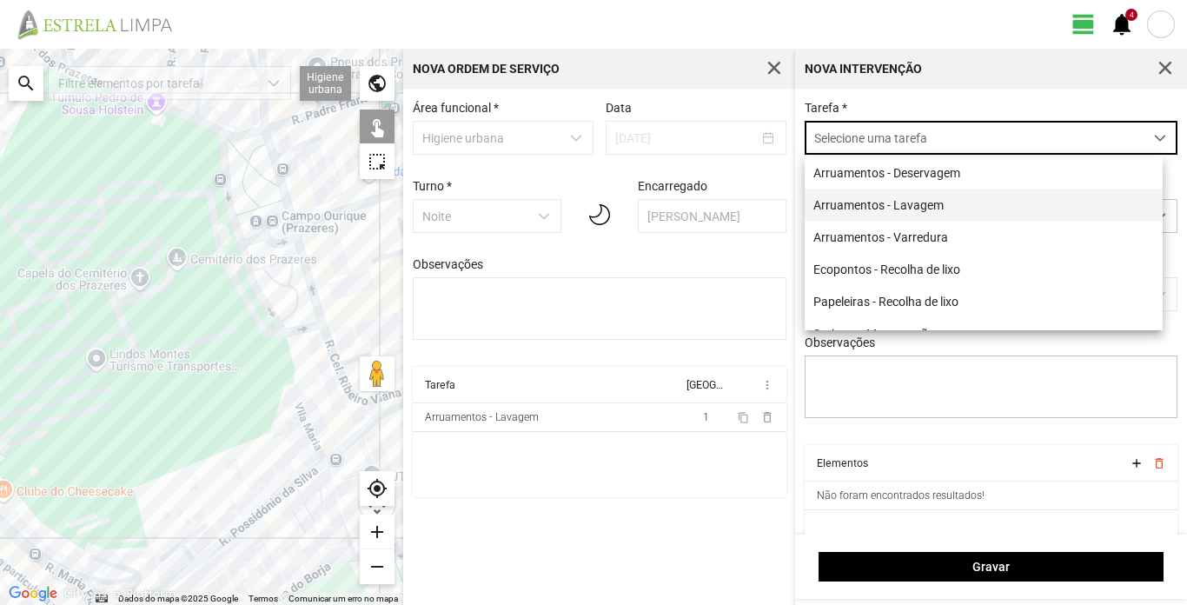
click at [947, 208] on li "Arruamentos - Lavagem" at bounding box center [984, 205] width 358 height 32
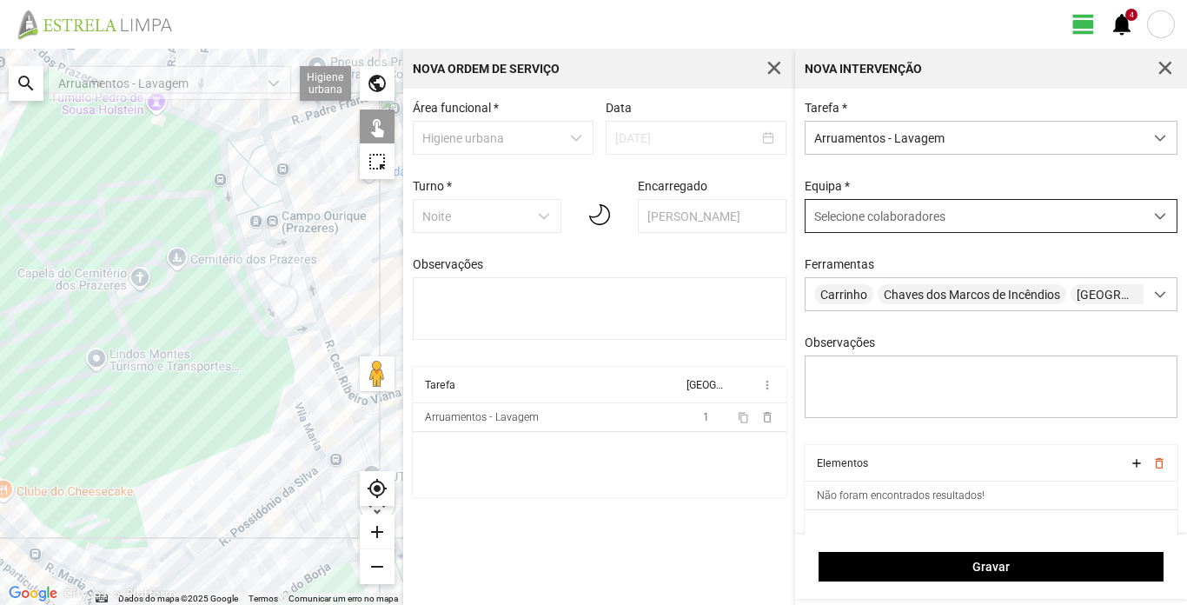
click at [973, 216] on div "Selecione colaboradores" at bounding box center [975, 216] width 338 height 32
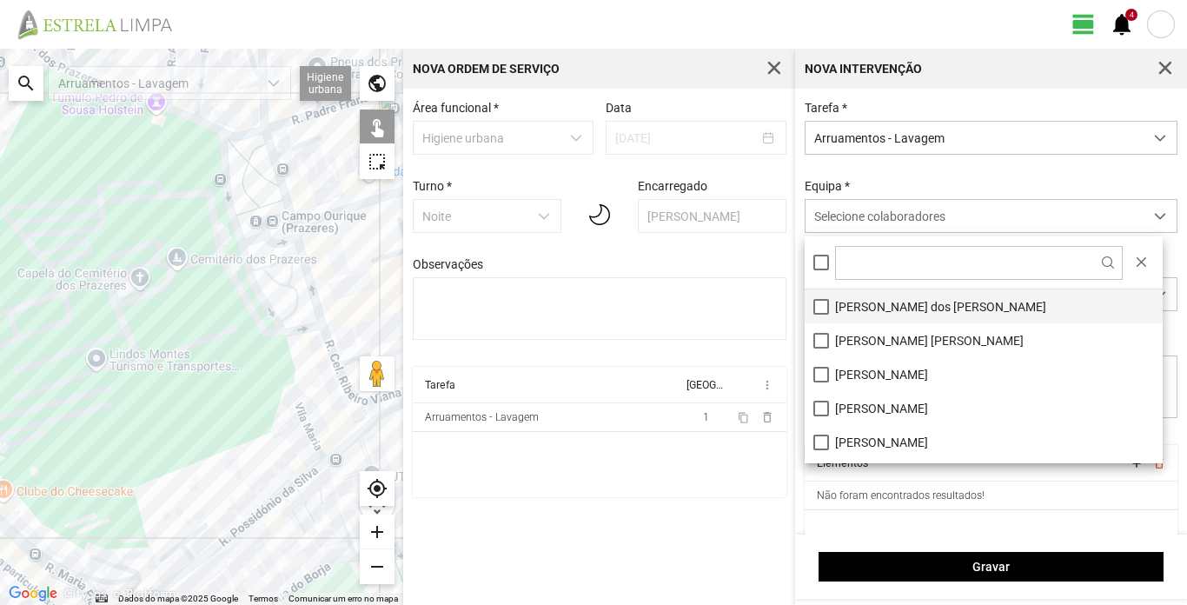
click at [920, 317] on li "António dos Santos" at bounding box center [984, 306] width 358 height 34
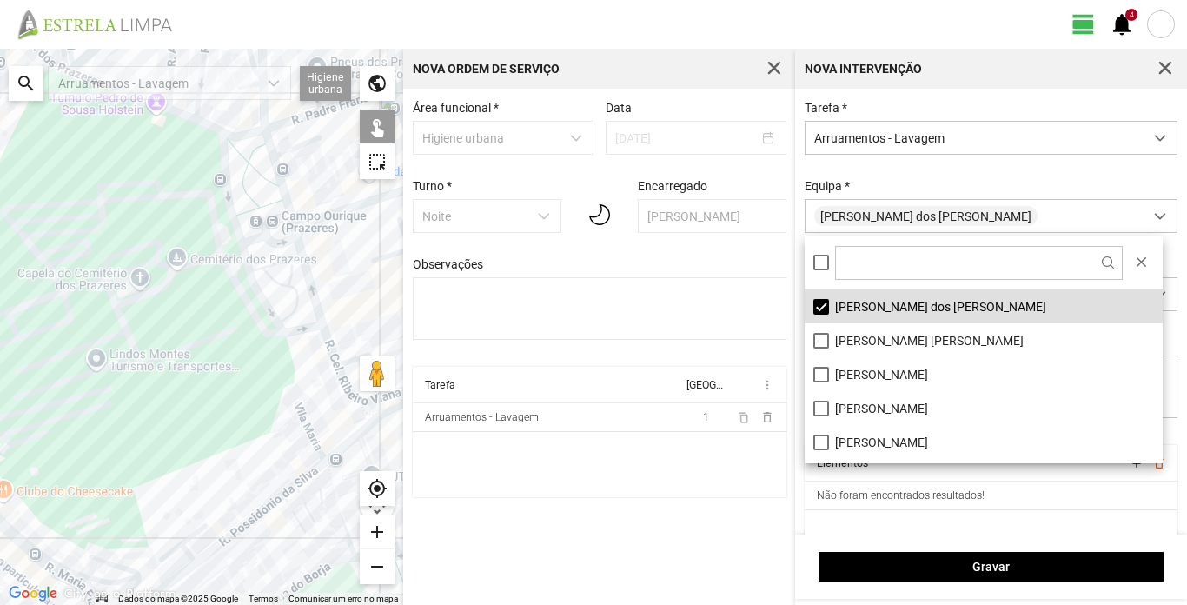
click at [973, 188] on div "Equipa * António dos Santos" at bounding box center [992, 206] width 386 height 54
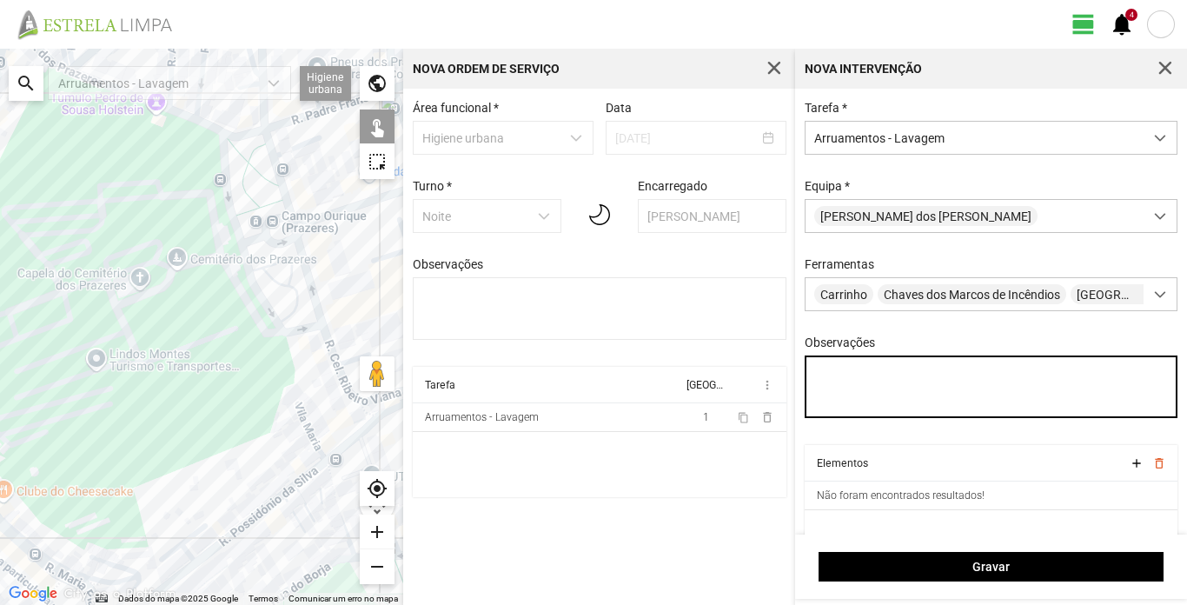
click at [815, 381] on textarea "Observações" at bounding box center [992, 386] width 374 height 63
type textarea "Sissé"
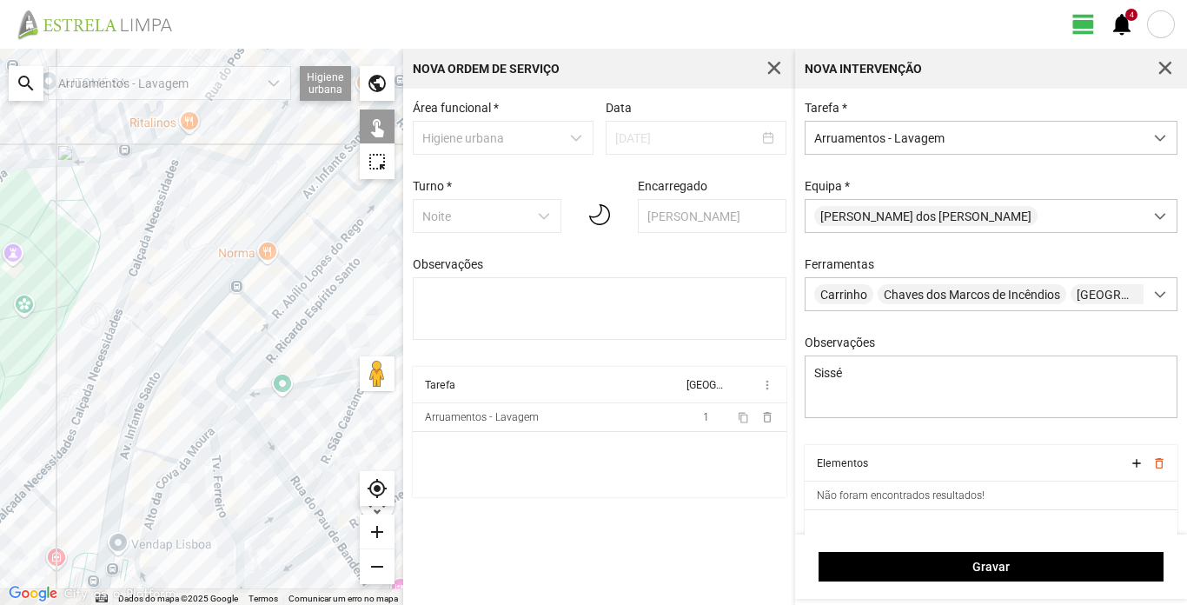
drag, startPoint x: 337, startPoint y: 385, endPoint x: 0, endPoint y: -18, distance: 525.7
click at [0, 0] on html "view_day 4 notifications ← Mover para a esquerda → Mover para a direita ↑ Mover…" at bounding box center [593, 302] width 1187 height 605
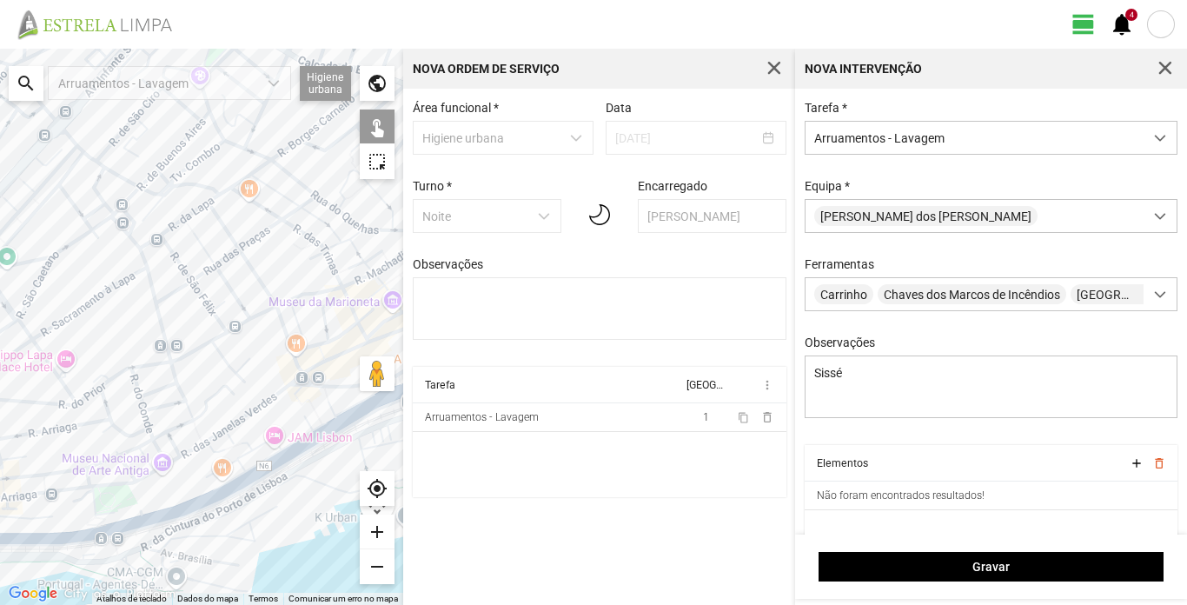
drag, startPoint x: 316, startPoint y: 228, endPoint x: 53, endPoint y: 206, distance: 263.4
click at [53, 206] on div at bounding box center [201, 327] width 403 height 556
click at [147, 242] on div at bounding box center [201, 327] width 403 height 556
click at [169, 225] on div at bounding box center [201, 327] width 403 height 556
click at [193, 211] on div at bounding box center [201, 327] width 403 height 556
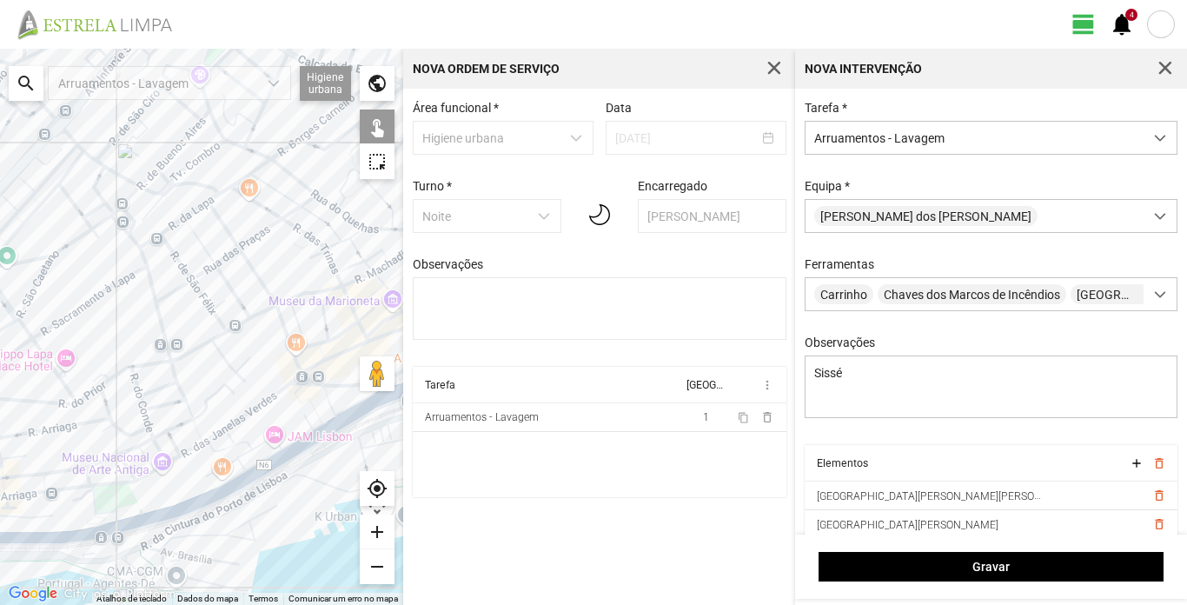
click at [216, 198] on div at bounding box center [201, 327] width 403 height 556
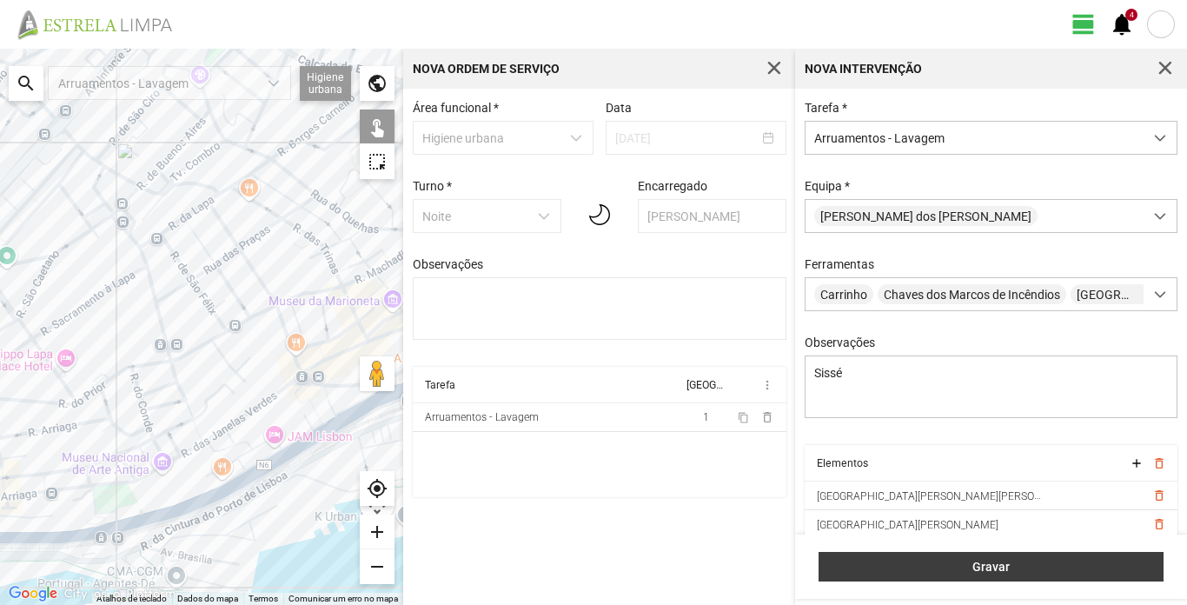
click at [1048, 564] on span "Gravar" at bounding box center [991, 567] width 327 height 14
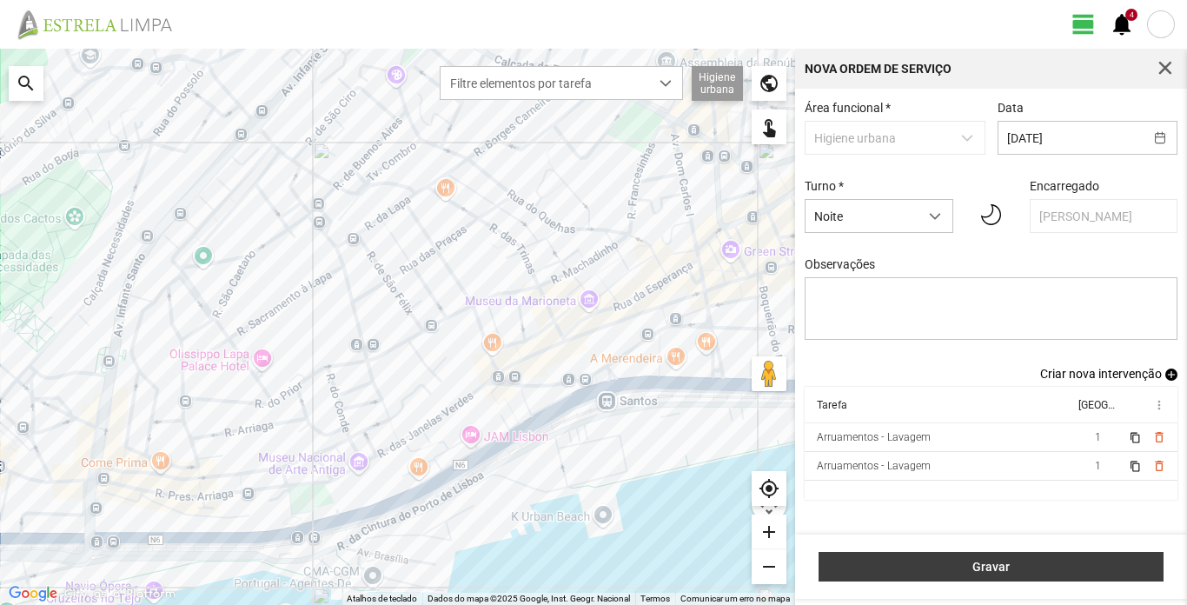
click at [1067, 556] on button "Gravar" at bounding box center [991, 567] width 345 height 30
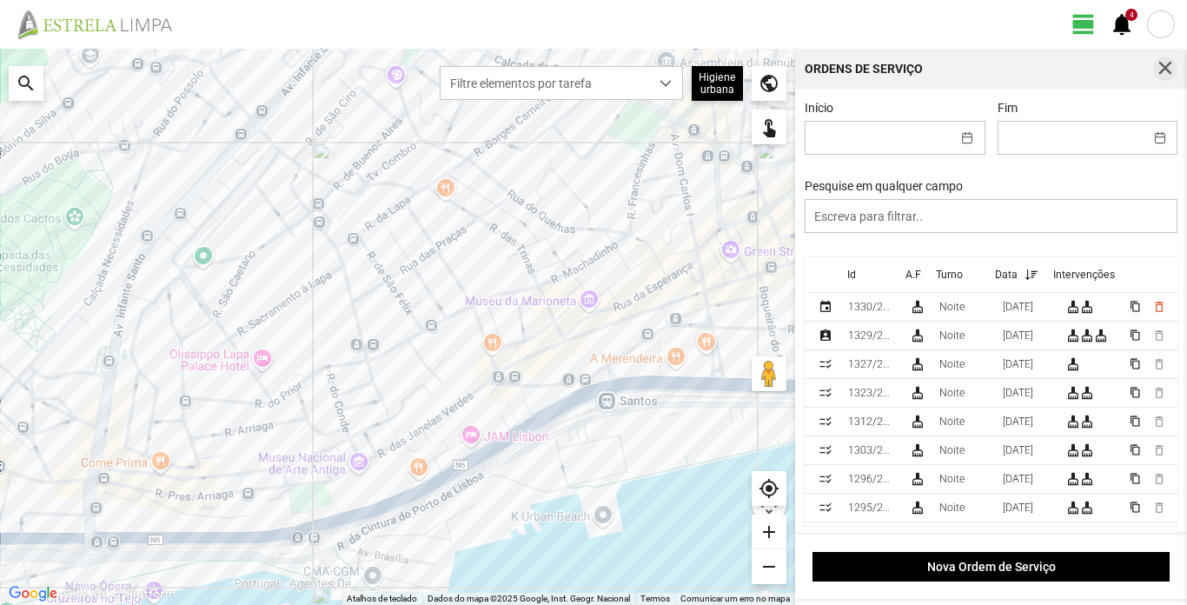
click at [1166, 67] on span "button" at bounding box center [1166, 69] width 16 height 16
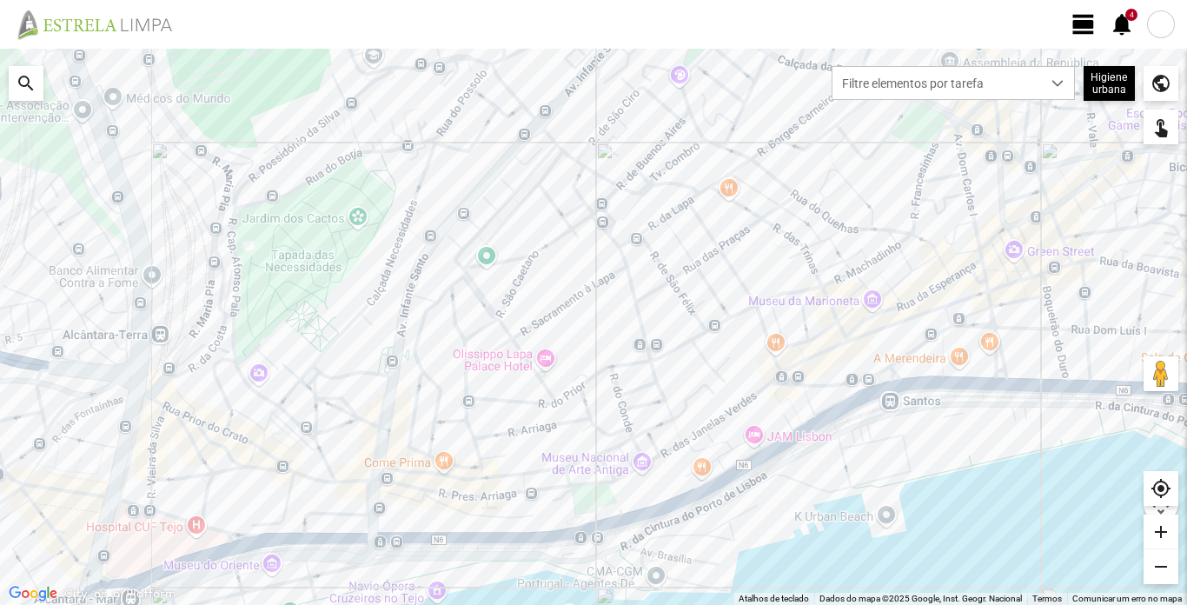
click at [1164, 25] on div at bounding box center [1161, 24] width 28 height 28
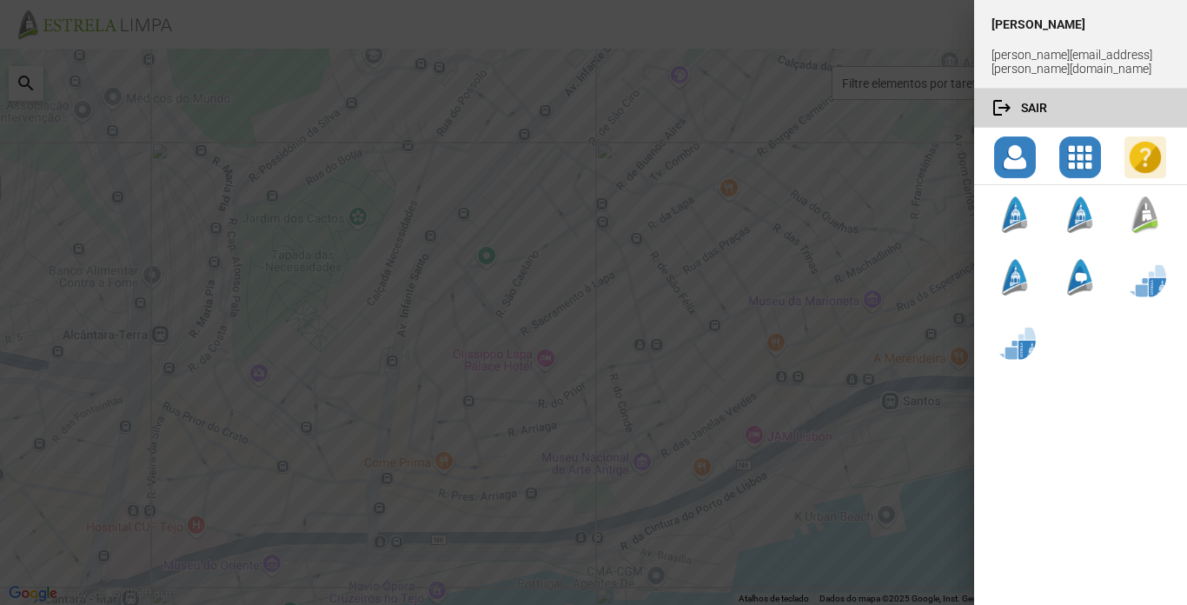
click at [1033, 98] on button "logout Sair" at bounding box center [1080, 108] width 213 height 38
